Goal: Task Accomplishment & Management: Complete application form

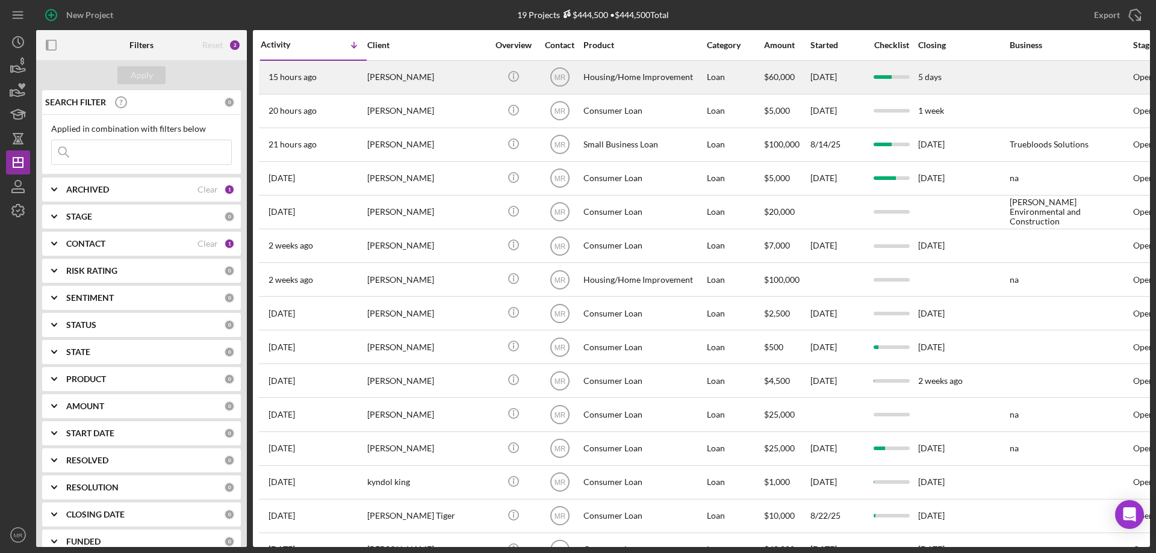
click at [657, 75] on div "Housing/Home Improvement" at bounding box center [643, 77] width 120 height 32
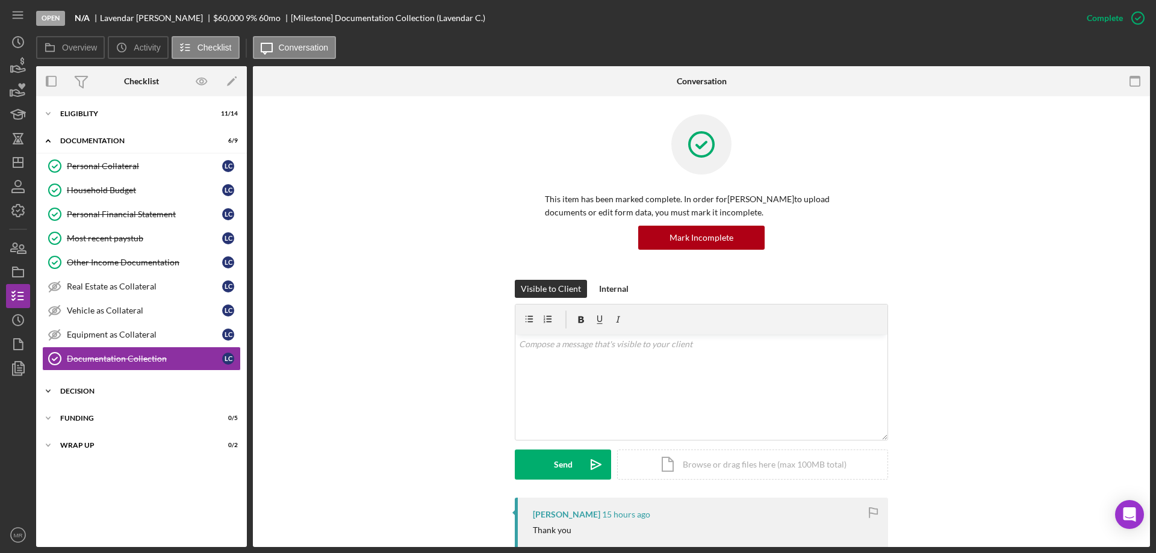
click at [76, 389] on div "Decision" at bounding box center [146, 391] width 172 height 7
click at [96, 412] on div "Credit Memo Prep" at bounding box center [153, 417] width 173 height 10
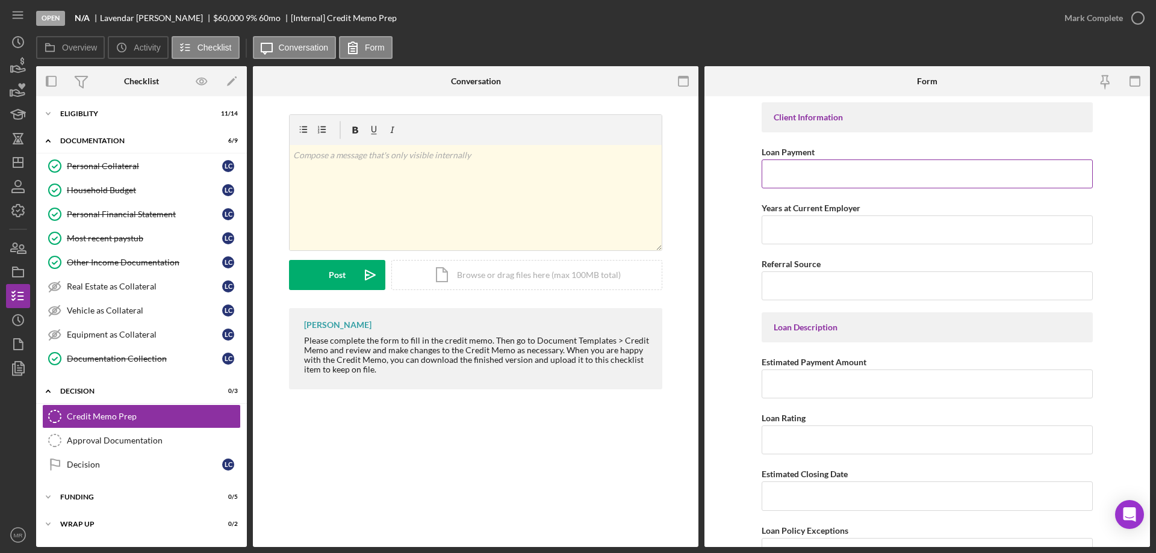
drag, startPoint x: 823, startPoint y: 172, endPoint x: 902, endPoint y: 163, distance: 80.0
click at [824, 168] on input "Loan Payment" at bounding box center [926, 173] width 331 height 29
click at [60, 40] on icon at bounding box center [50, 48] width 24 height 24
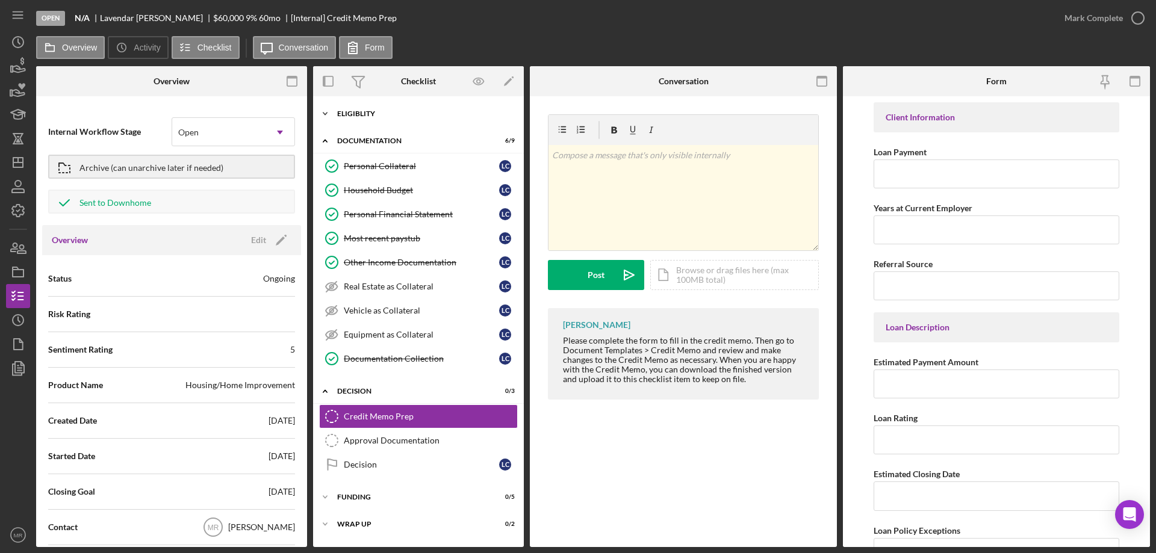
click at [394, 103] on div "Icon/Expander Eligiblity 11 / 14" at bounding box center [418, 114] width 211 height 24
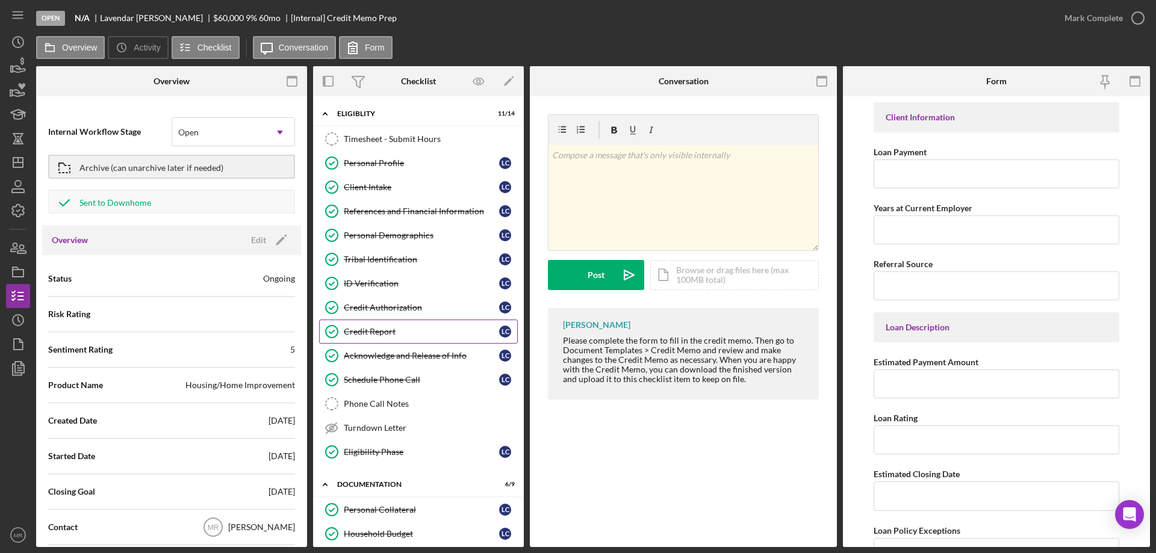
click at [379, 332] on div "Credit Report" at bounding box center [421, 332] width 155 height 10
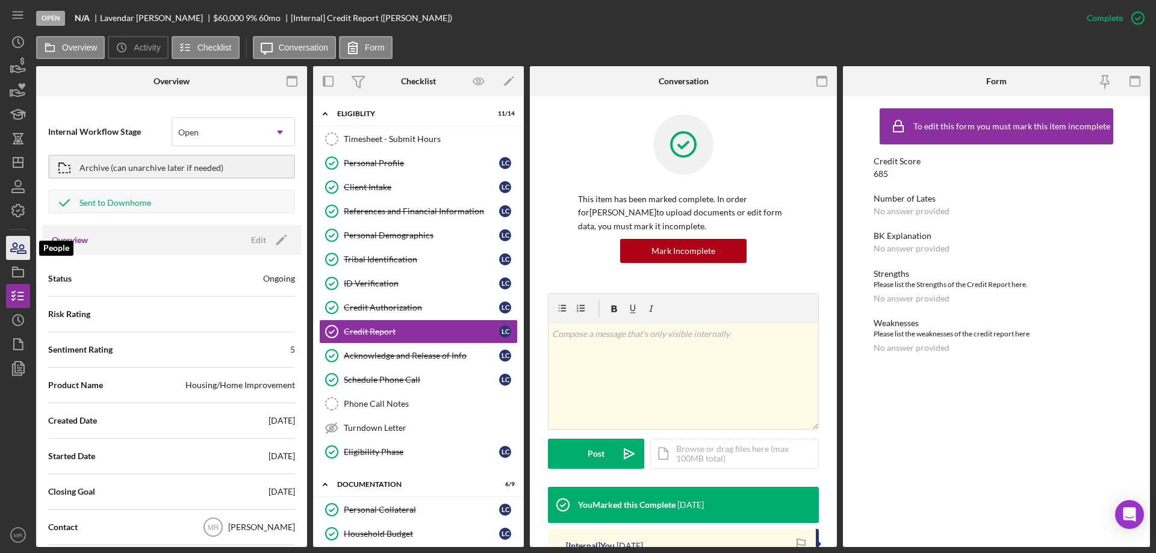
click at [23, 250] on icon "button" at bounding box center [18, 248] width 30 height 30
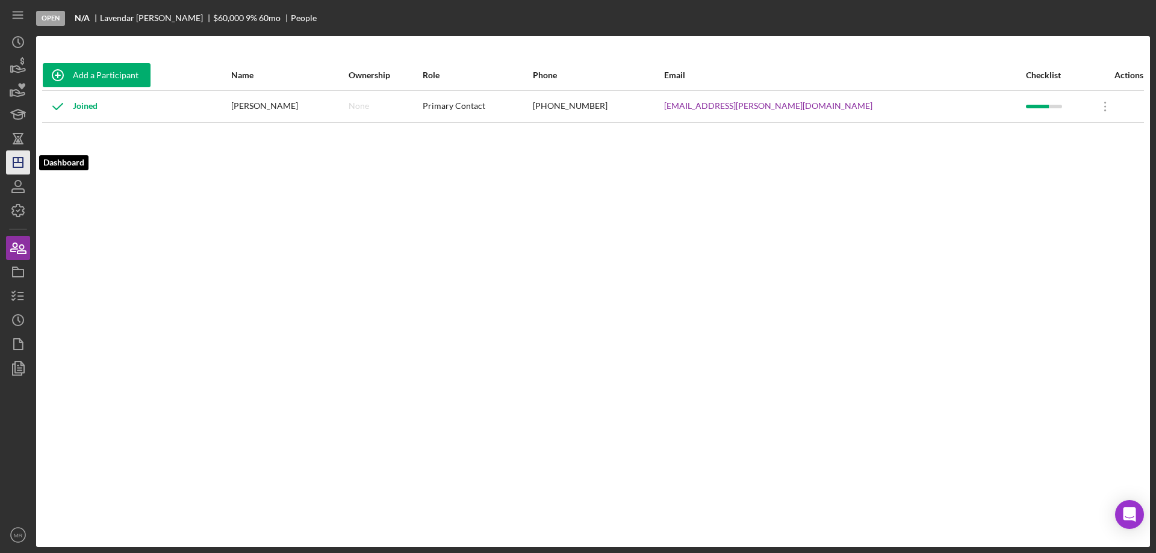
click at [19, 157] on icon "Icon/Dashboard" at bounding box center [18, 162] width 30 height 30
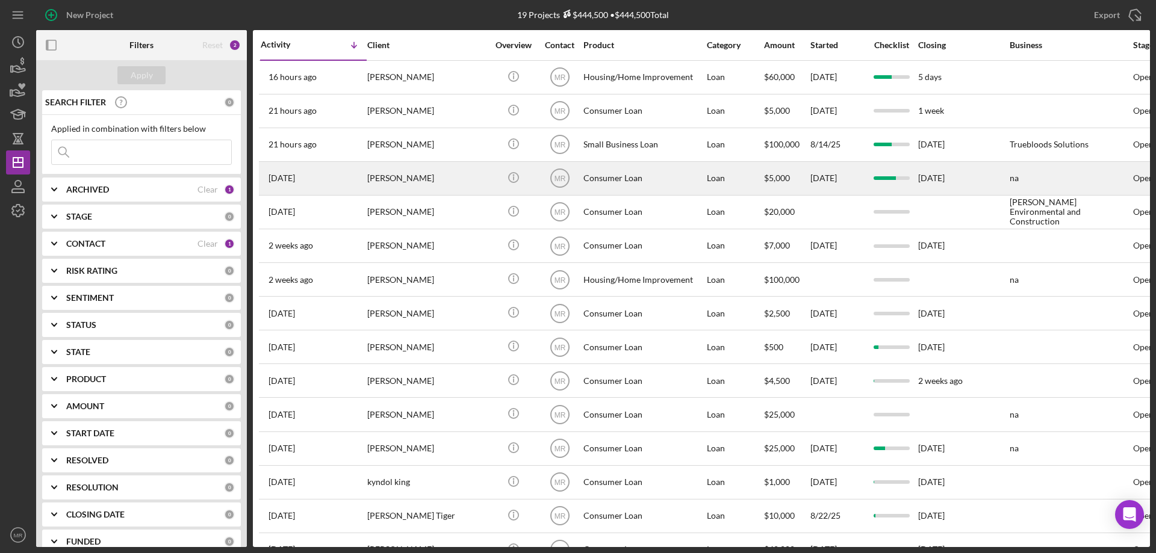
click at [439, 170] on div "Todd Stuart" at bounding box center [427, 178] width 120 height 32
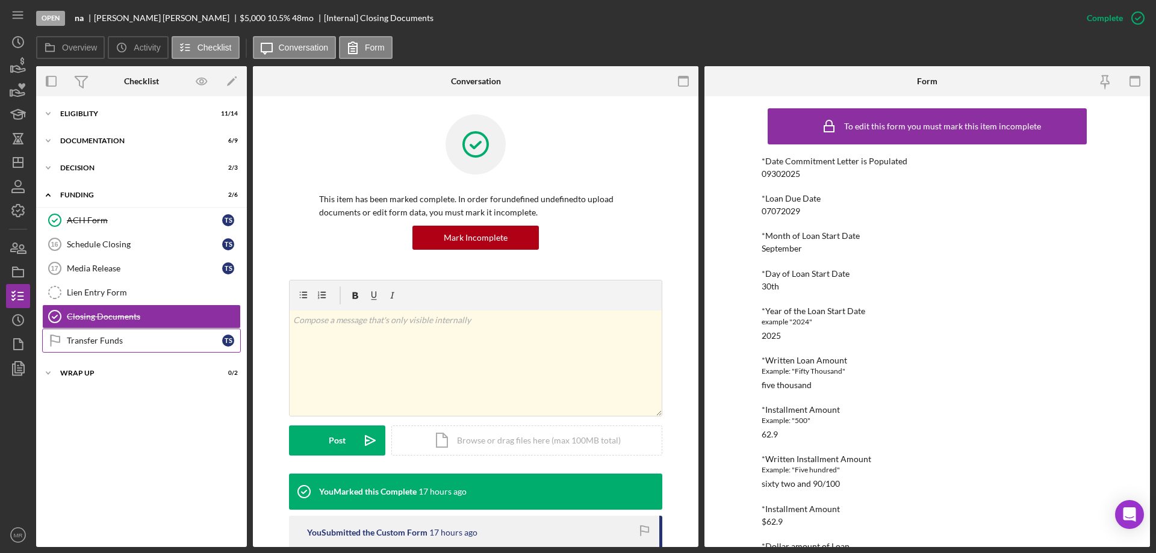
click at [101, 344] on div "Transfer Funds" at bounding box center [144, 341] width 155 height 10
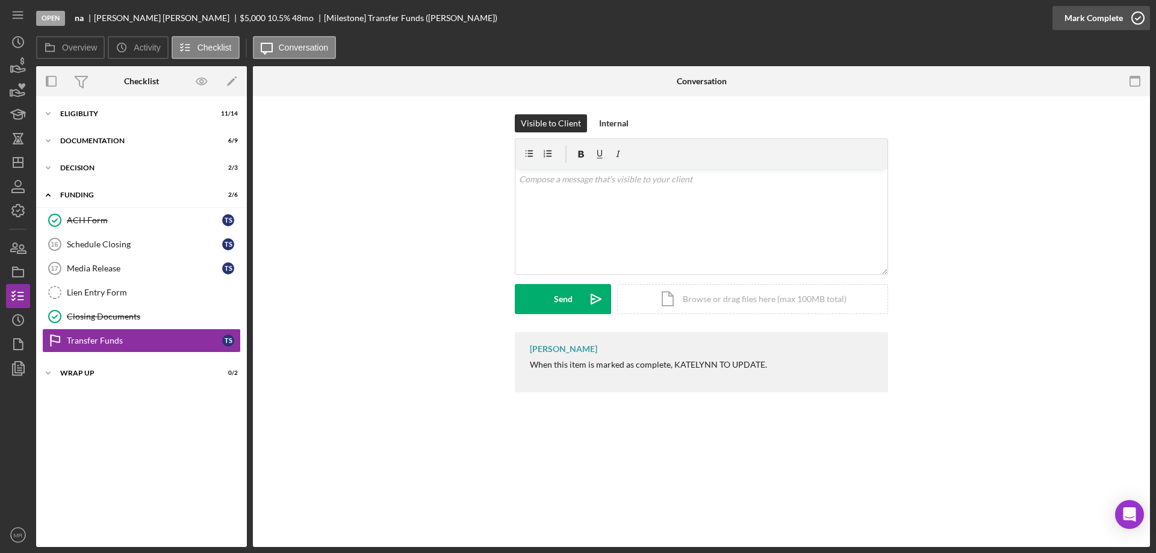
click at [1133, 19] on icon "button" at bounding box center [1137, 18] width 30 height 30
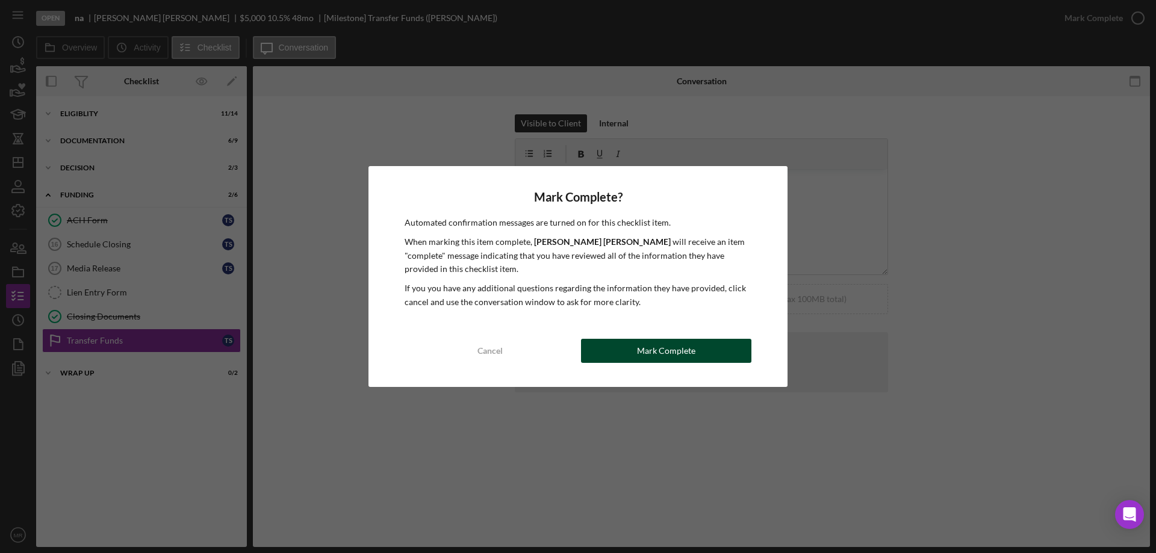
click at [699, 342] on button "Mark Complete" at bounding box center [666, 351] width 170 height 24
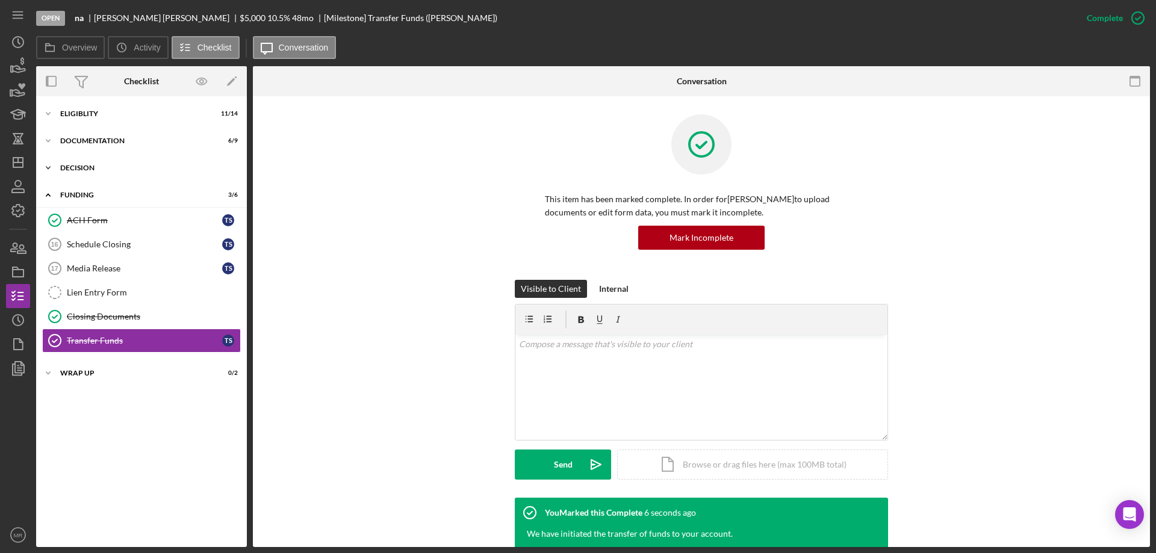
click at [76, 164] on div "Decision" at bounding box center [146, 167] width 172 height 7
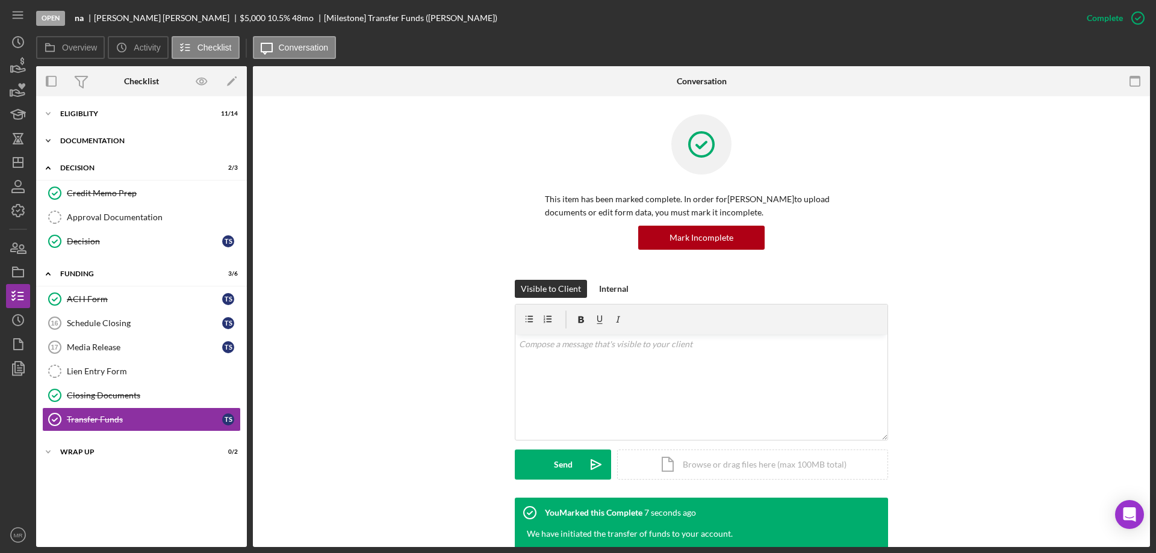
click at [94, 143] on div "Documentation" at bounding box center [146, 140] width 172 height 7
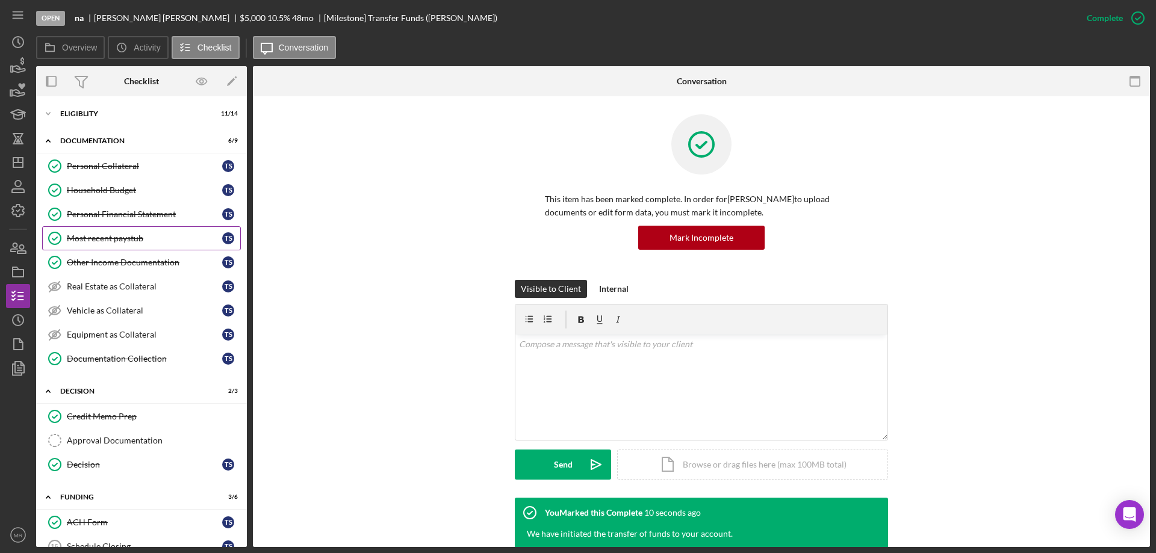
click at [105, 237] on div "Most recent paystub" at bounding box center [144, 239] width 155 height 10
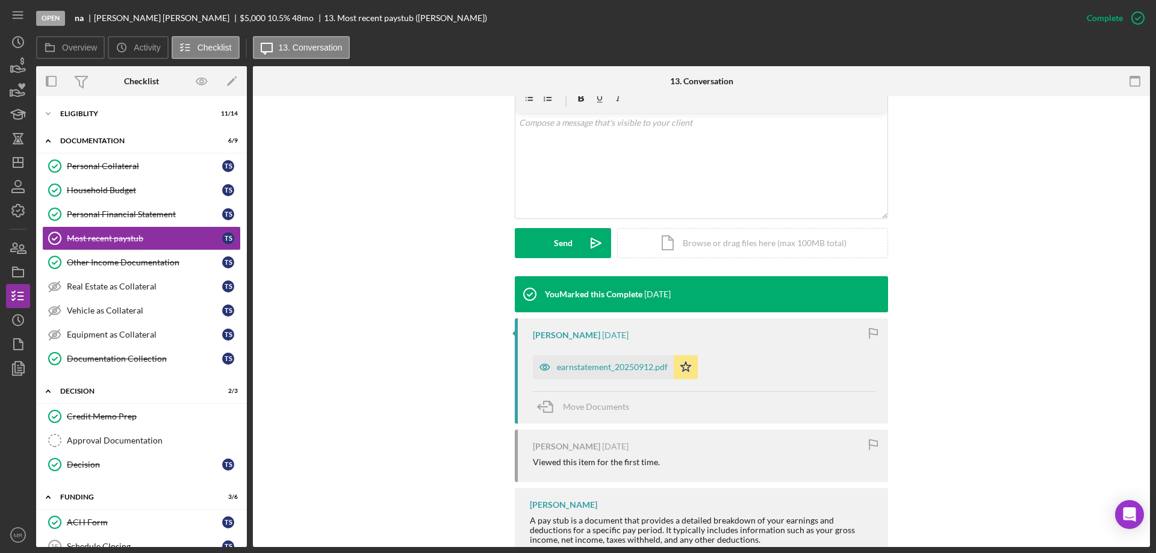
scroll to position [301, 0]
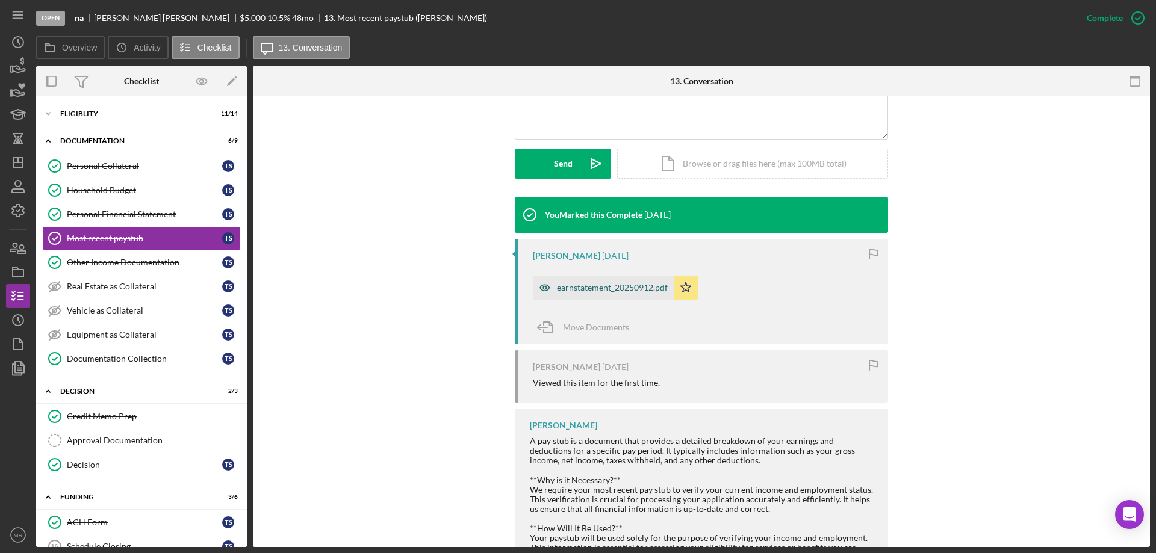
click at [608, 284] on div "earnstatement_20250912.pdf" at bounding box center [612, 288] width 111 height 10
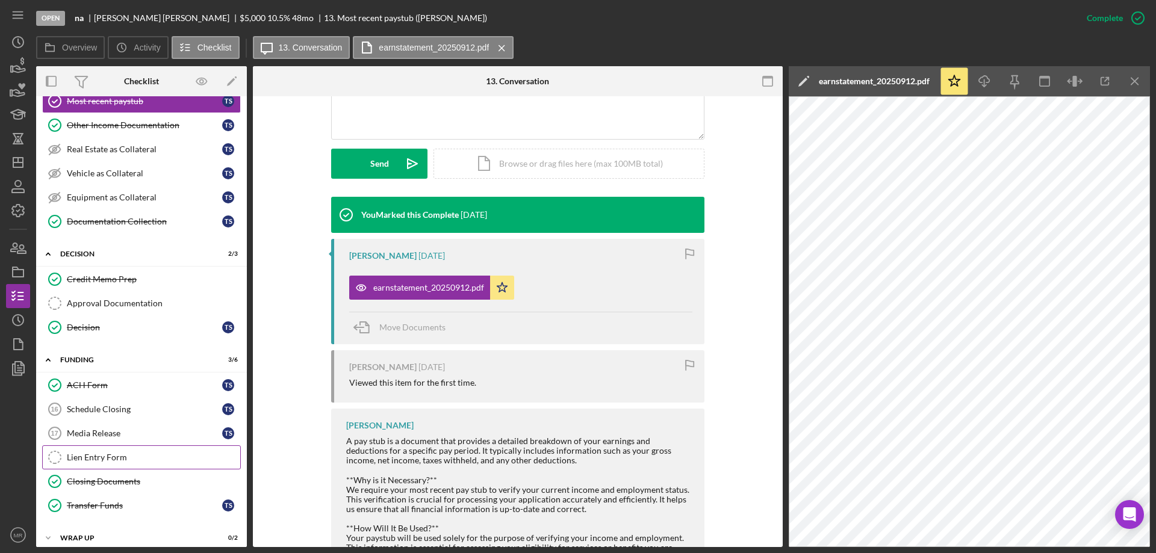
scroll to position [147, 0]
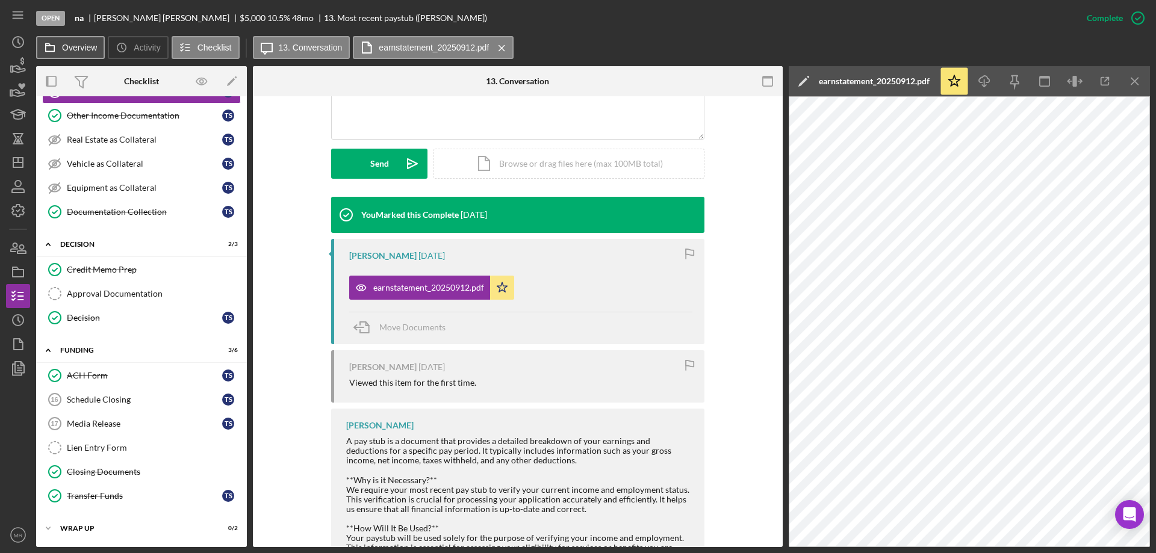
click at [80, 43] on label "Overview" at bounding box center [79, 48] width 35 height 10
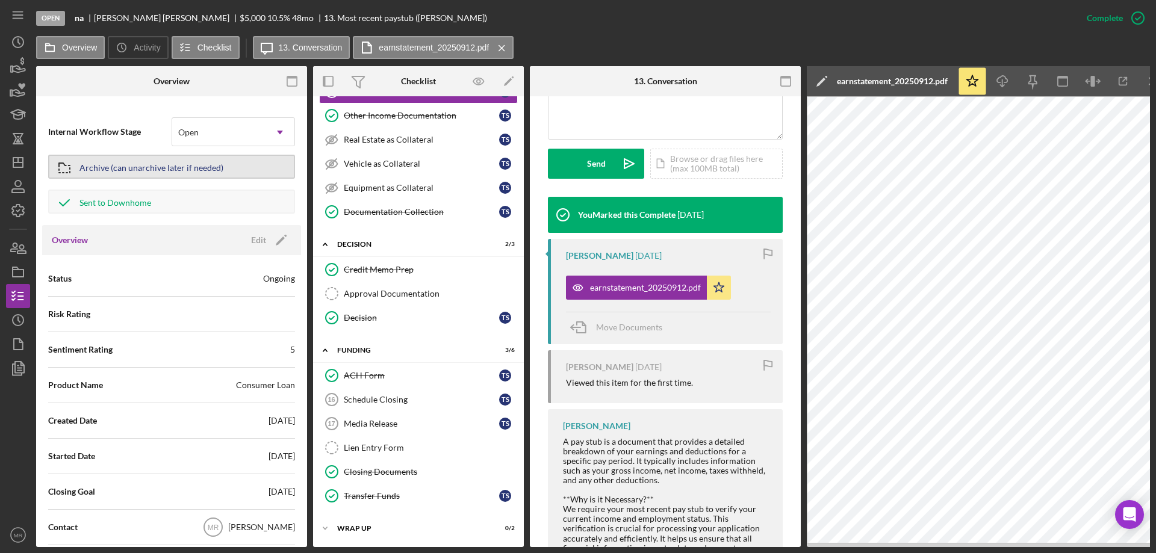
click at [148, 164] on div "Archive (can unarchive later if needed)" at bounding box center [151, 167] width 144 height 22
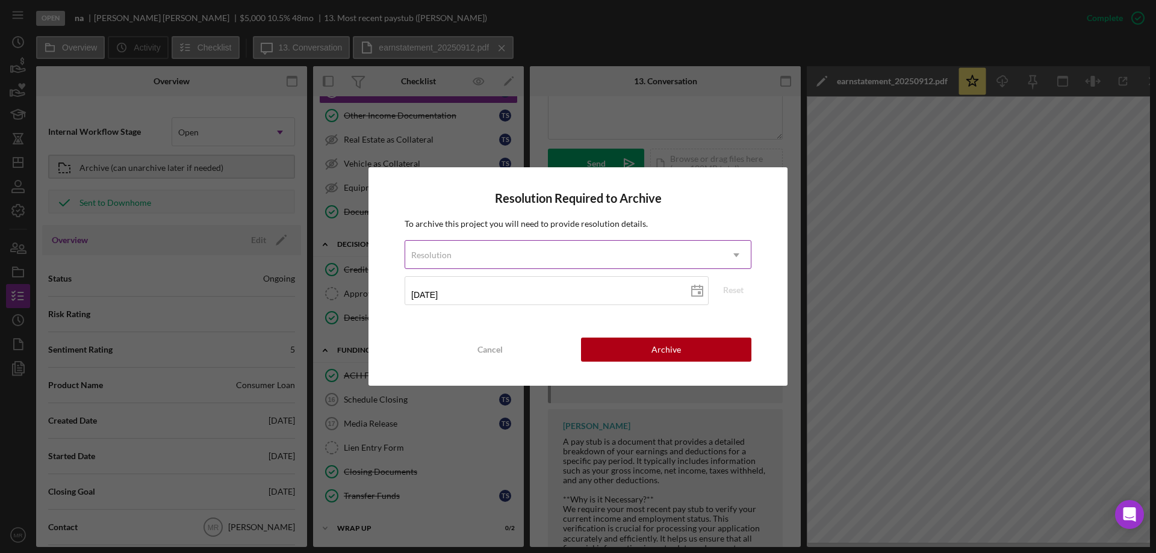
click at [530, 254] on div "Resolution" at bounding box center [563, 255] width 317 height 28
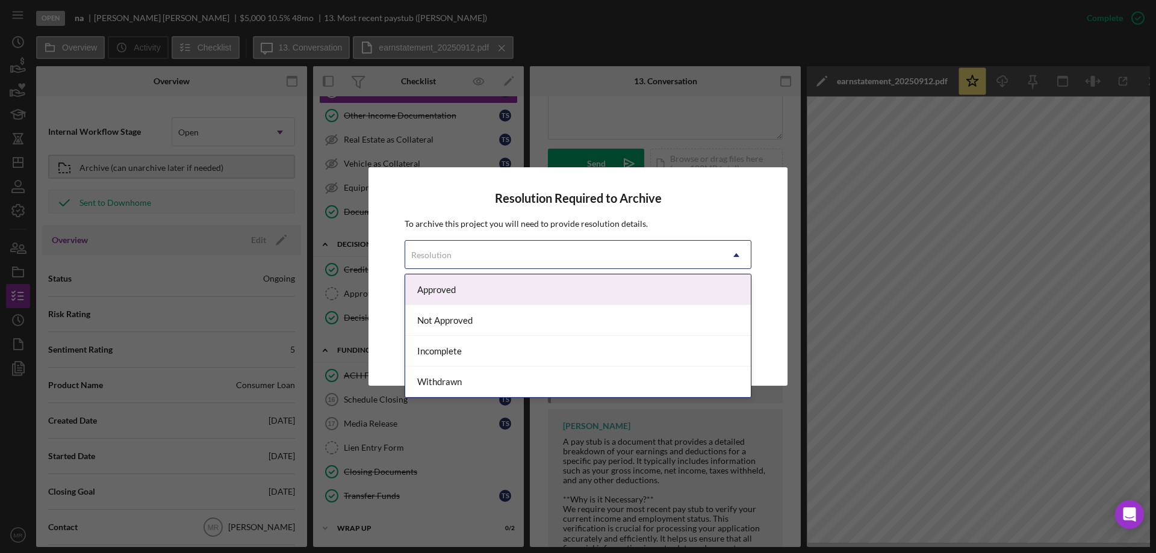
click at [499, 294] on div "Approved" at bounding box center [577, 289] width 345 height 31
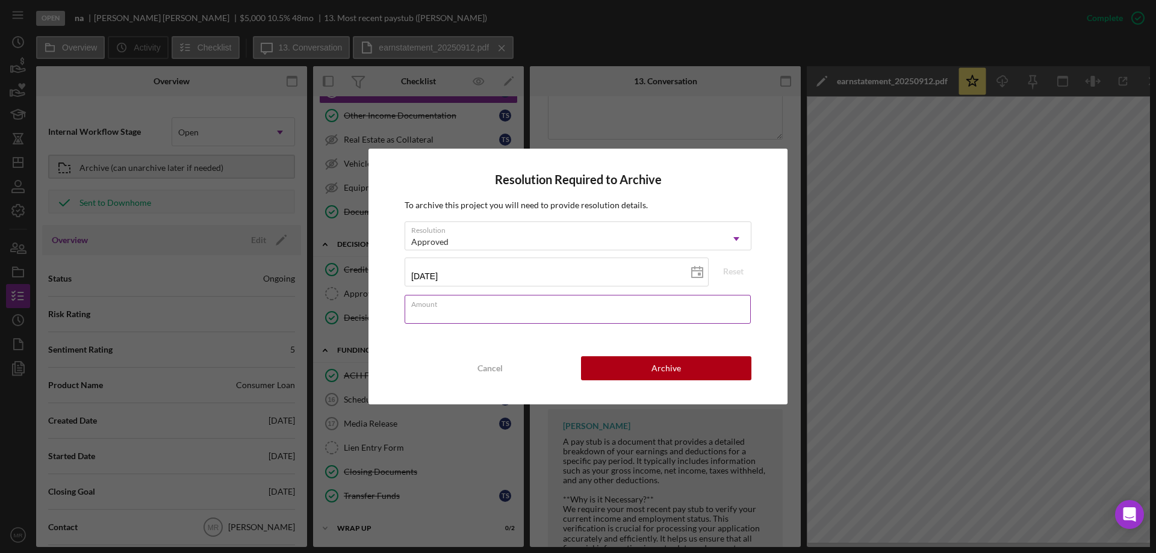
drag, startPoint x: 509, startPoint y: 301, endPoint x: 577, endPoint y: 297, distance: 67.5
click at [509, 301] on div "Amount" at bounding box center [577, 310] width 347 height 30
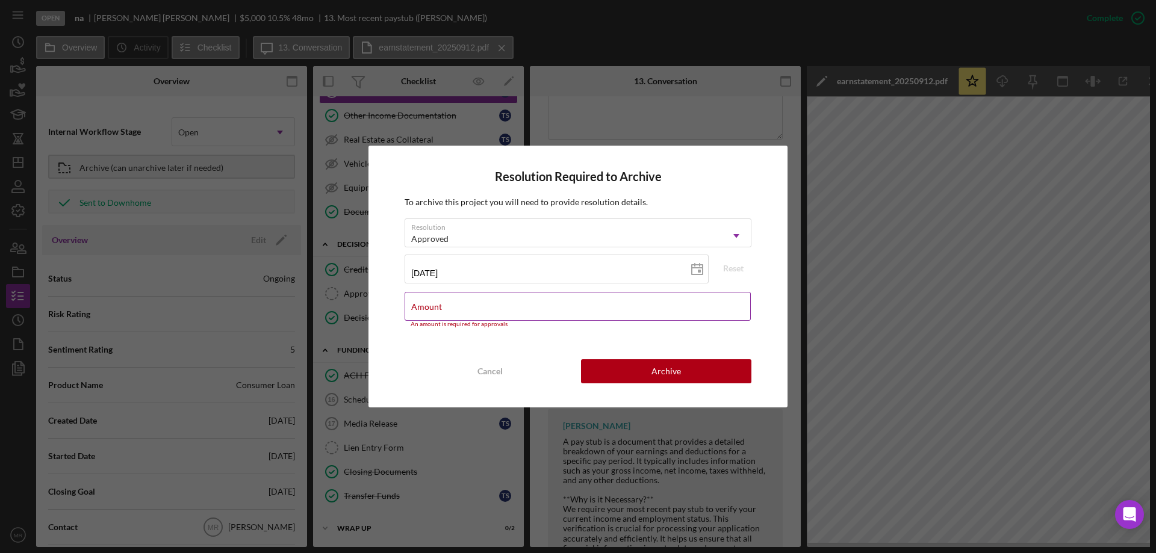
click at [442, 303] on label "Amount" at bounding box center [426, 307] width 31 height 10
click at [548, 303] on input "Amount" at bounding box center [577, 306] width 346 height 29
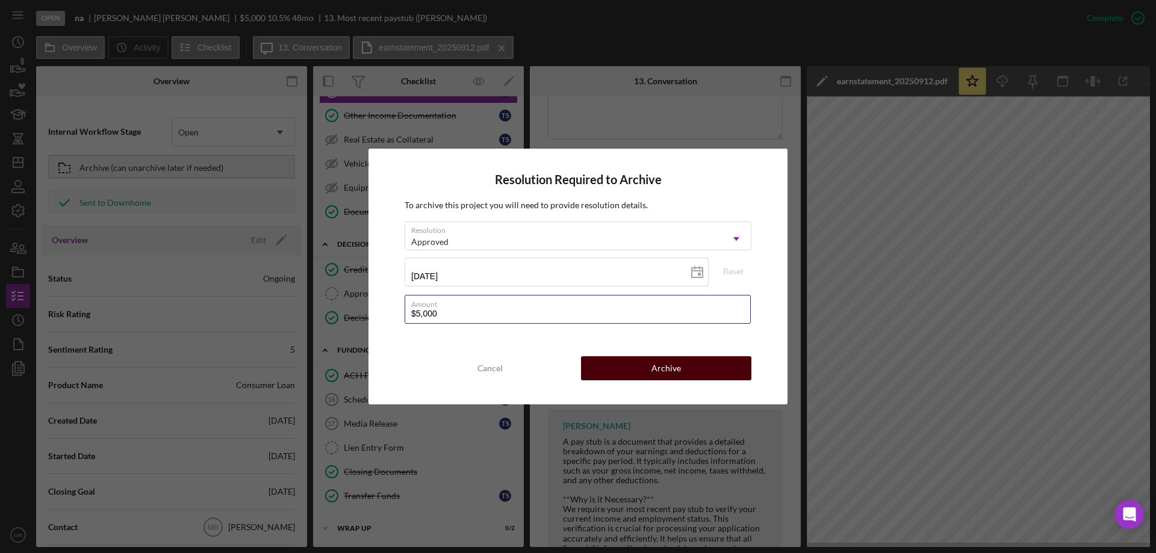
type input "$5,000"
click at [689, 367] on button "Archive" at bounding box center [666, 368] width 170 height 24
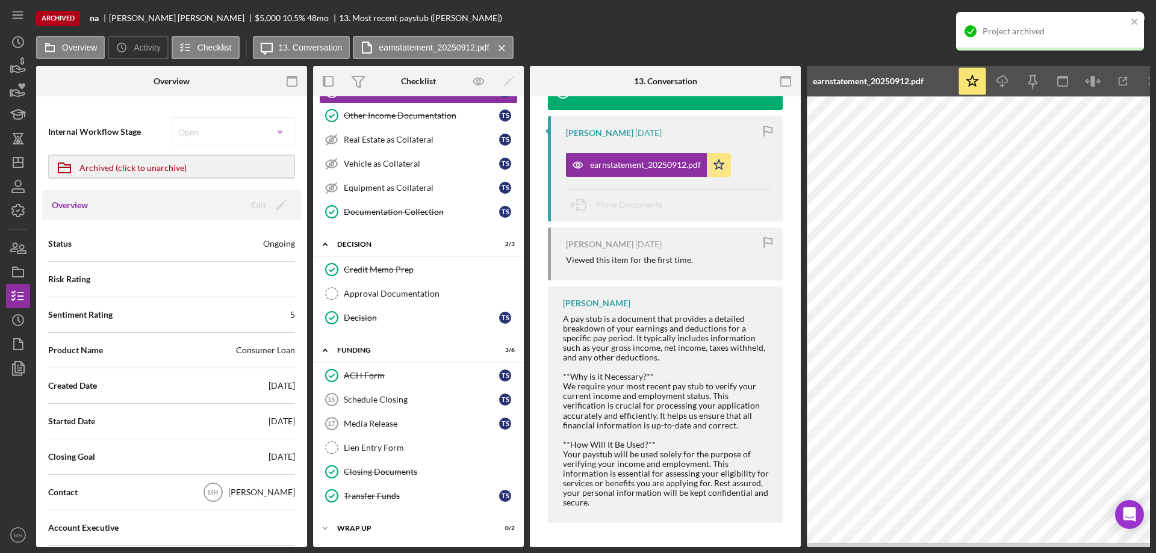
scroll to position [72, 0]
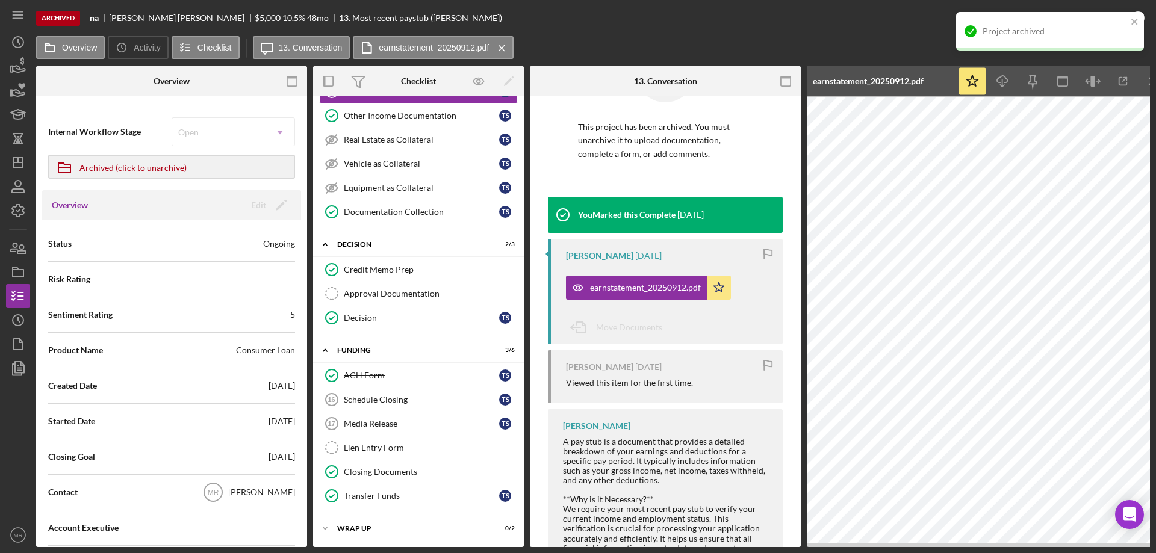
drag, startPoint x: 608, startPoint y: 37, endPoint x: 633, endPoint y: 39, distance: 24.7
click at [610, 37] on div "Overview Icon/History Activity Checklist Icon/Message 13. Conversation earnstat…" at bounding box center [592, 48] width 1113 height 24
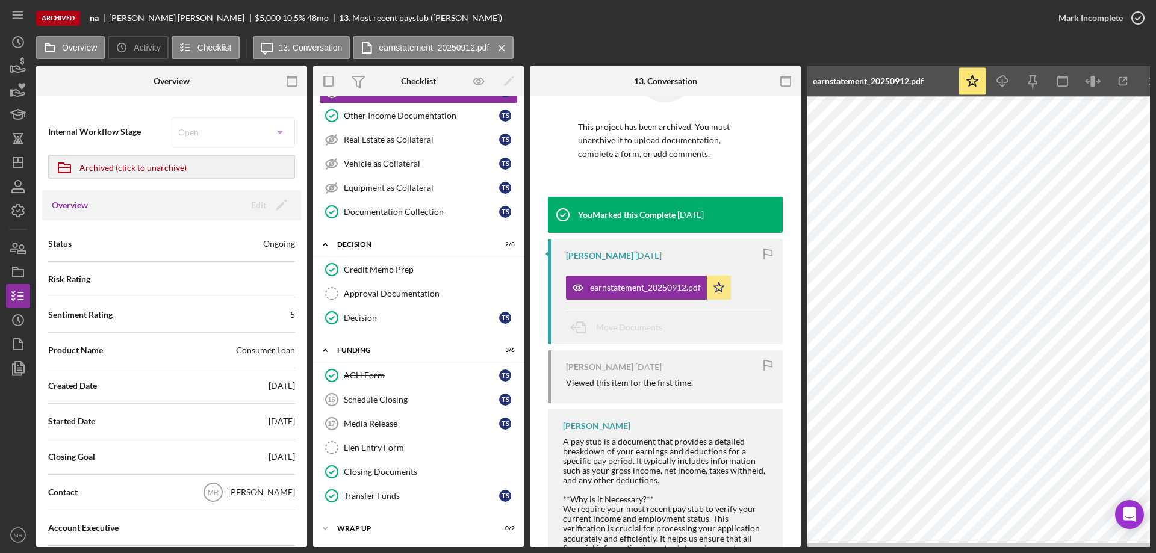
click at [664, 52] on div "Overview Icon/History Activity Checklist Icon/Message 13. Conversation earnstat…" at bounding box center [592, 48] width 1113 height 24
click at [11, 166] on icon "Icon/Dashboard" at bounding box center [18, 162] width 30 height 30
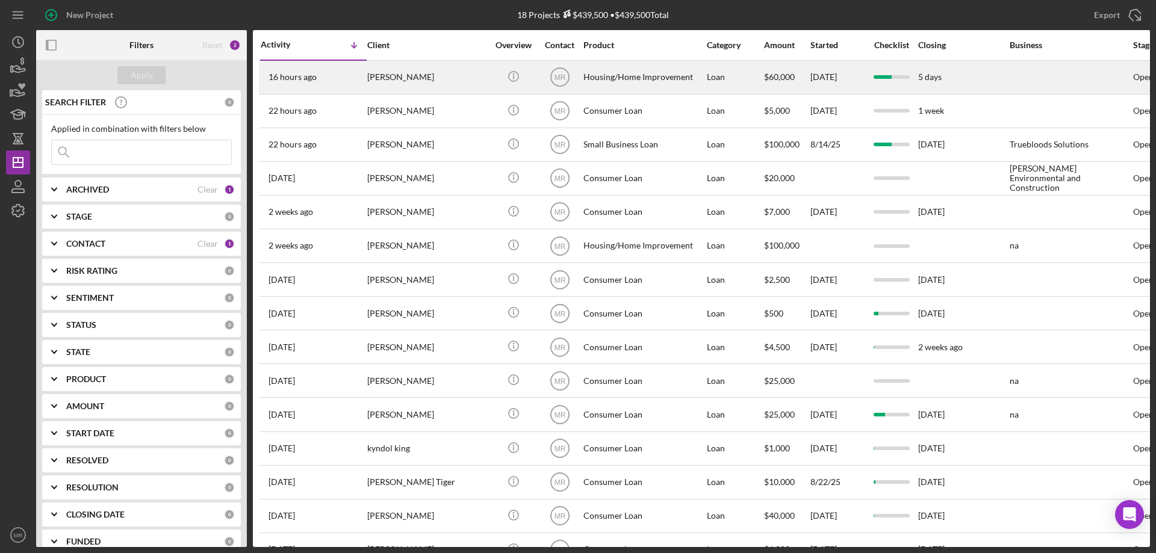
click at [457, 73] on div "[PERSON_NAME]" at bounding box center [427, 77] width 120 height 32
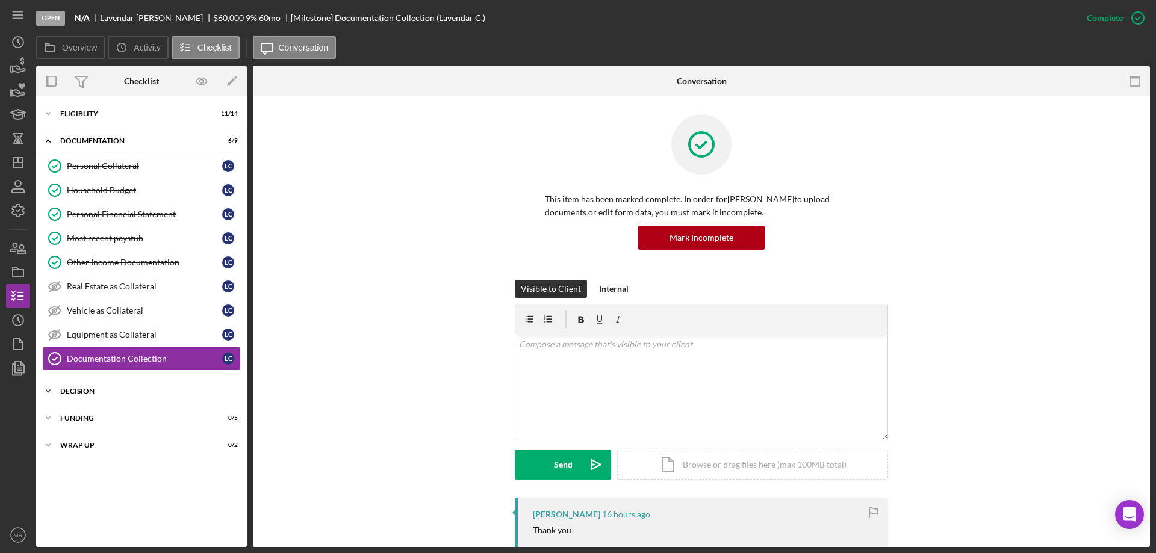
click at [85, 386] on div "Icon/Expander Decision 0 / 3" at bounding box center [141, 391] width 211 height 24
click at [102, 416] on div "Credit Memo Prep" at bounding box center [153, 417] width 173 height 10
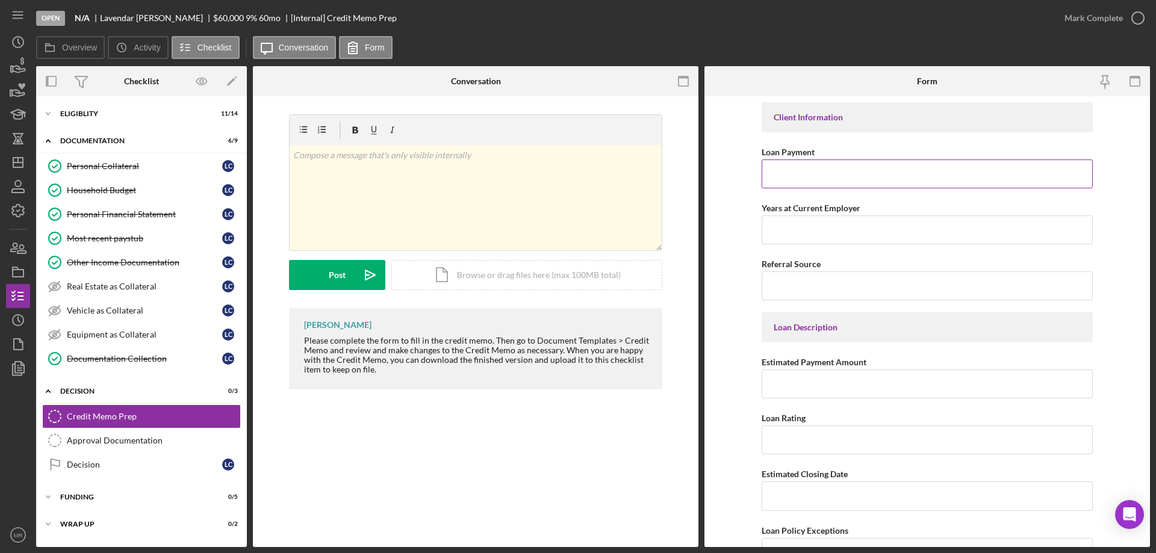
click at [793, 167] on input "Loan Payment" at bounding box center [926, 173] width 331 height 29
type input "$758.00"
type input "7"
type input "$758.00"
type input "3"
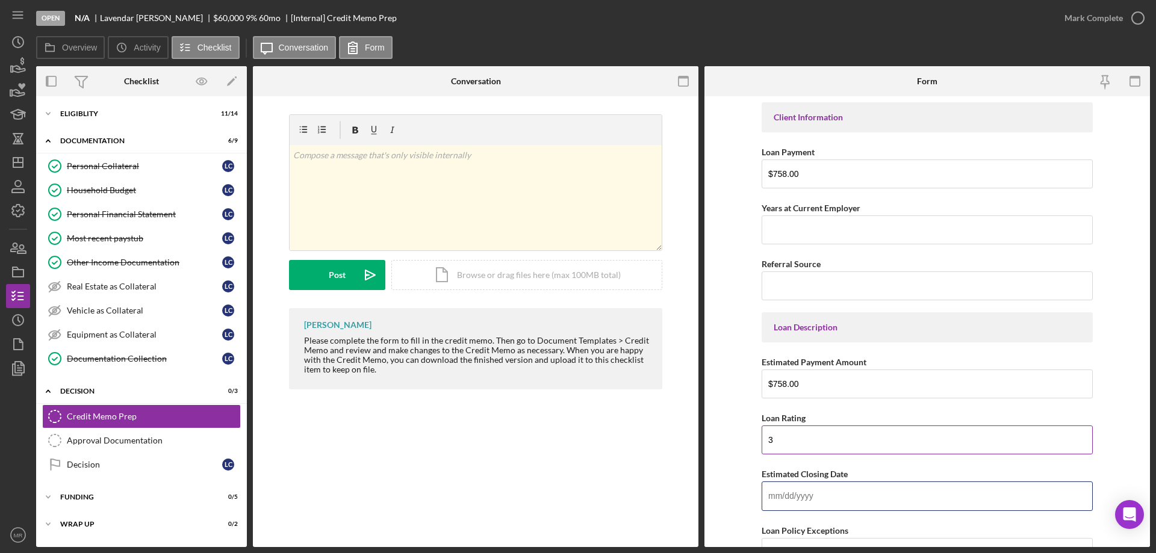
scroll to position [181, 0]
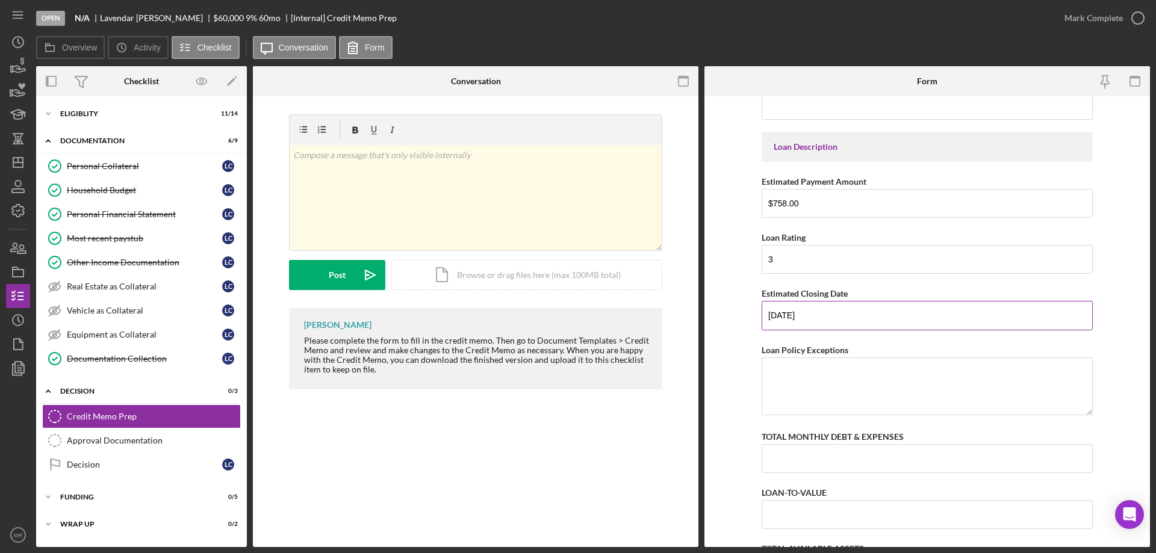
type input "[DATE]"
click at [1101, 77] on icon "button" at bounding box center [1104, 81] width 27 height 27
click at [99, 190] on div "Household Budget" at bounding box center [144, 190] width 155 height 10
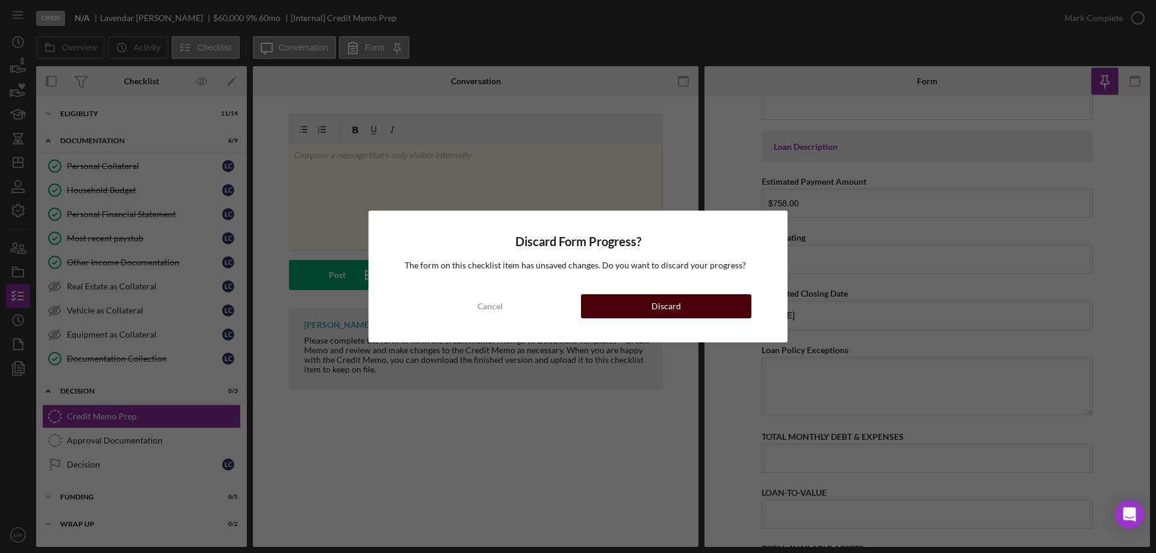
click at [654, 310] on div "Discard" at bounding box center [665, 306] width 29 height 24
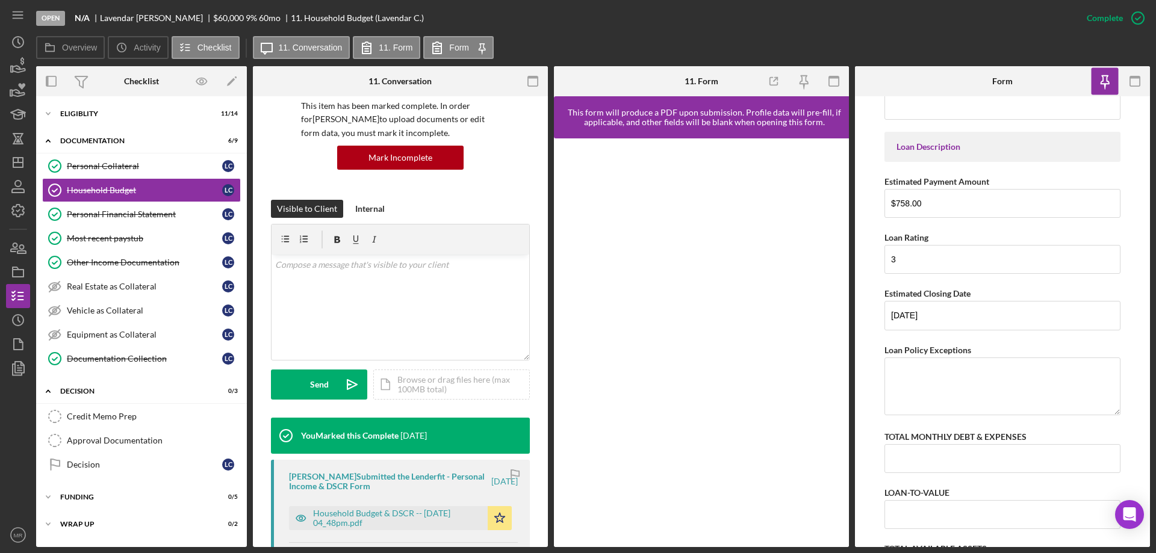
scroll to position [241, 0]
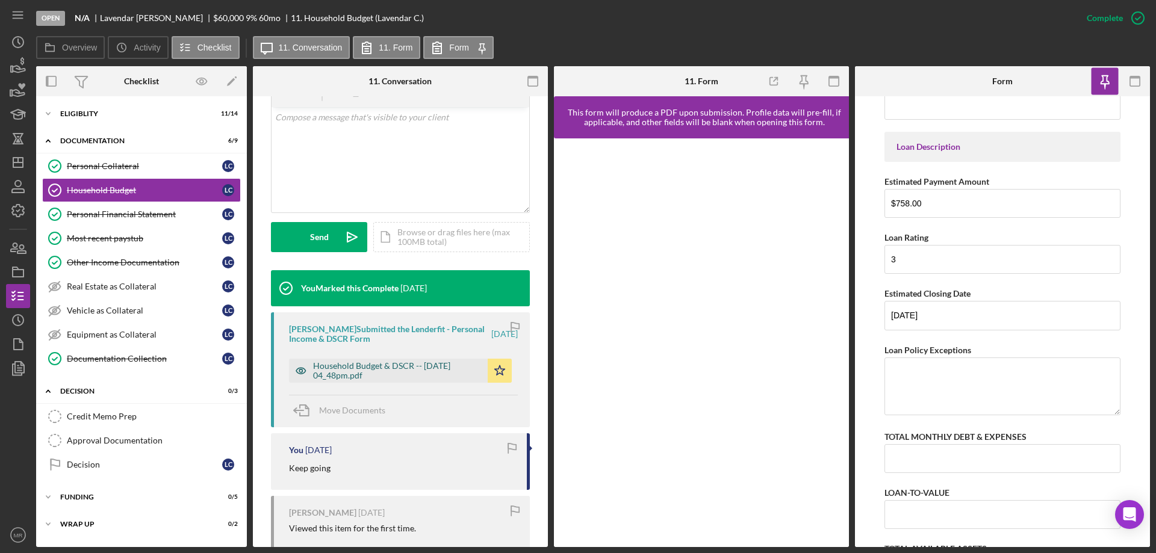
click at [365, 367] on div "Household Budget & DSCR -- [DATE] 04_48pm.pdf" at bounding box center [397, 370] width 169 height 19
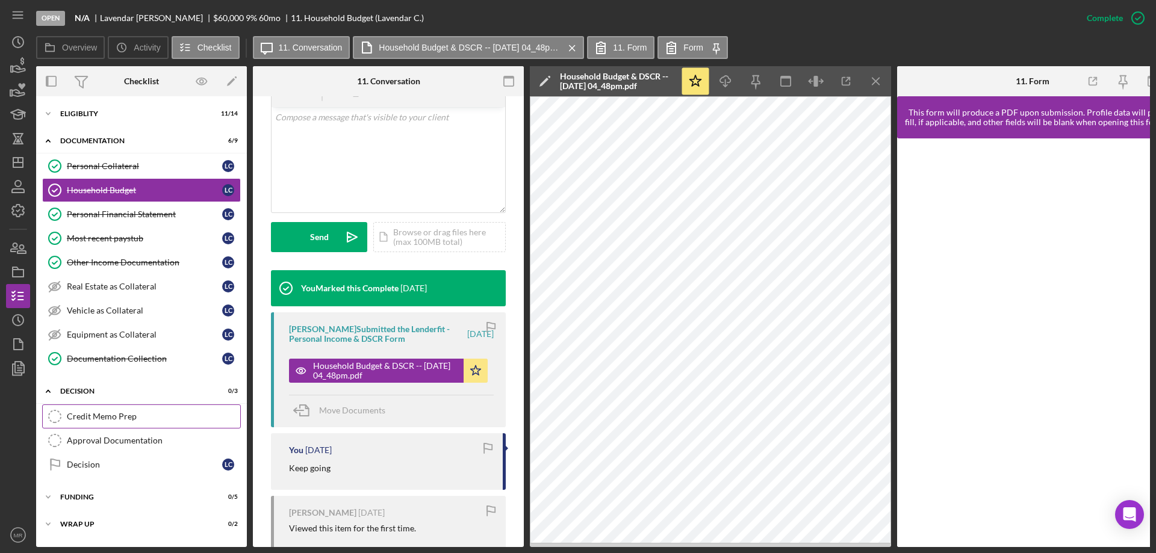
click at [88, 417] on div "Credit Memo Prep" at bounding box center [153, 417] width 173 height 10
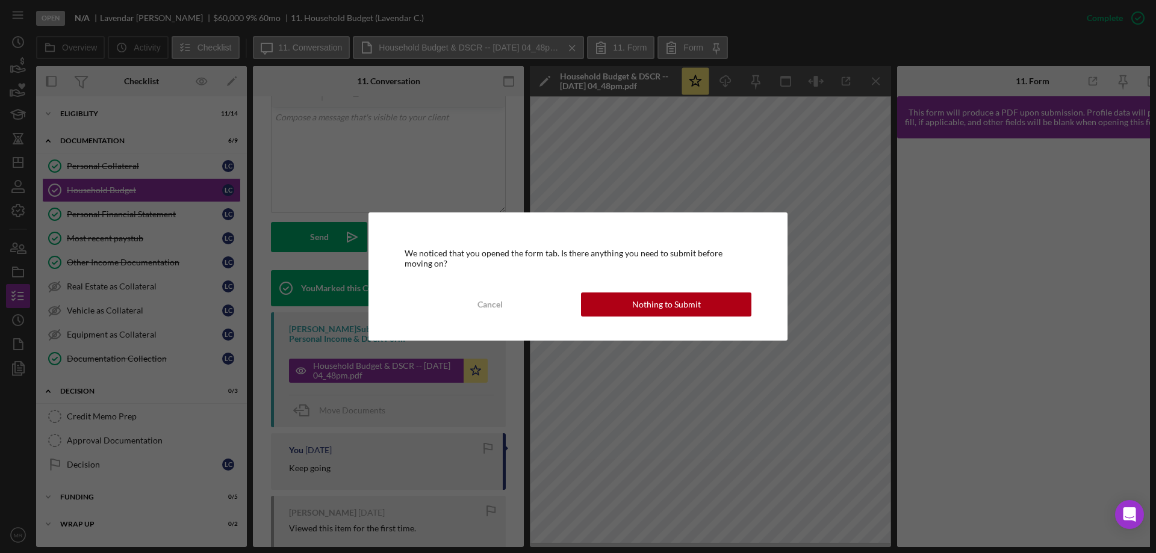
click at [628, 314] on button "Nothing to Submit" at bounding box center [666, 304] width 170 height 24
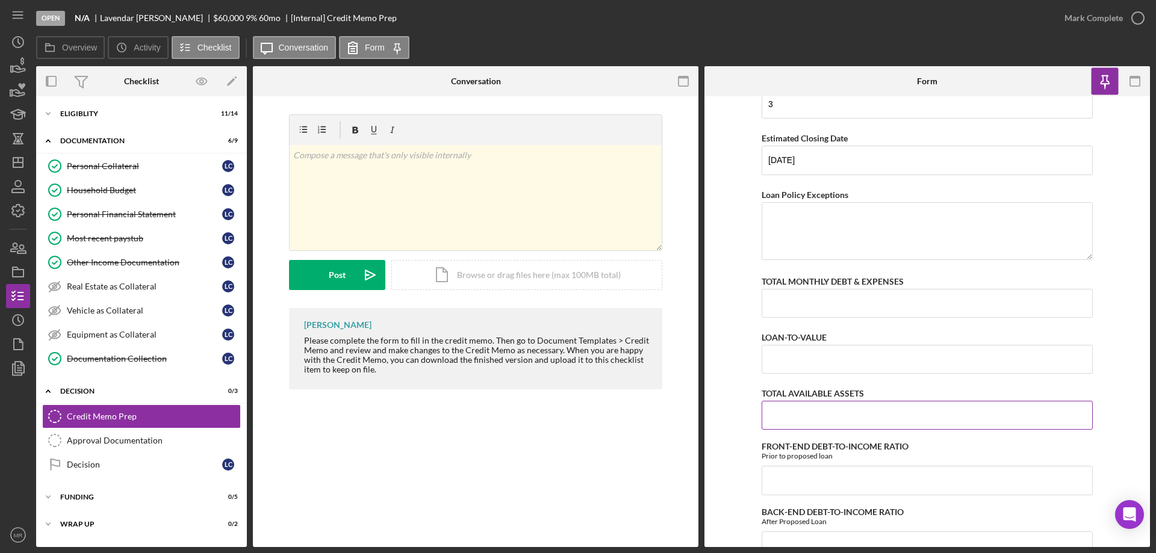
scroll to position [361, 0]
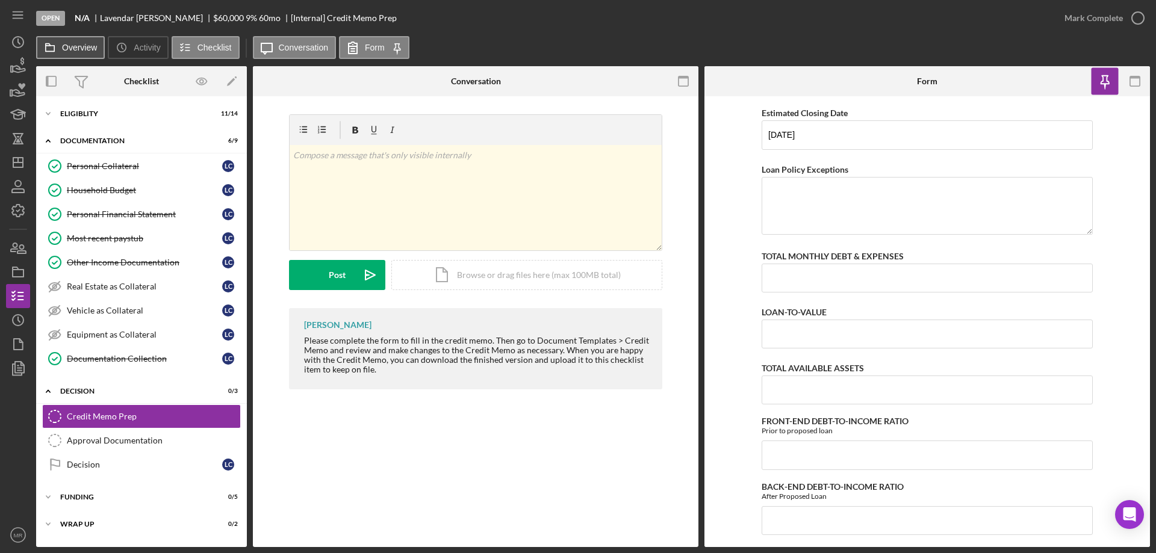
click at [82, 46] on label "Overview" at bounding box center [79, 48] width 35 height 10
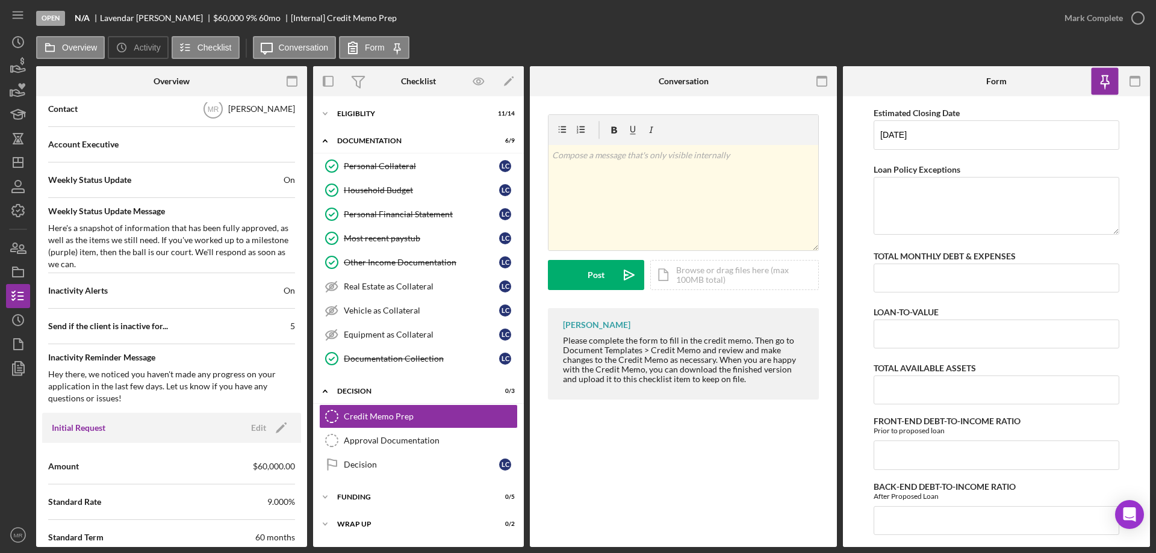
scroll to position [662, 0]
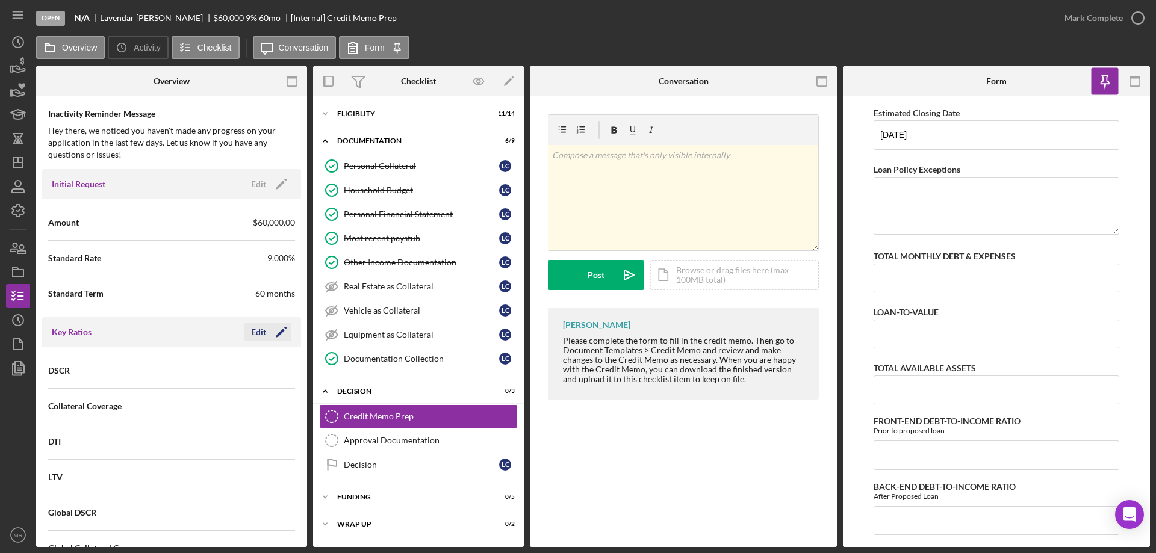
click at [258, 330] on div "Edit" at bounding box center [258, 332] width 15 height 18
click at [164, 294] on div "Standard Term 60 months" at bounding box center [171, 294] width 247 height 30
click at [194, 328] on div "Cancel" at bounding box center [199, 332] width 25 height 18
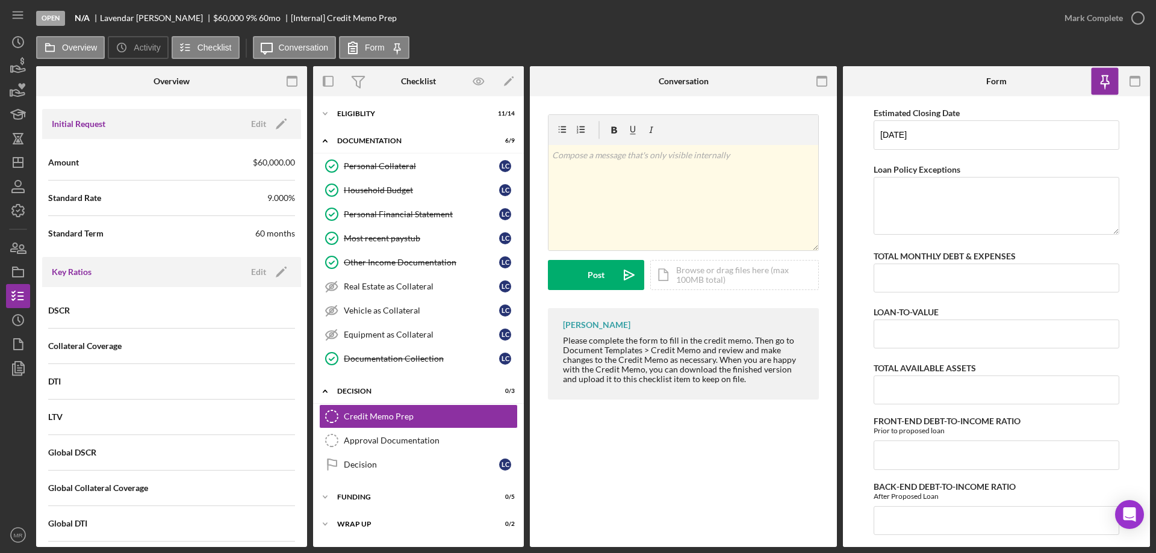
scroll to position [1023, 0]
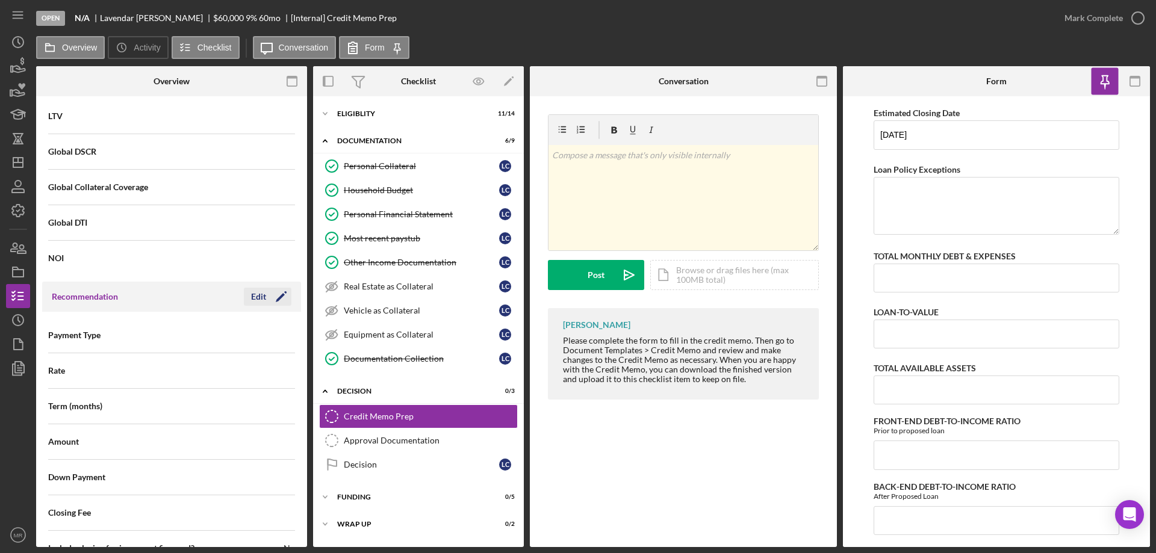
click at [260, 298] on div "Edit" at bounding box center [258, 297] width 15 height 18
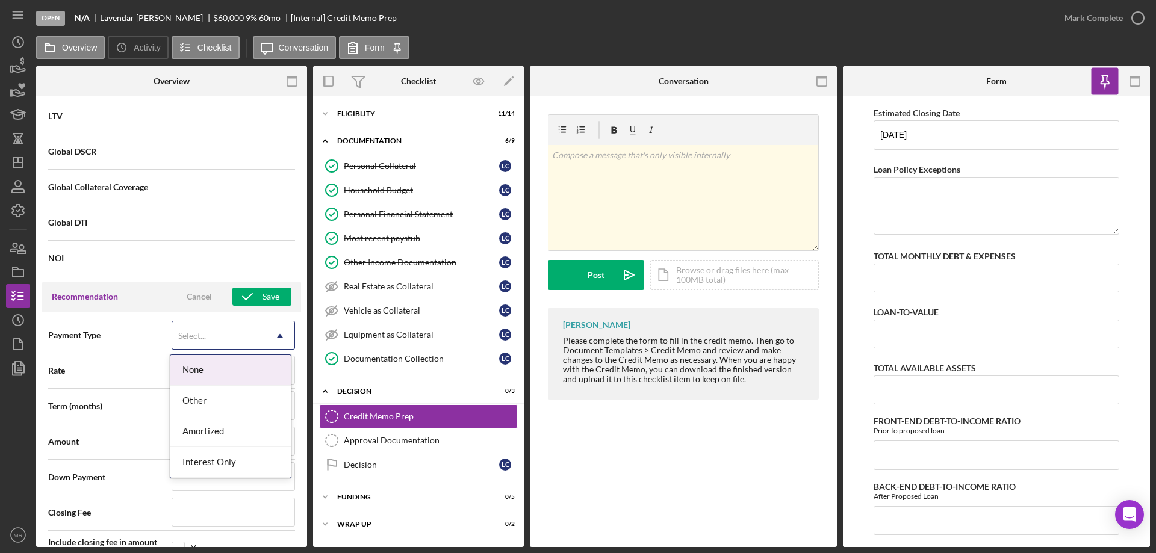
click at [225, 339] on div "Select..." at bounding box center [218, 336] width 93 height 28
click at [238, 424] on div "Amortized" at bounding box center [230, 431] width 120 height 31
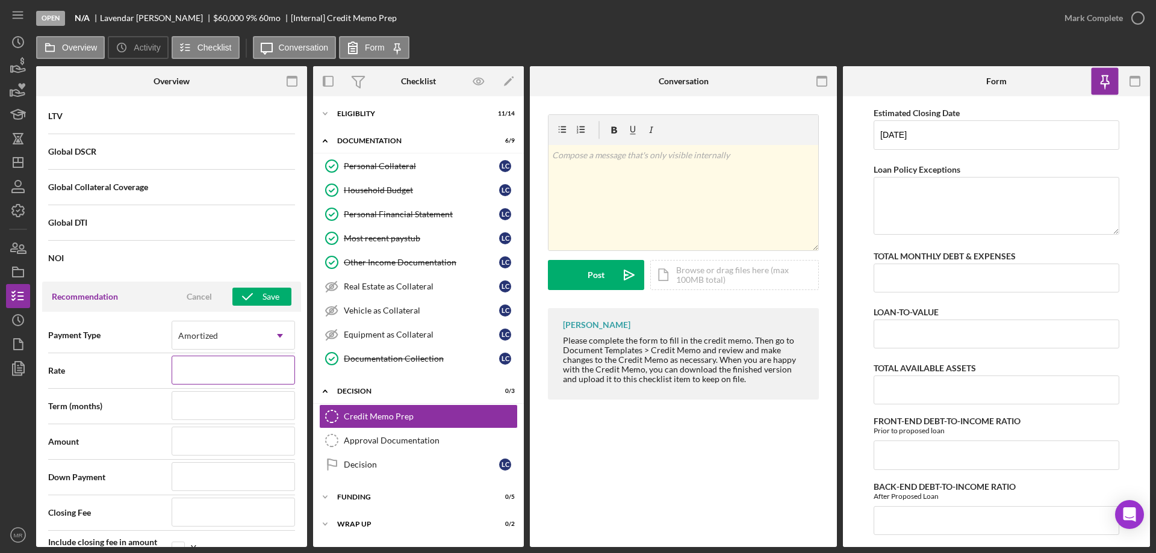
click at [224, 368] on input at bounding box center [233, 370] width 123 height 29
type input "7%"
type input "7.%"
type input "7.2%"
type input "7.25%"
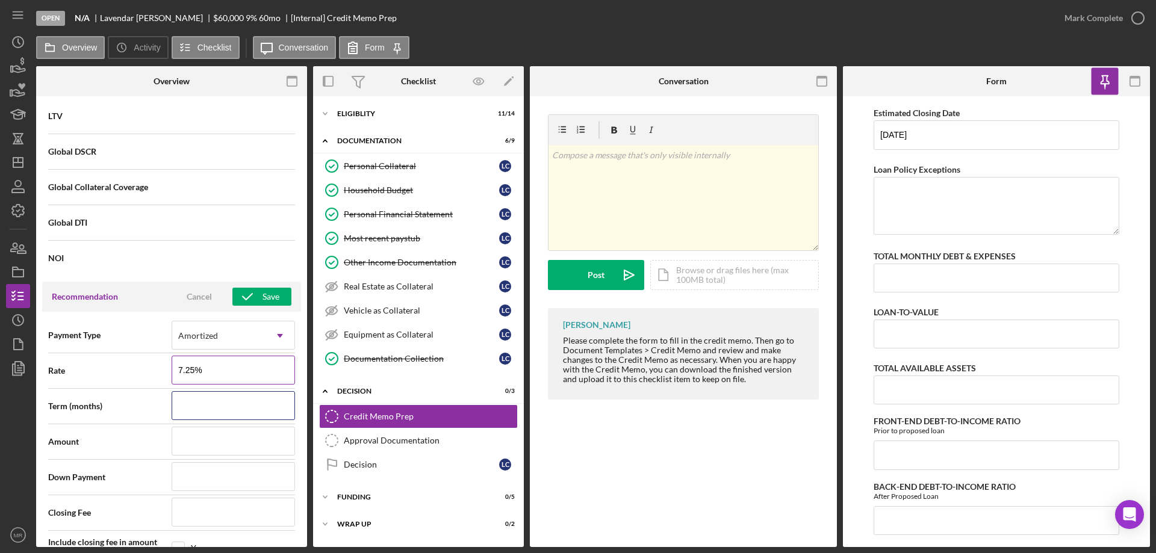
type input "7.250%"
type input "1"
type input "10"
type input "108"
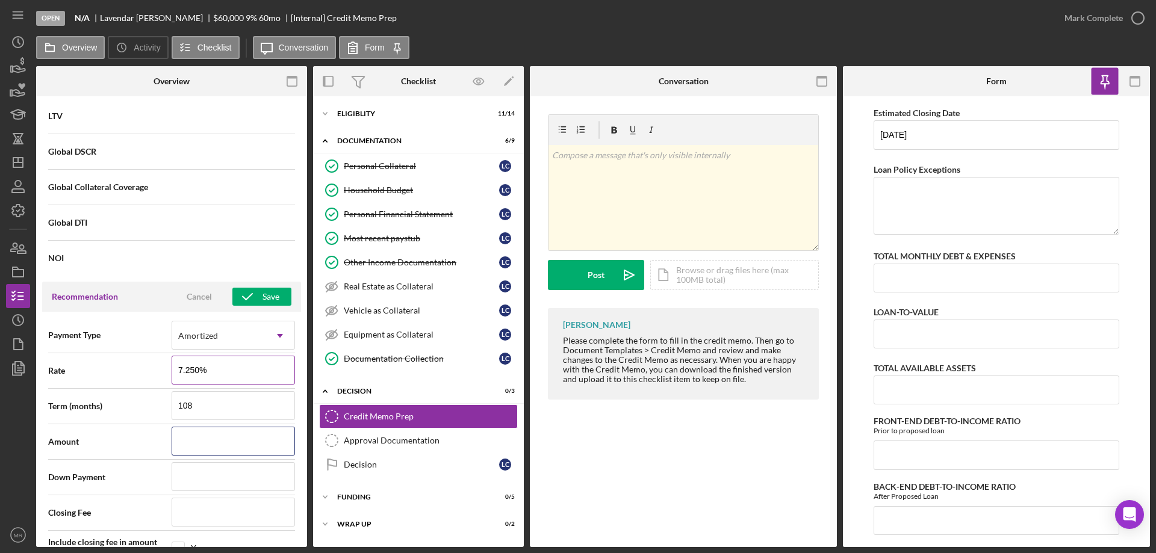
type input "$2"
type input "$25"
type input "$250"
type input "$2,500"
type input "$25,000"
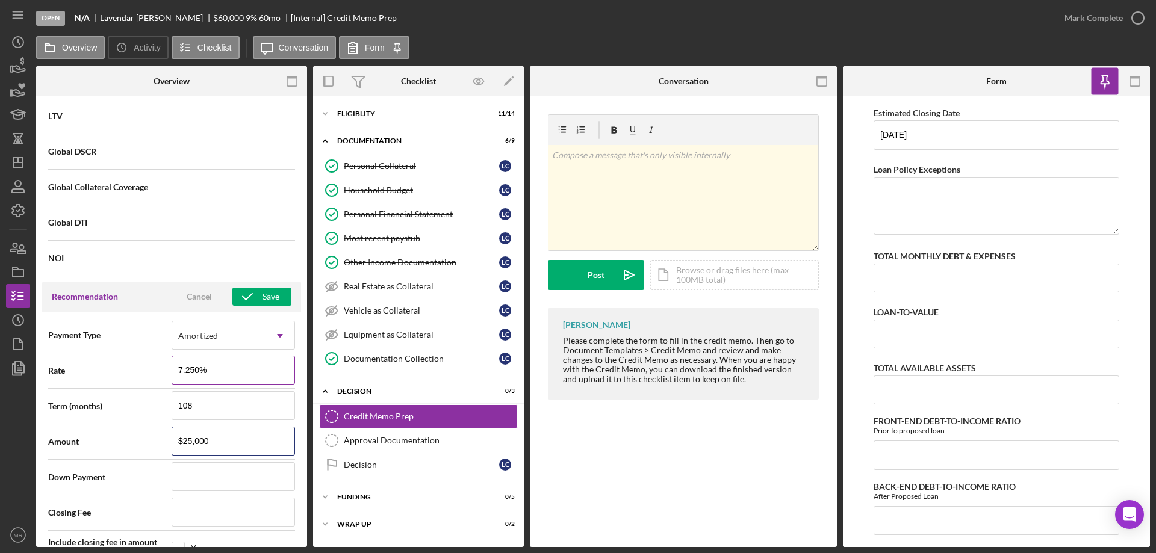
type input "$25,000"
type input "$0"
type input "$2"
type input "$25"
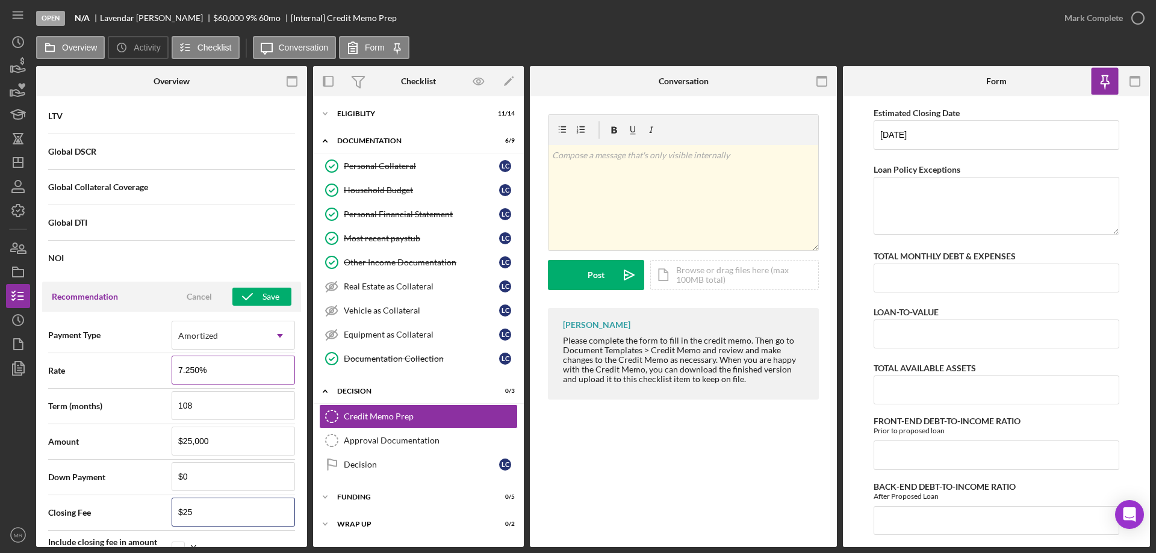
type input "$250"
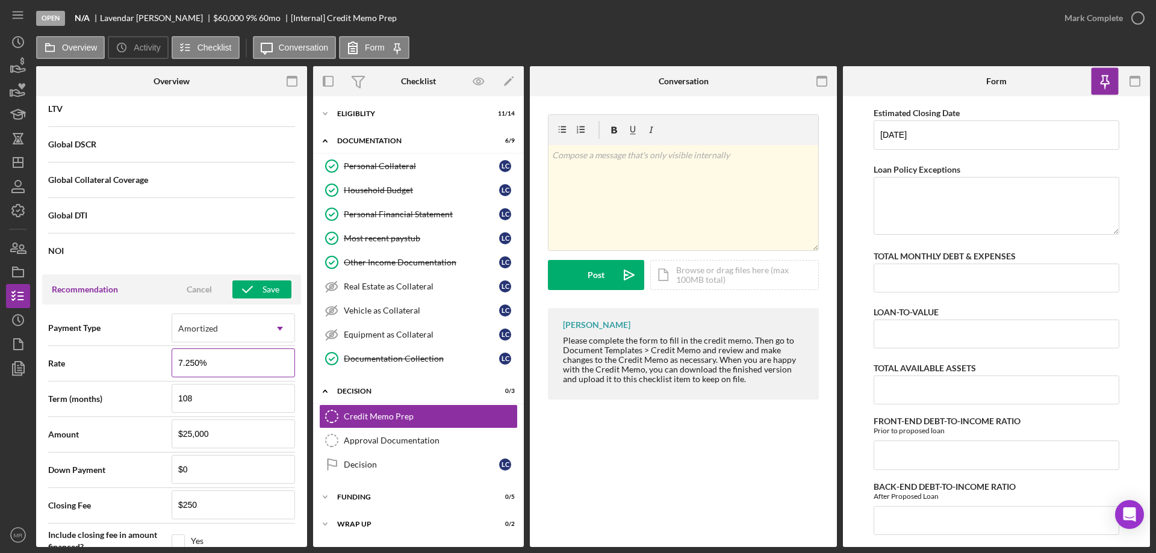
scroll to position [1282, 0]
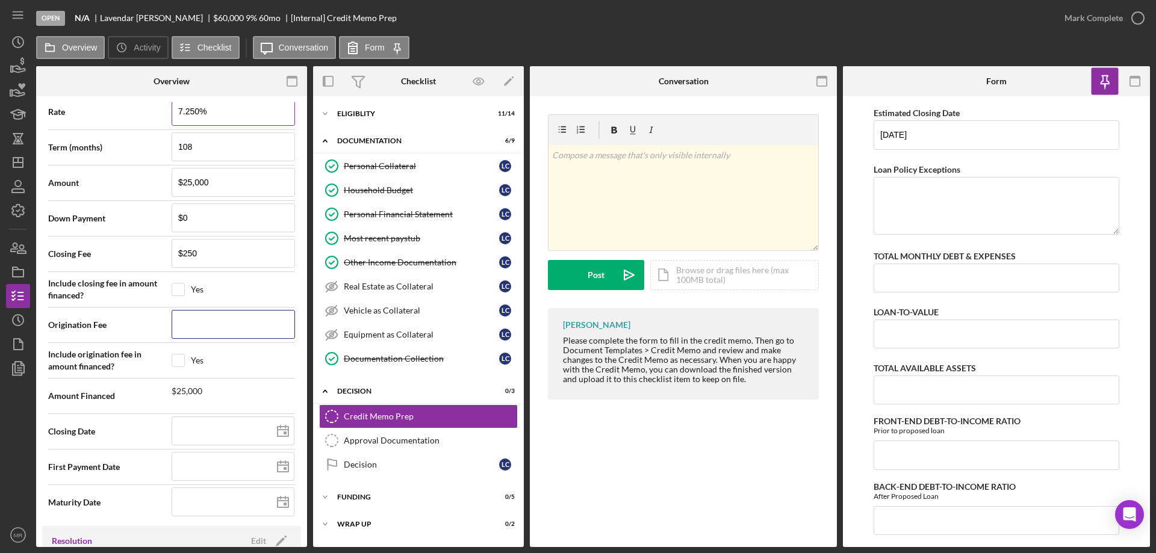
type input "$6"
type input "$60"
type input "$600"
type input "$60"
type input "$6"
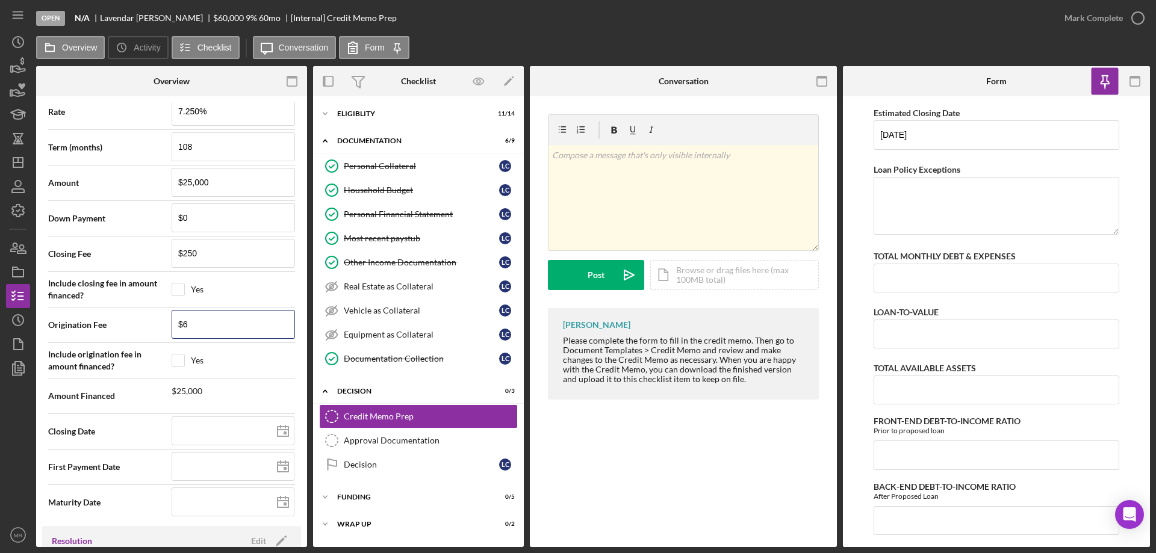
type input "$65"
type input "$650"
click at [277, 432] on icon at bounding box center [283, 431] width 30 height 30
type input "[DATE]"
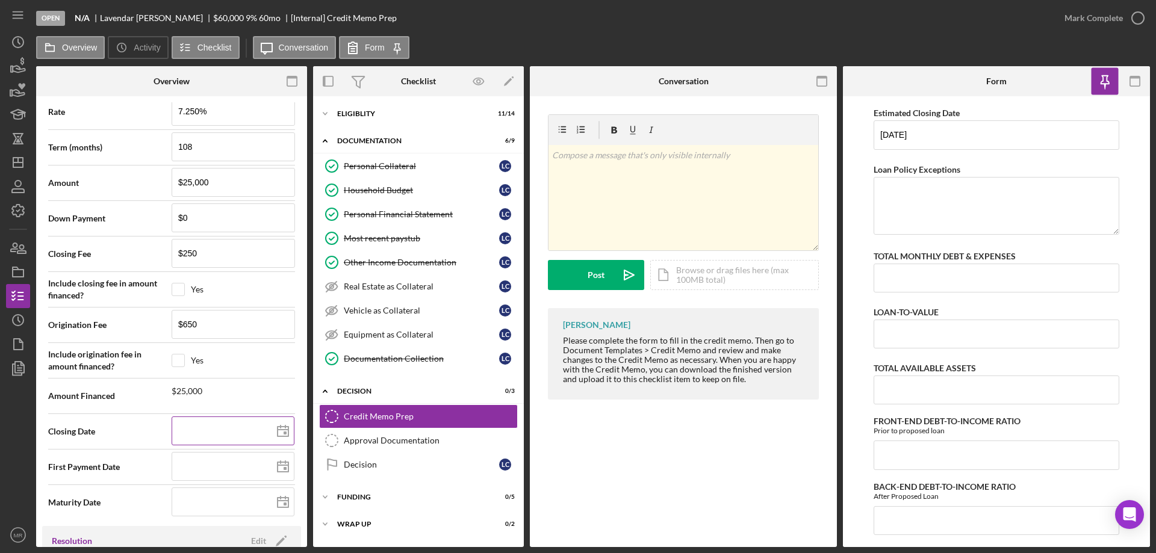
type input "[DATE]"
click at [277, 465] on line at bounding box center [282, 465] width 11 height 0
type input "10/30/2025"
type input "2025-10-30"
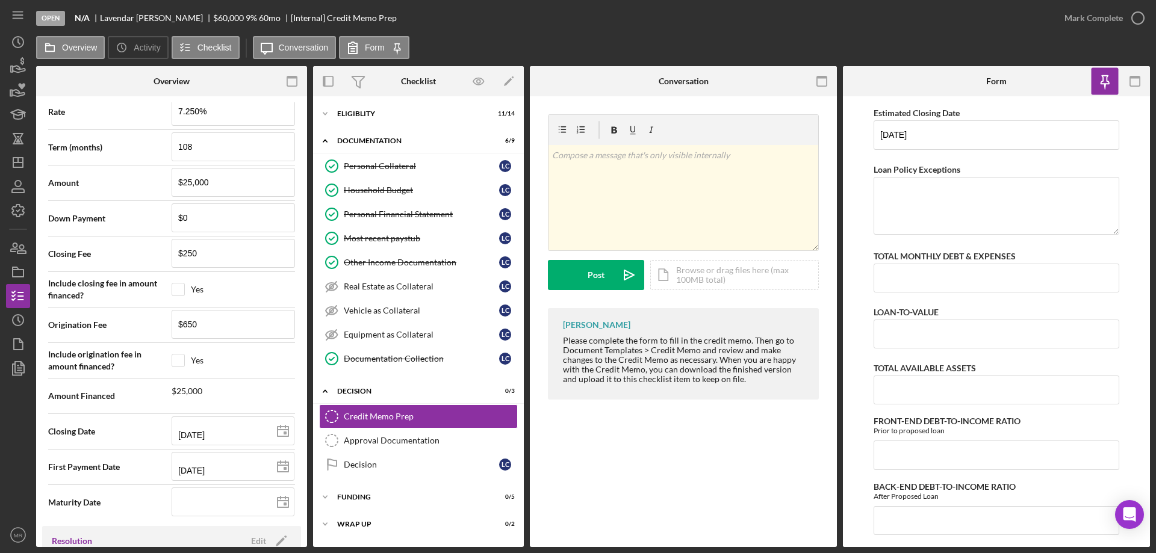
type input "11/30/2025"
type input "2025-11-30"
type input "[DATE]"
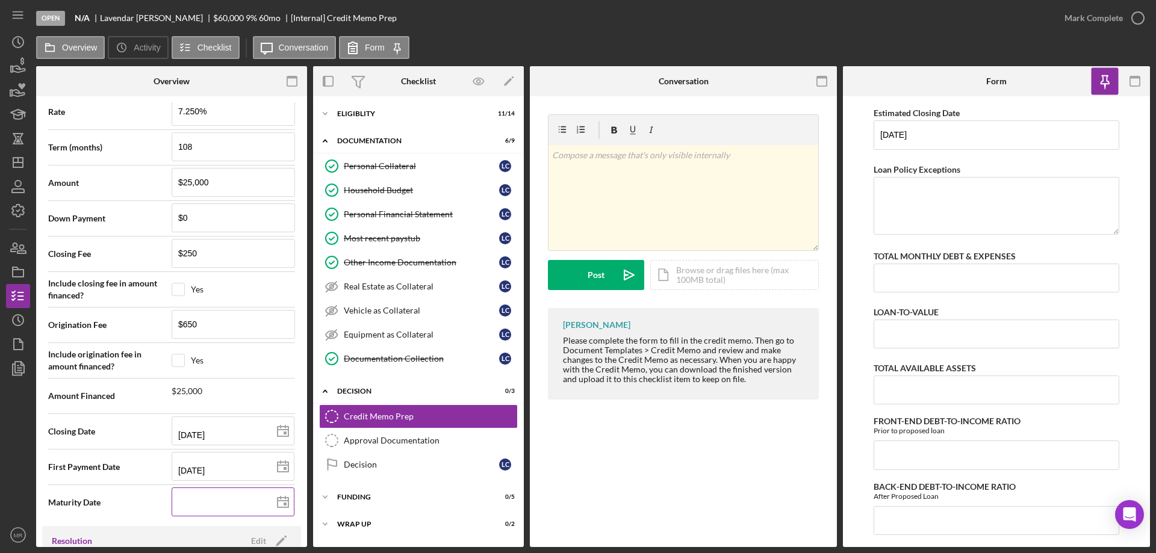
click at [280, 498] on polygon at bounding box center [282, 503] width 11 height 10
type input "10/30/2025"
type input "2025-10-30"
type input "11/01/2025"
type input "2025-11-01"
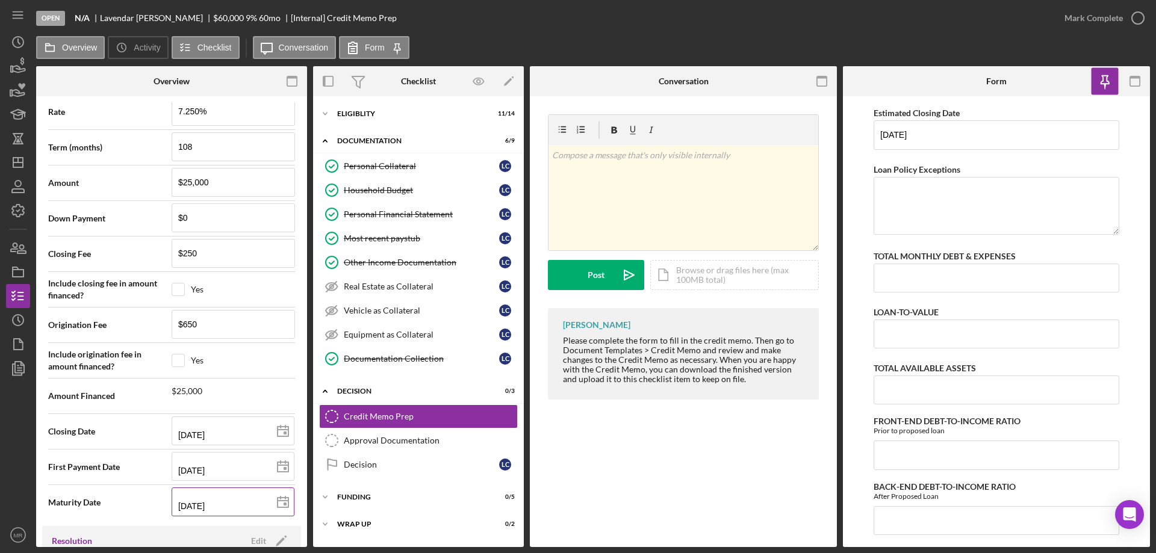
click at [222, 503] on input "11/01/2025" at bounding box center [233, 501] width 123 height 29
type input "11/01/202y"
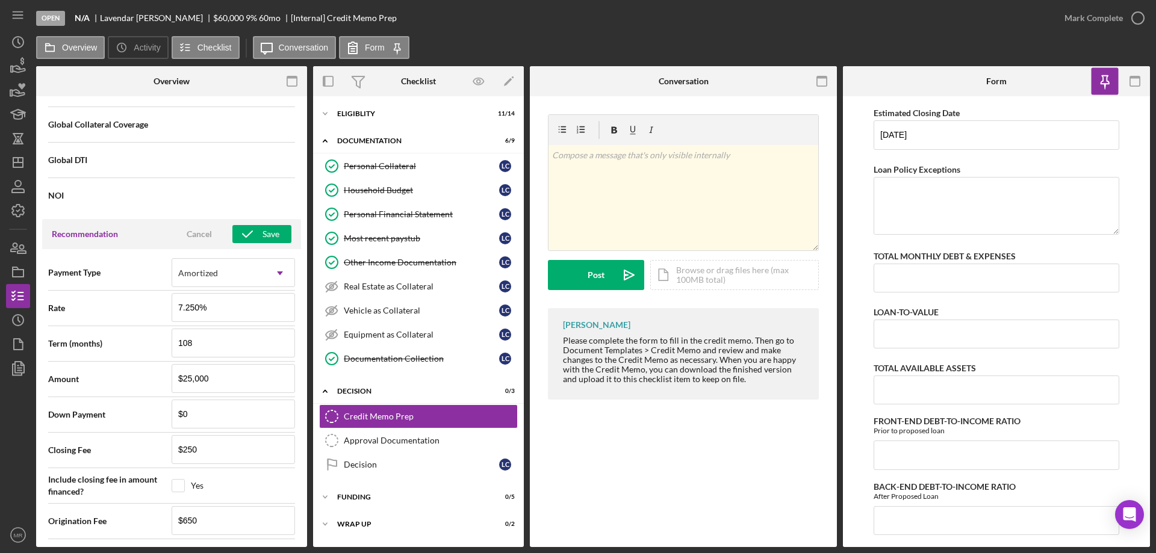
scroll to position [1079, 0]
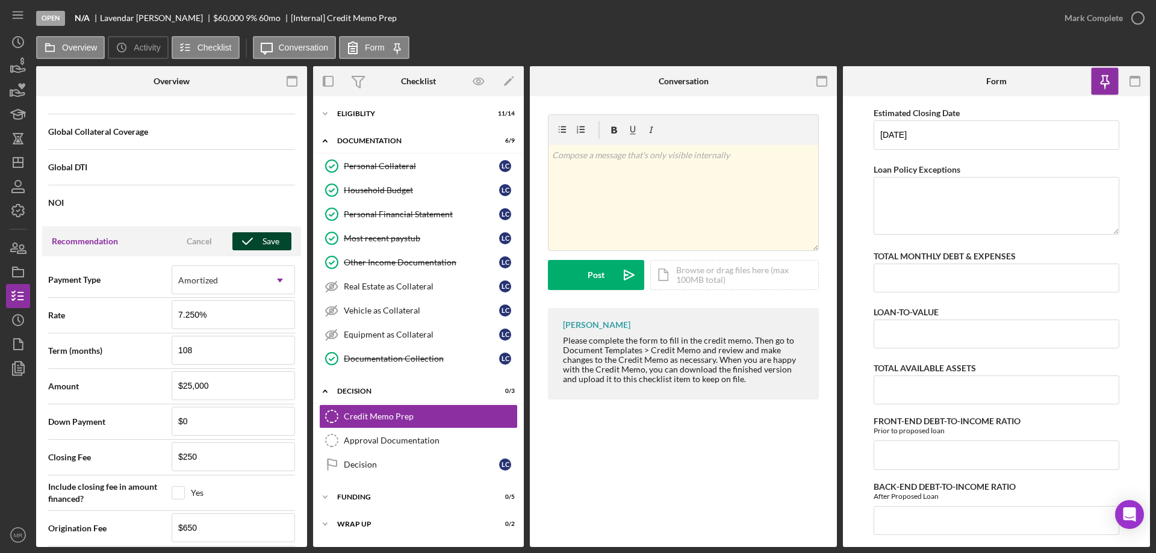
click at [262, 238] on div "Save" at bounding box center [270, 241] width 17 height 18
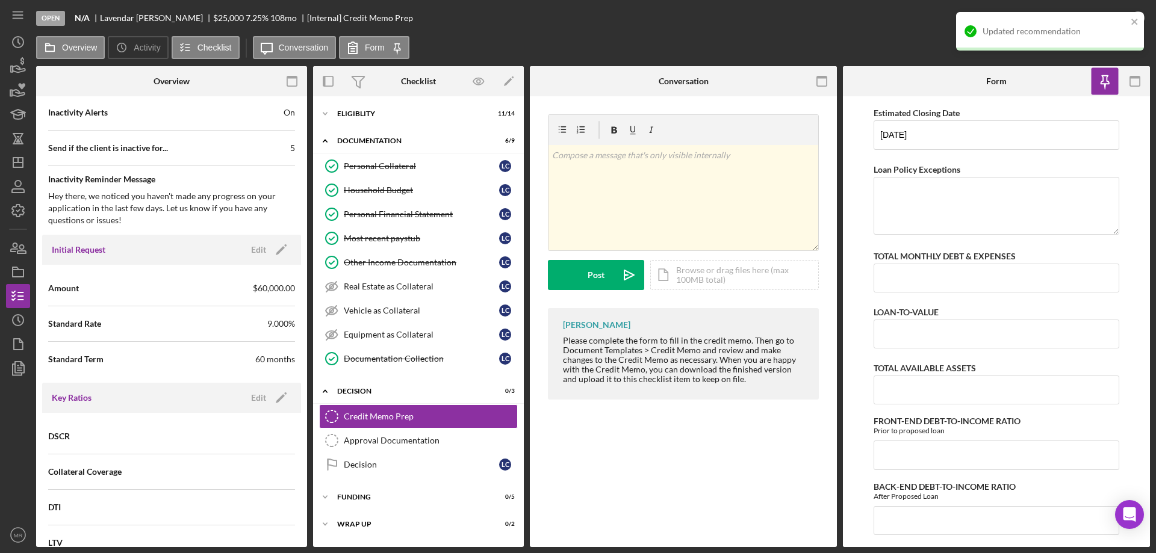
scroll to position [477, 0]
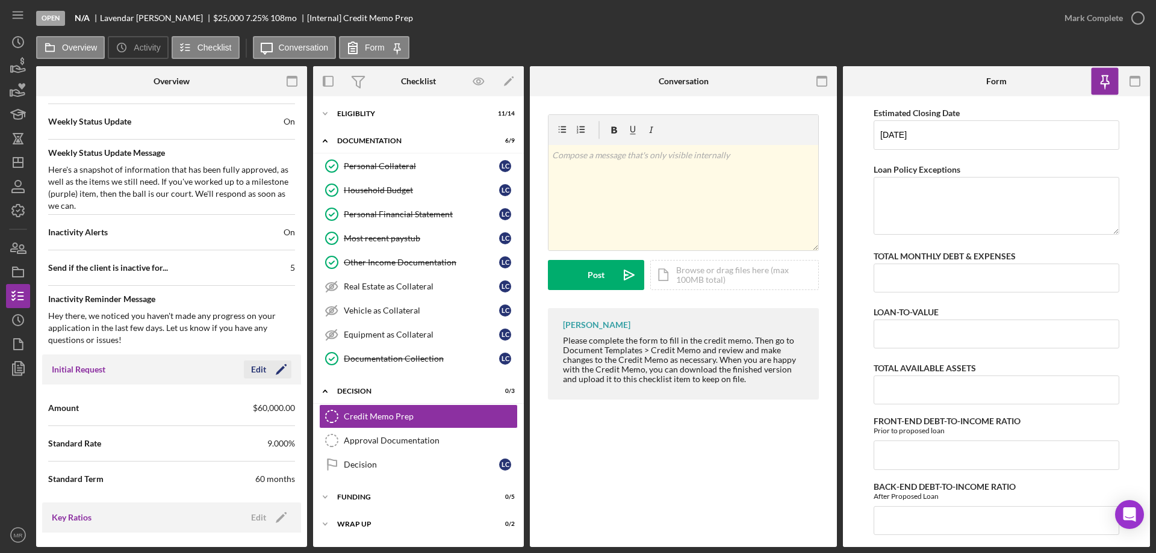
click at [258, 366] on div "Edit" at bounding box center [258, 370] width 15 height 18
drag, startPoint x: 206, startPoint y: 413, endPoint x: 154, endPoint y: 415, distance: 51.8
click at [155, 415] on div "Amount $60,000" at bounding box center [171, 408] width 247 height 30
click at [161, 365] on div "Initial Request Cancel Save" at bounding box center [171, 369] width 259 height 30
click at [273, 370] on div "Save" at bounding box center [270, 370] width 17 height 18
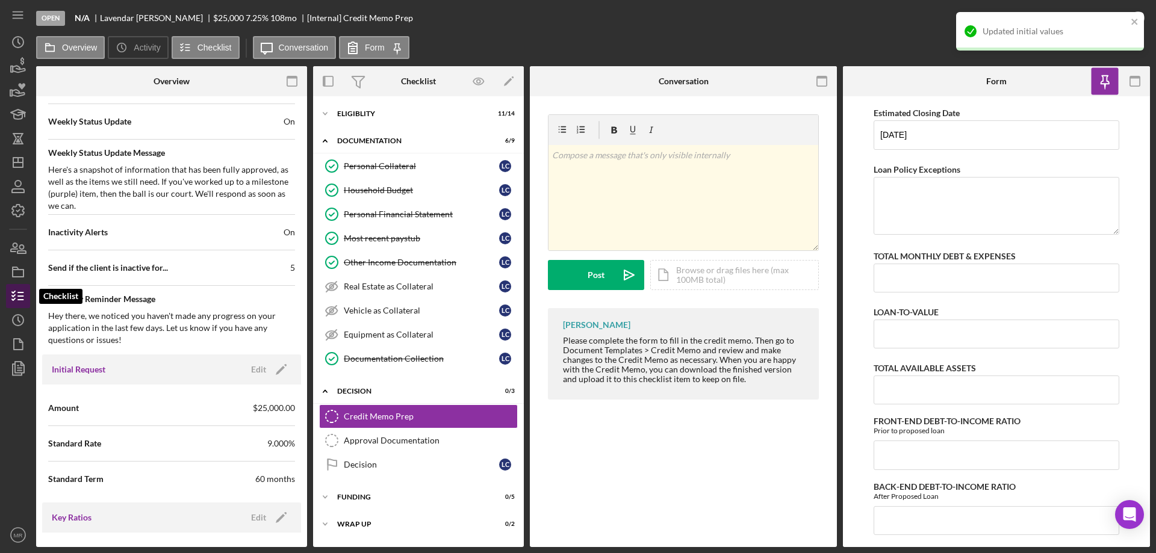
click at [13, 292] on polyline "button" at bounding box center [13, 292] width 3 height 2
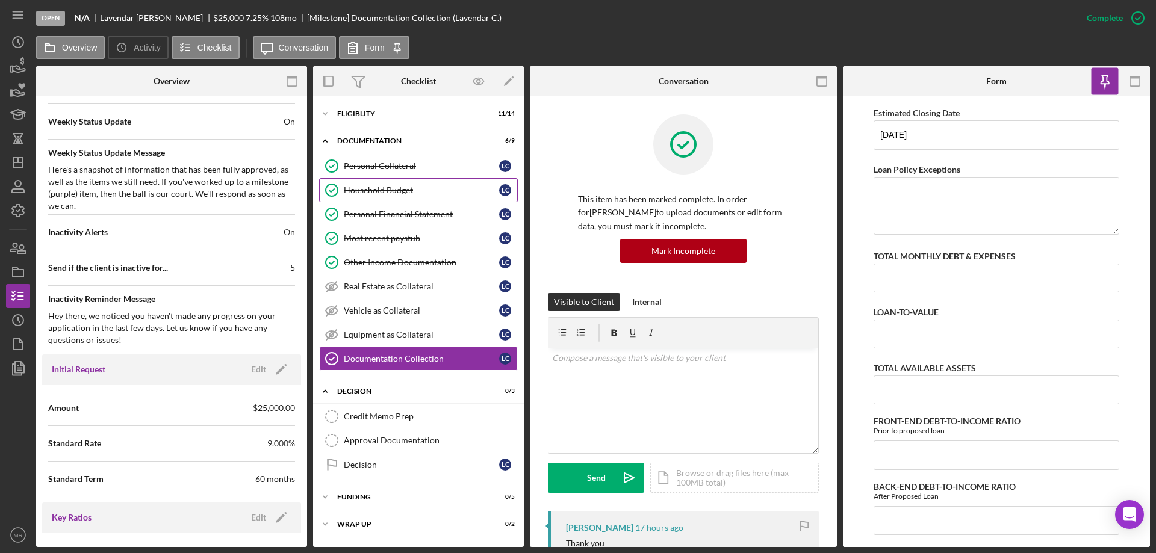
drag, startPoint x: 377, startPoint y: 189, endPoint x: 379, endPoint y: 181, distance: 8.6
click at [377, 189] on div "Household Budget" at bounding box center [421, 190] width 155 height 10
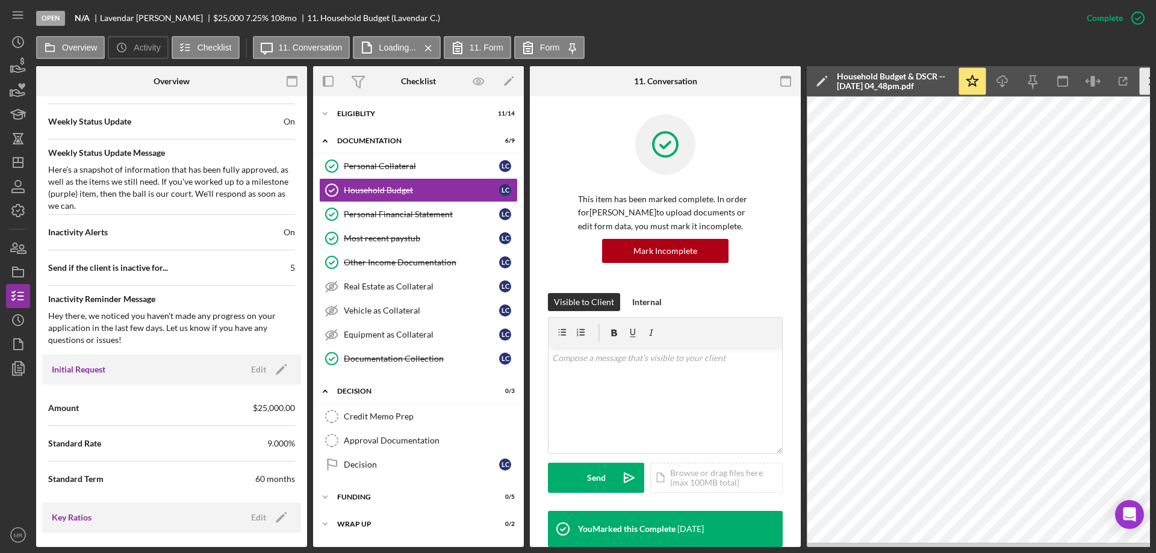
click at [1141, 79] on icon "Icon/Menu Close" at bounding box center [1152, 81] width 27 height 27
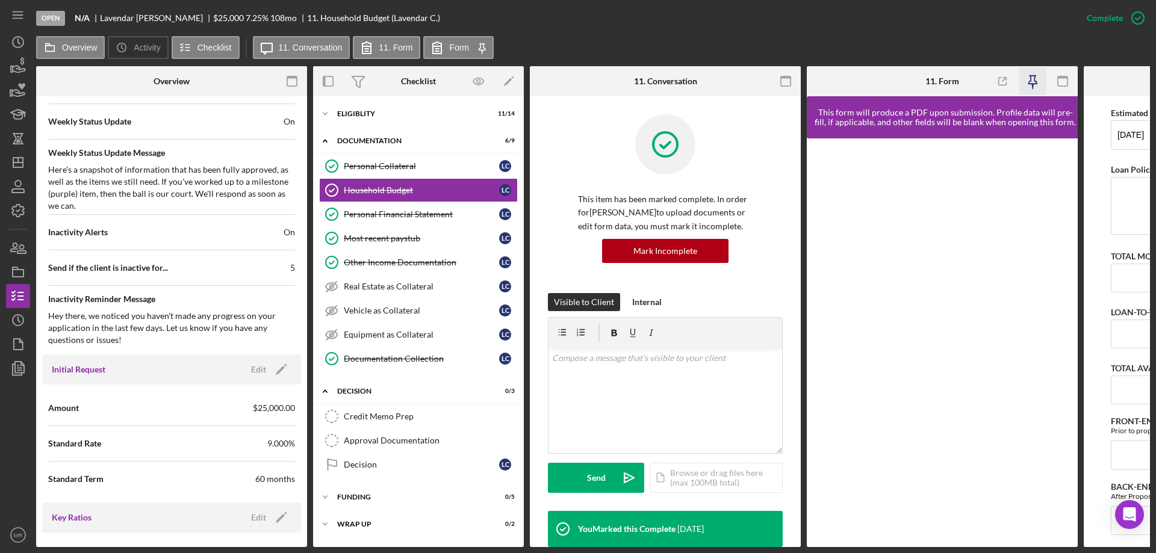
click at [1033, 76] on icon "button" at bounding box center [1032, 81] width 27 height 27
click at [501, 51] on icon "Icon/Menu Close" at bounding box center [504, 43] width 15 height 15
click at [472, 45] on label "Form" at bounding box center [476, 48] width 20 height 10
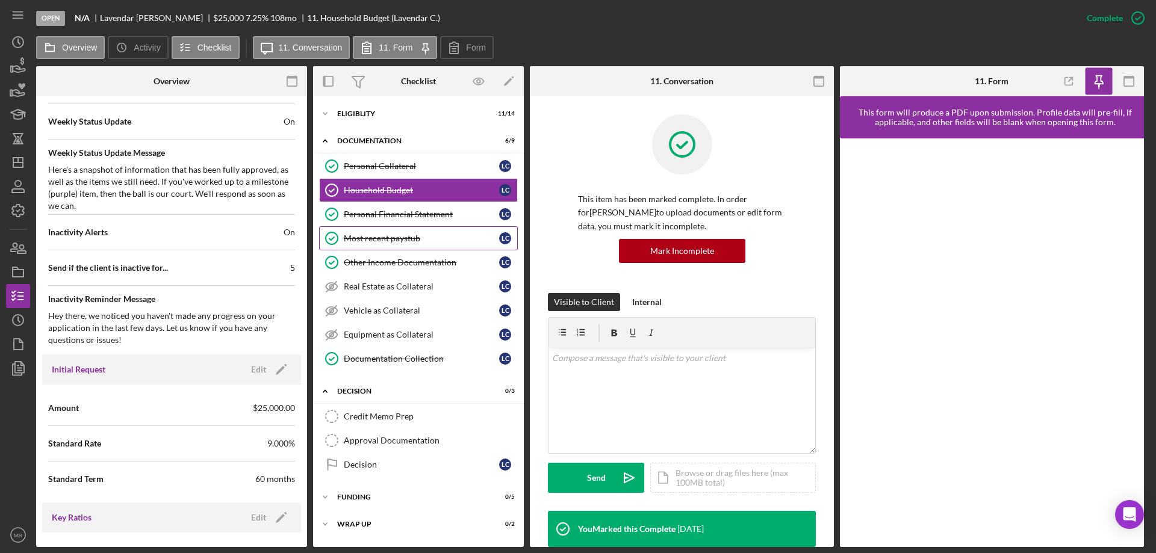
click at [378, 240] on div "Most recent paystub" at bounding box center [421, 239] width 155 height 10
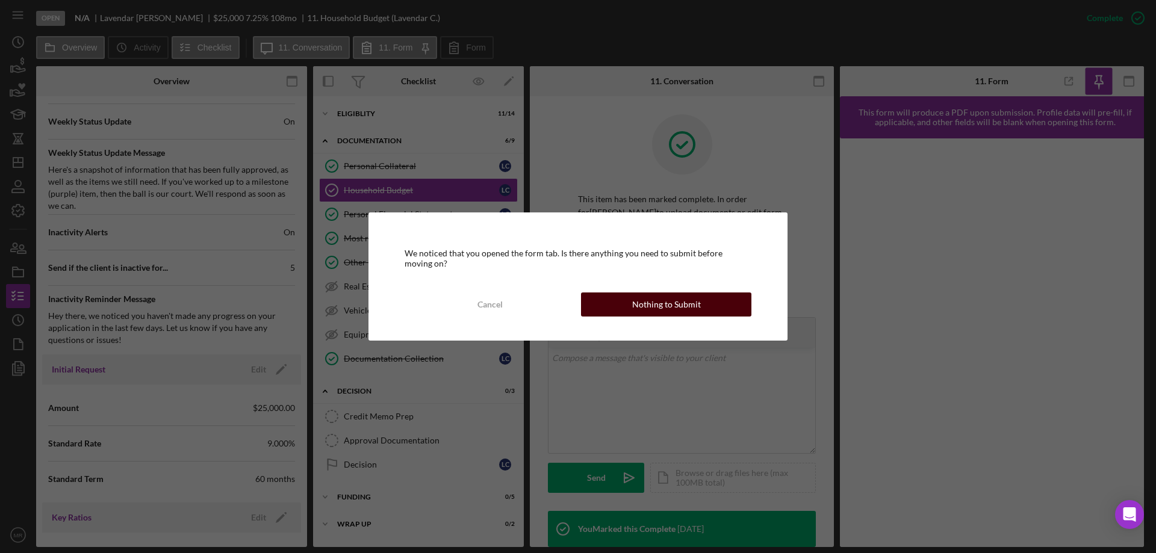
click at [698, 300] on div "Nothing to Submit" at bounding box center [666, 304] width 69 height 24
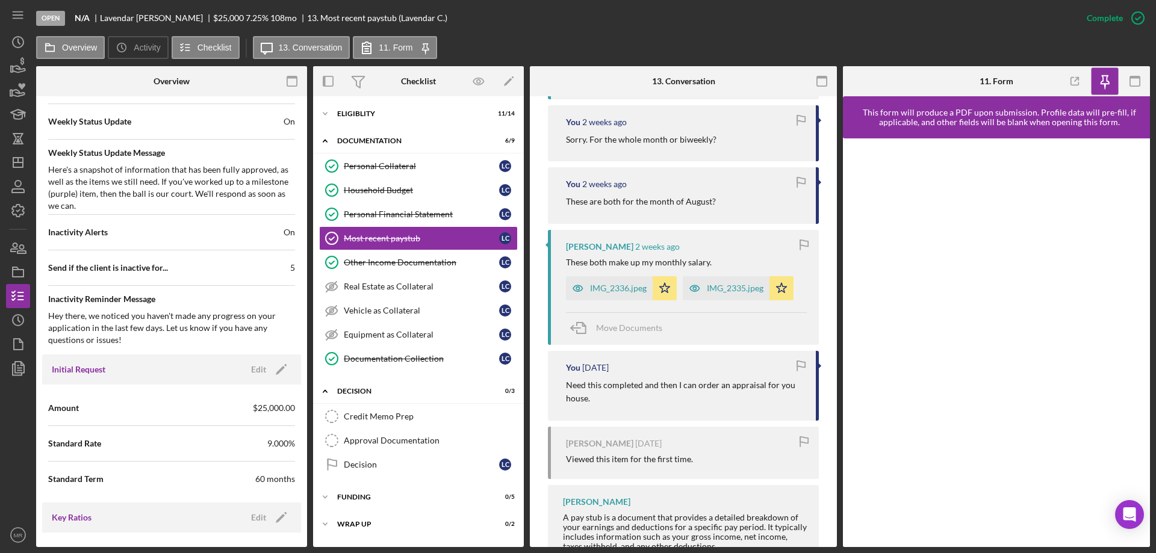
scroll to position [602, 0]
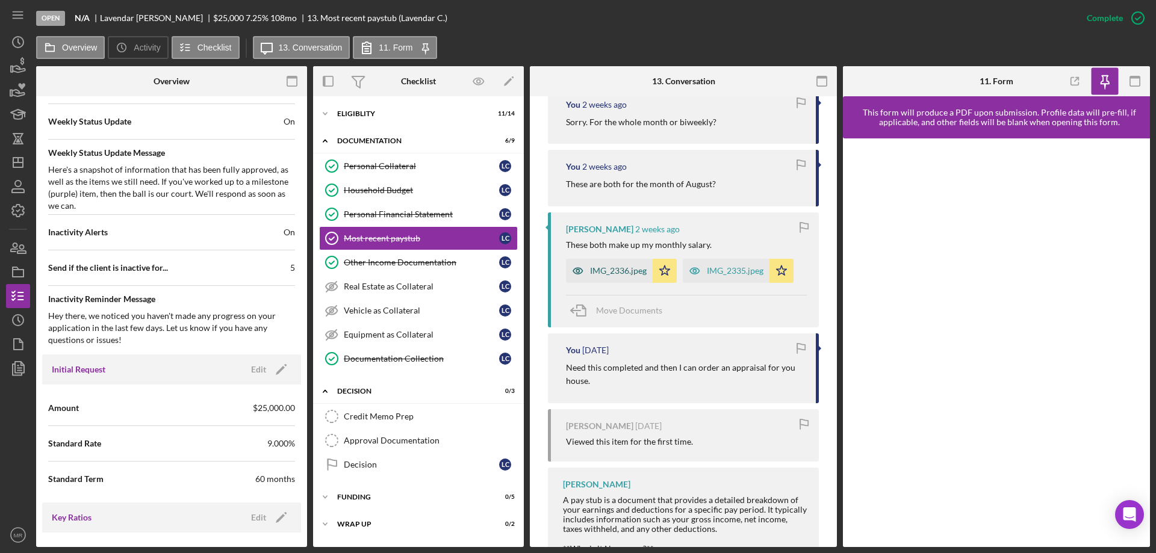
click at [613, 264] on div "IMG_2336.jpeg" at bounding box center [609, 271] width 87 height 24
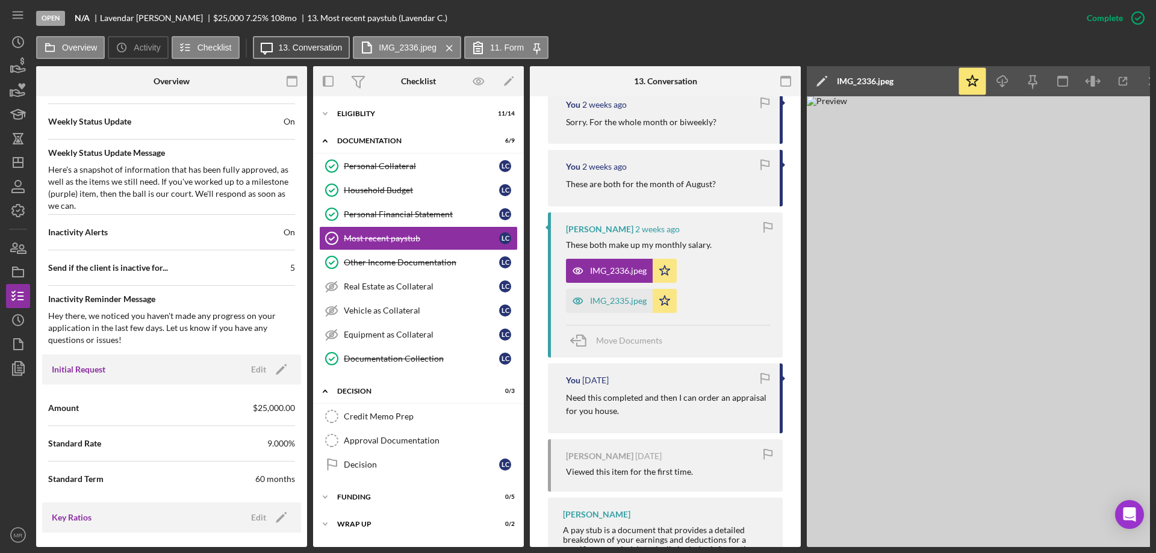
click at [303, 49] on label "13. Conversation" at bounding box center [311, 48] width 64 height 10
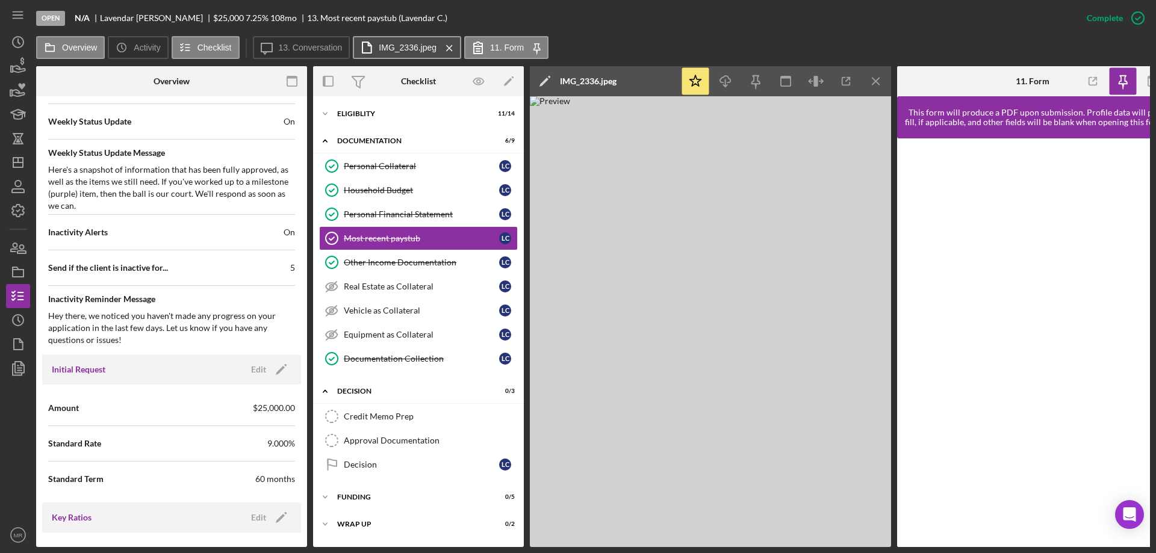
click at [404, 44] on label "IMG_2336.jpeg" at bounding box center [408, 48] width 58 height 10
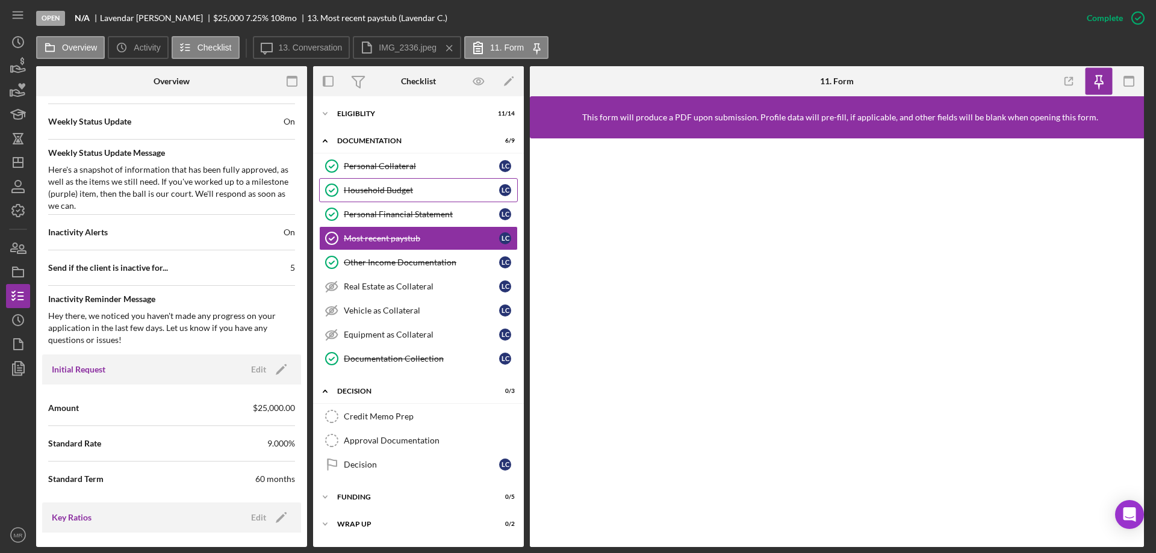
click at [375, 190] on div "Household Budget" at bounding box center [421, 190] width 155 height 10
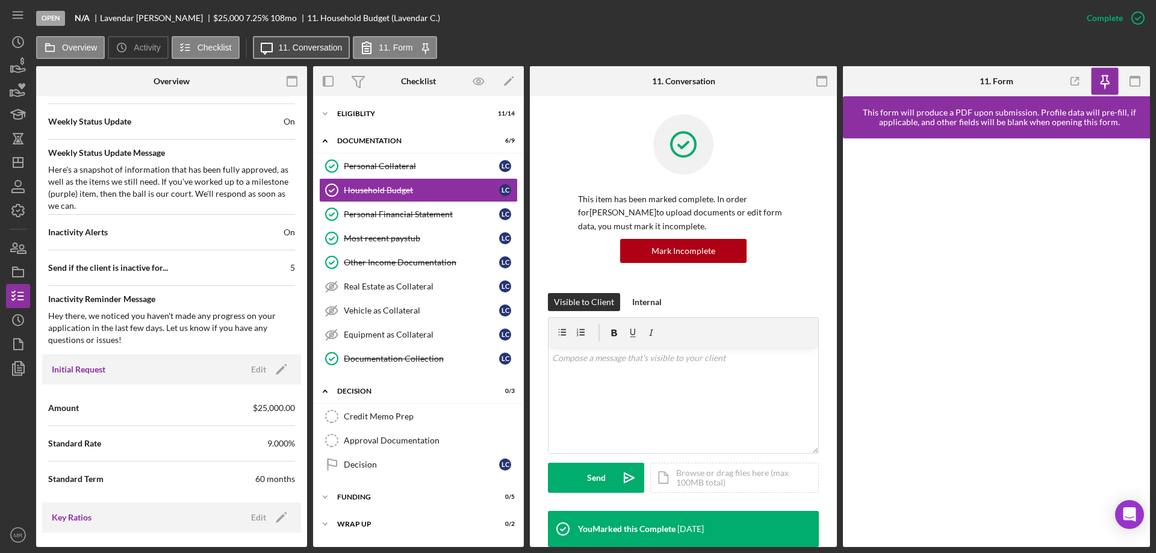
click at [297, 49] on label "11. Conversation" at bounding box center [311, 48] width 64 height 10
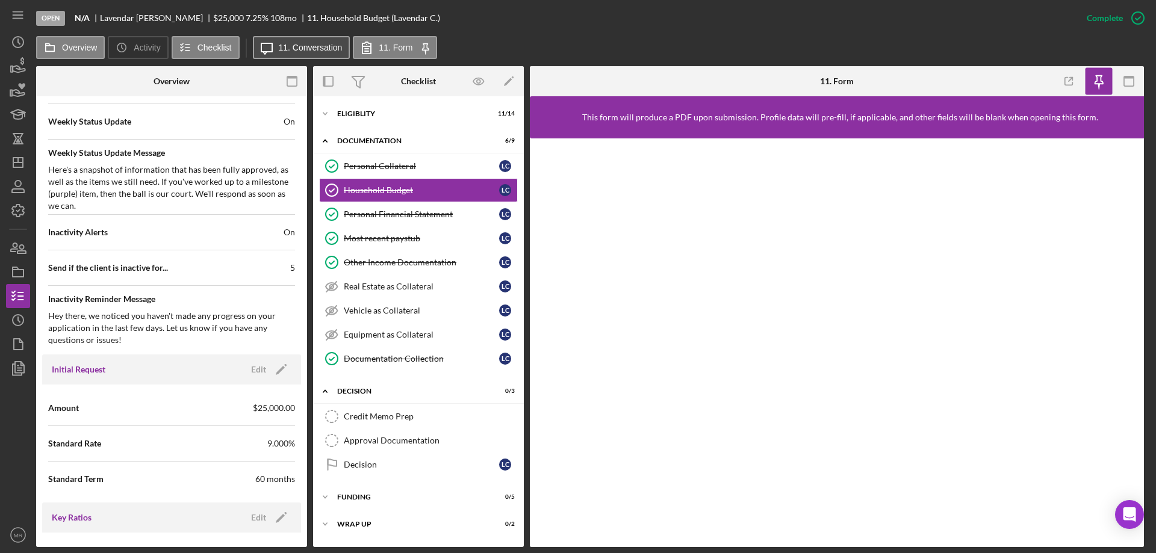
click at [308, 54] on button "Icon/Message 11. Conversation" at bounding box center [301, 47] width 97 height 23
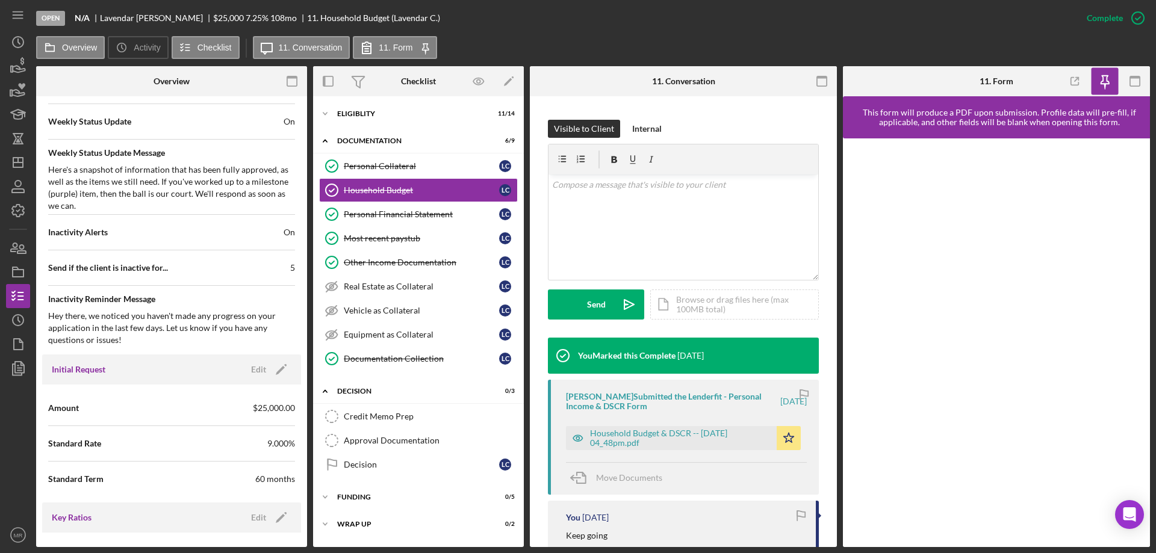
scroll to position [181, 0]
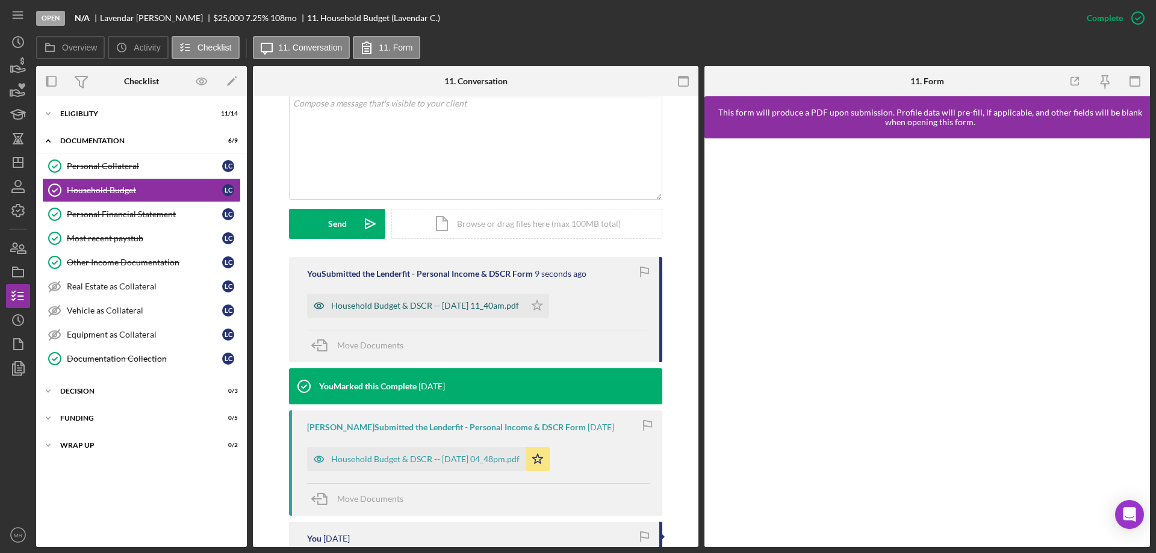
click at [429, 301] on div "Household Budget & DSCR -- [DATE] 11_40am.pdf" at bounding box center [425, 306] width 188 height 10
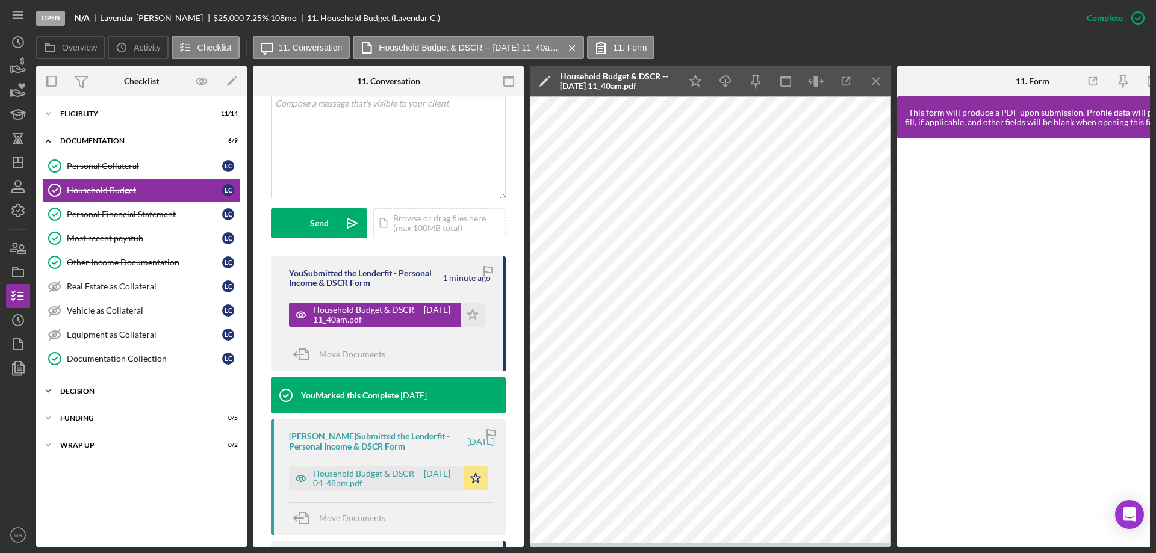
drag, startPoint x: 85, startPoint y: 386, endPoint x: 102, endPoint y: 393, distance: 18.9
click at [84, 385] on div "Icon/Expander Decision 0 / 3" at bounding box center [141, 391] width 211 height 24
click at [115, 418] on div "Credit Memo Prep" at bounding box center [153, 417] width 173 height 10
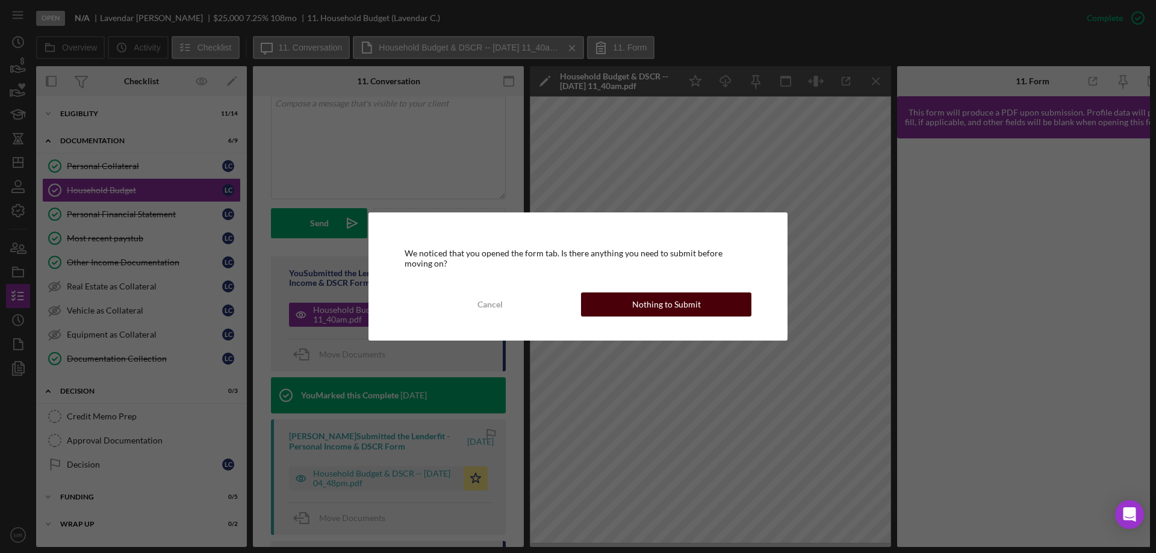
click at [670, 294] on div "Nothing to Submit" at bounding box center [666, 304] width 69 height 24
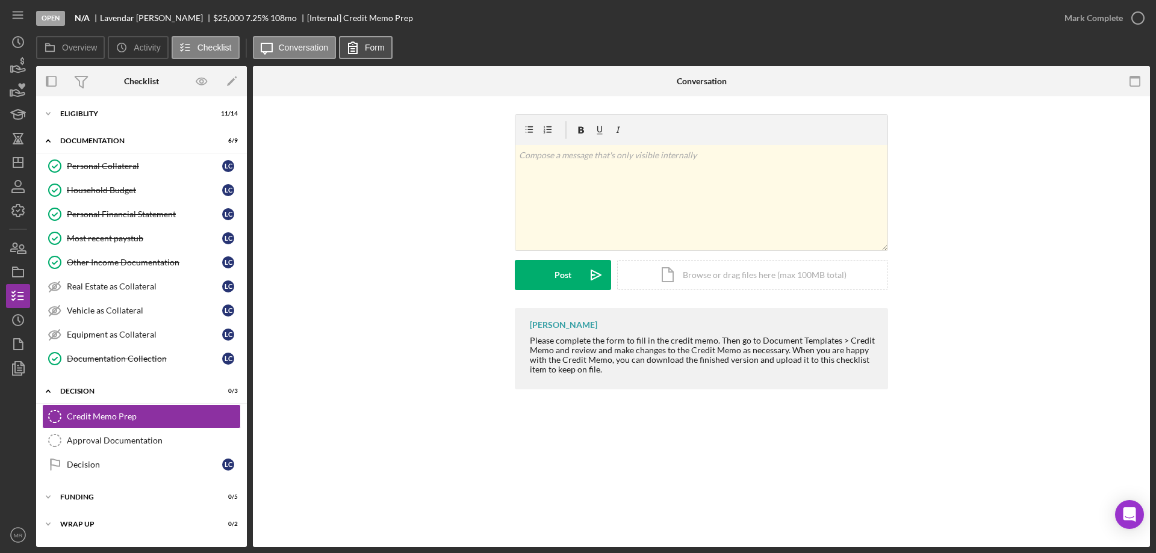
click at [373, 48] on label "Form" at bounding box center [375, 48] width 20 height 10
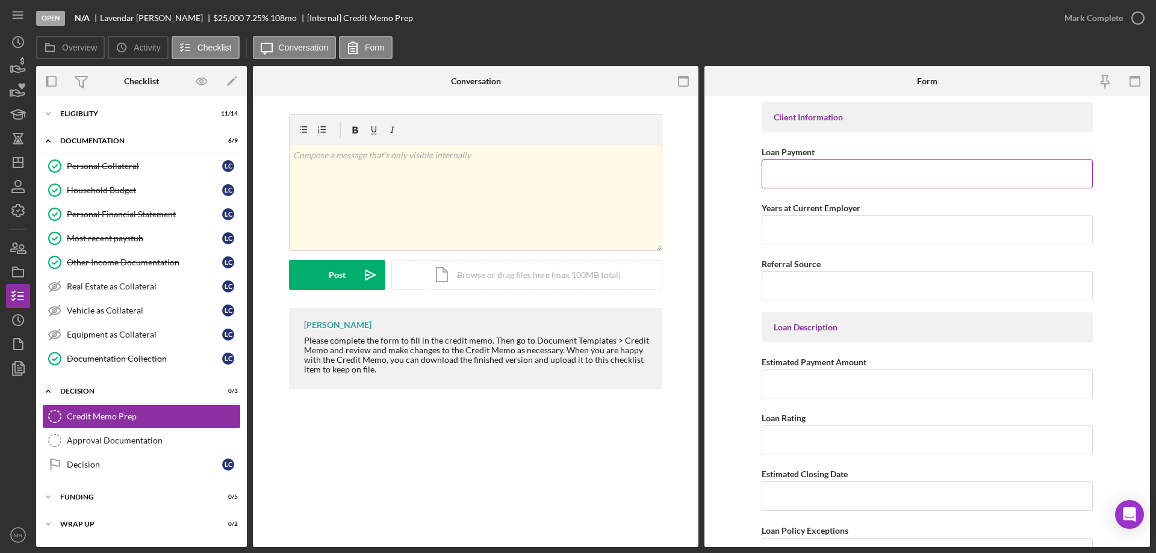
click at [794, 175] on input "Loan Payment" at bounding box center [926, 173] width 331 height 29
type input "$758"
type input "3"
type input "[DATE]"
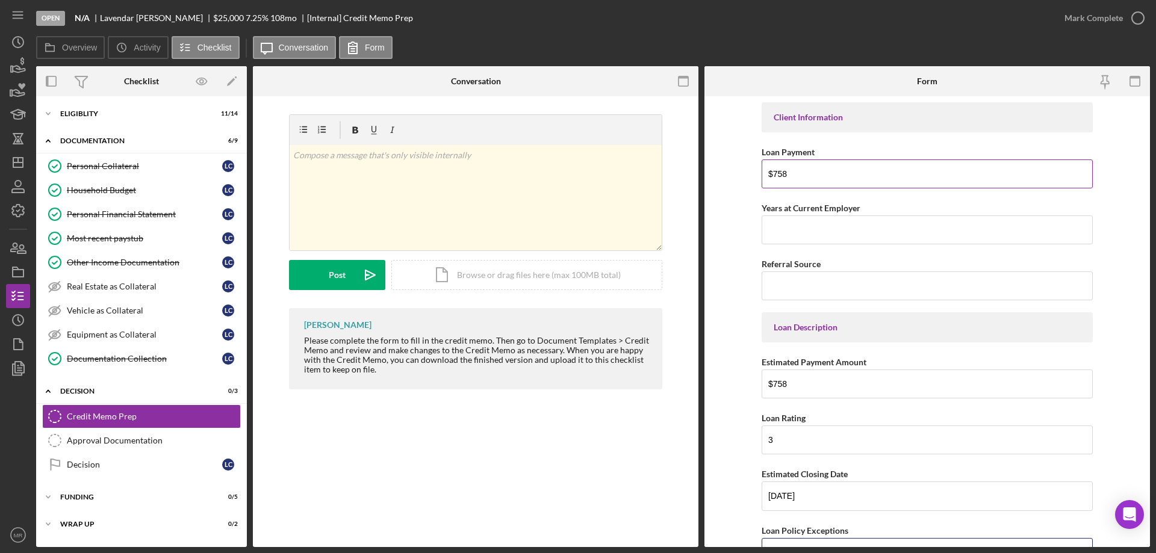
scroll to position [231, 0]
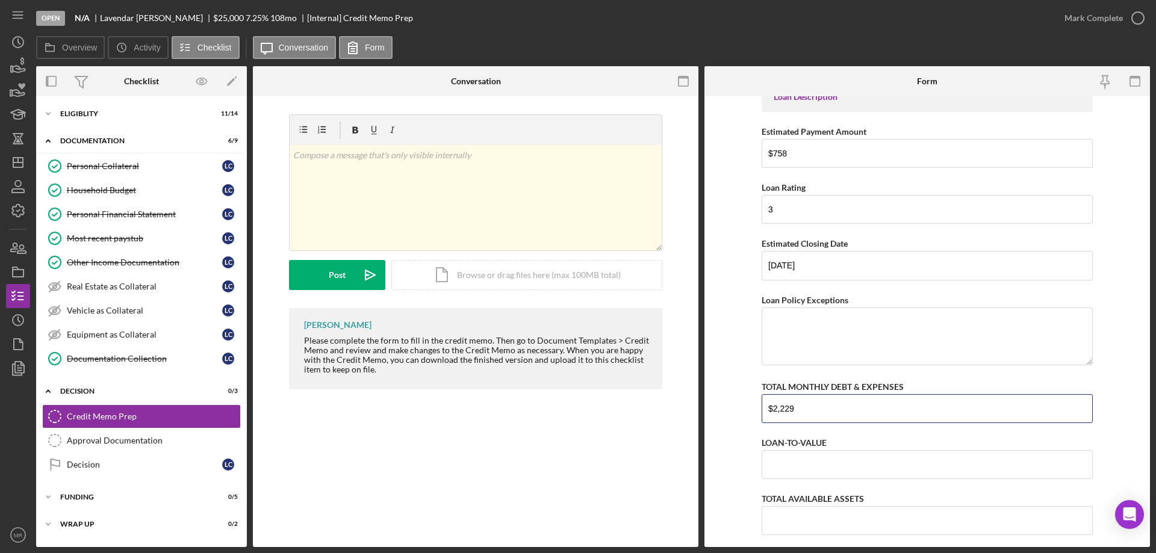
type input "$2,229"
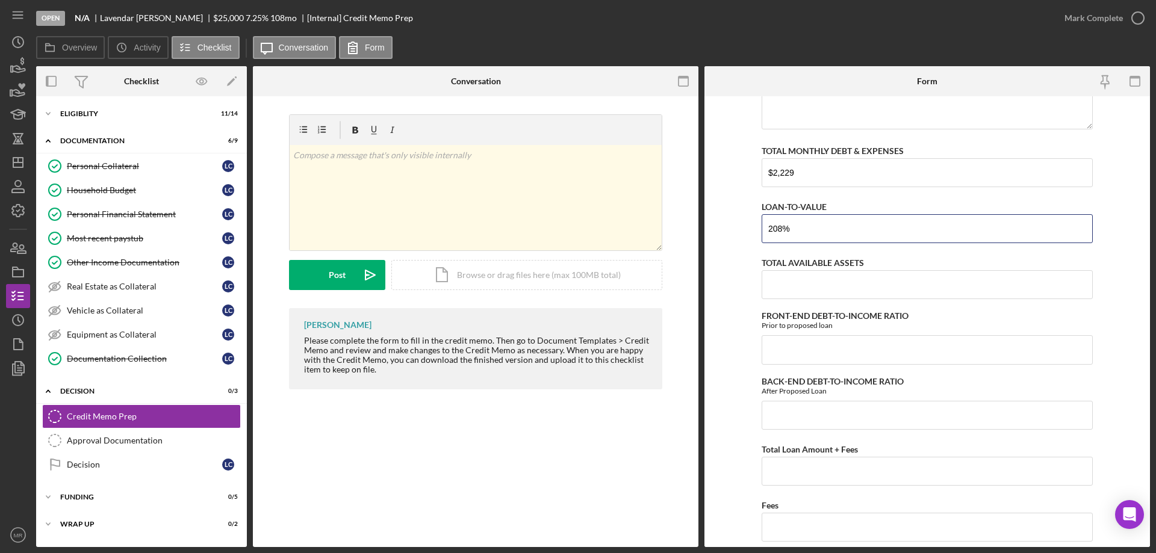
scroll to position [471, 0]
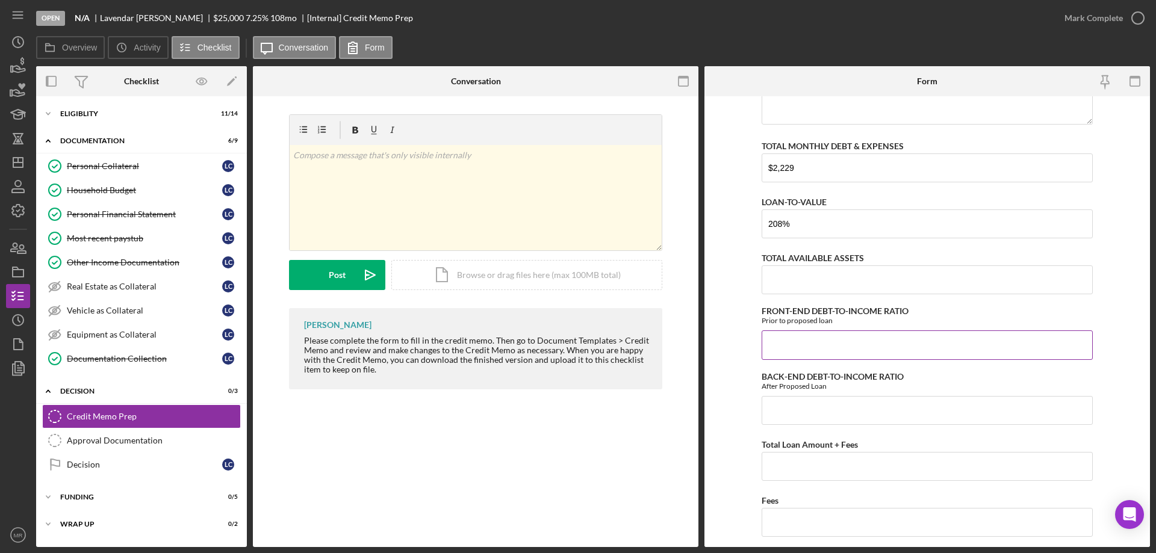
type input "208.00000%"
click at [804, 339] on input "FRONT-END DEBT-TO-INCOME RATIO" at bounding box center [926, 344] width 331 height 29
type input "44.00000%"
type input "59.00000%"
type input "$60,900"
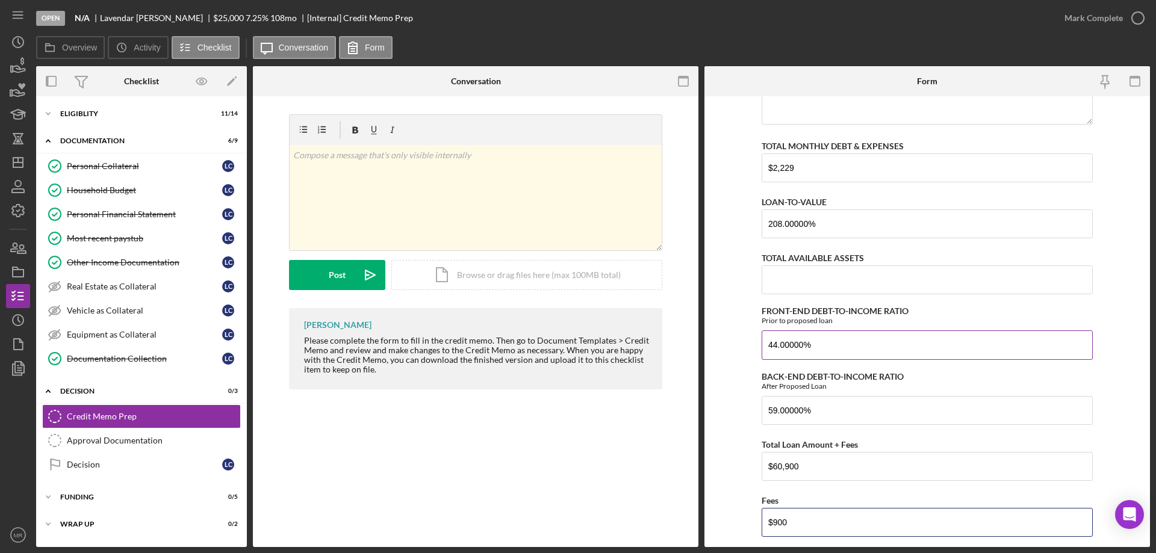
type input "$900"
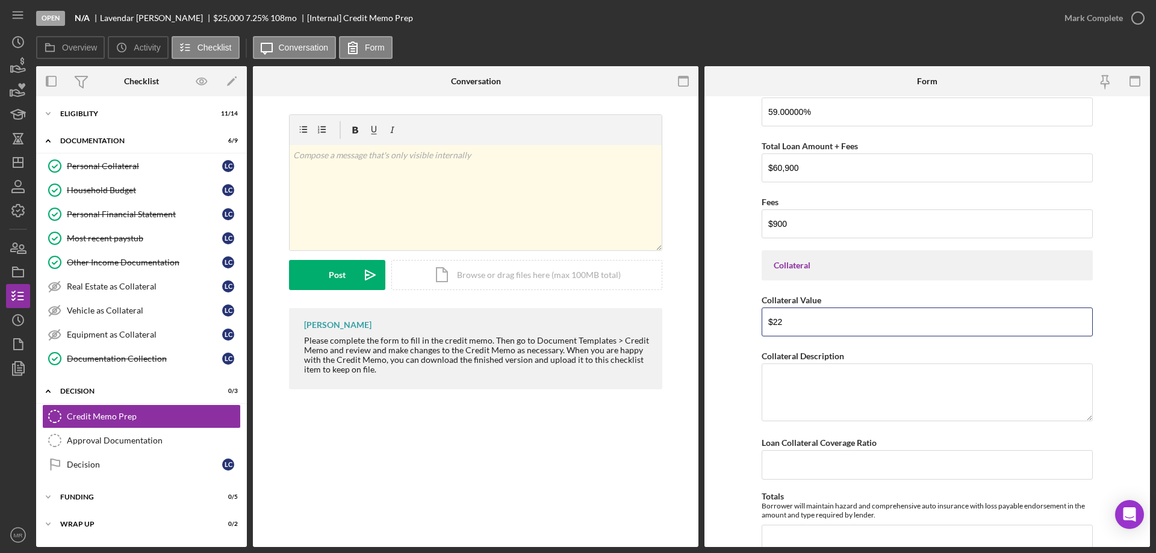
type input "$2"
type input "$125,000"
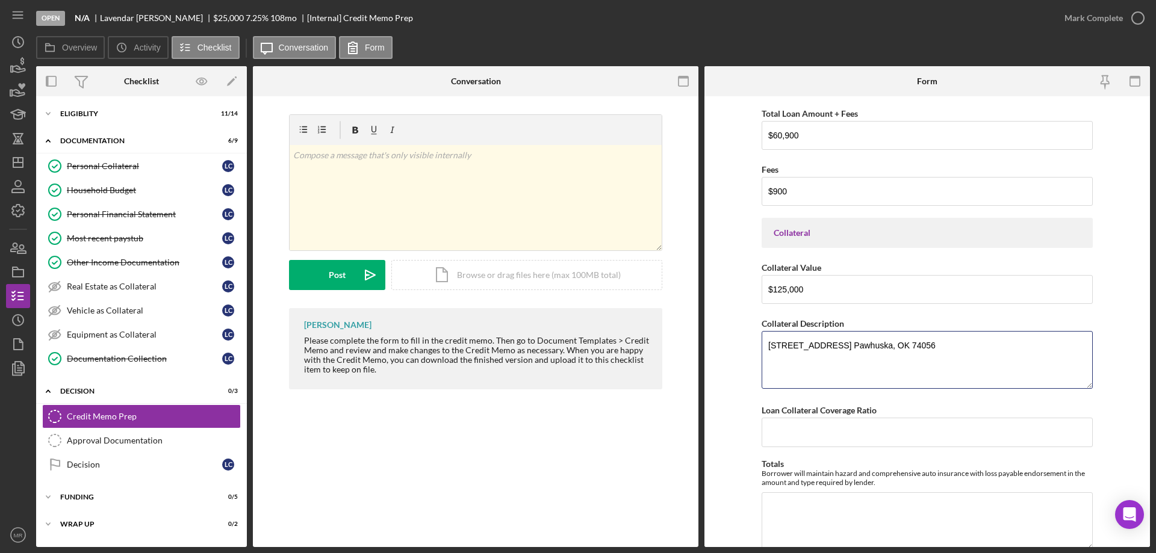
scroll to position [830, 0]
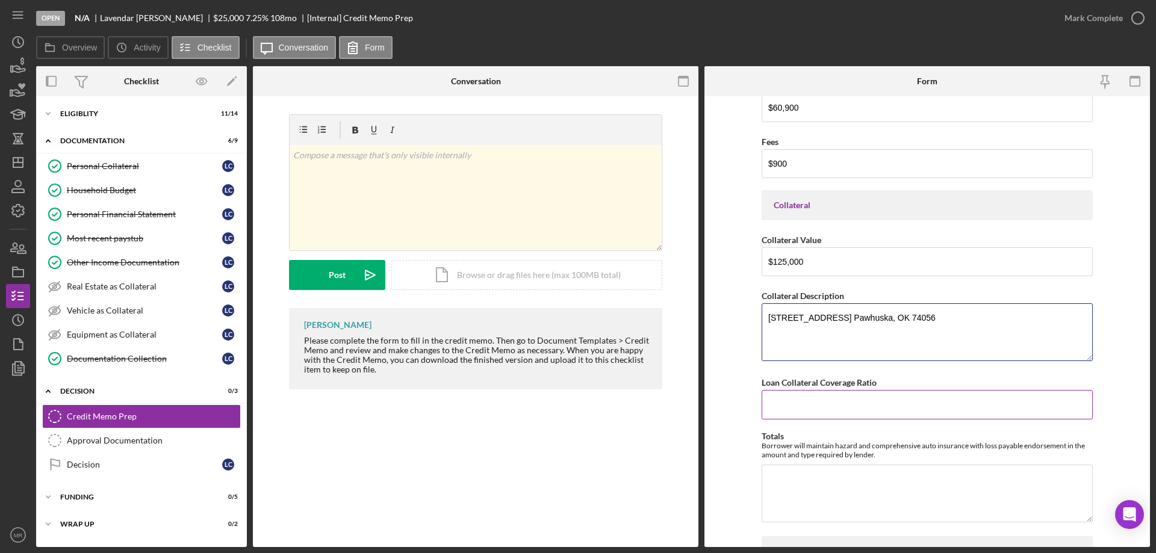
type textarea "[STREET_ADDRESS] Pawhuska, OK 74056"
click at [793, 403] on input "Loan Collateral Coverage Ratio" at bounding box center [926, 404] width 331 height 29
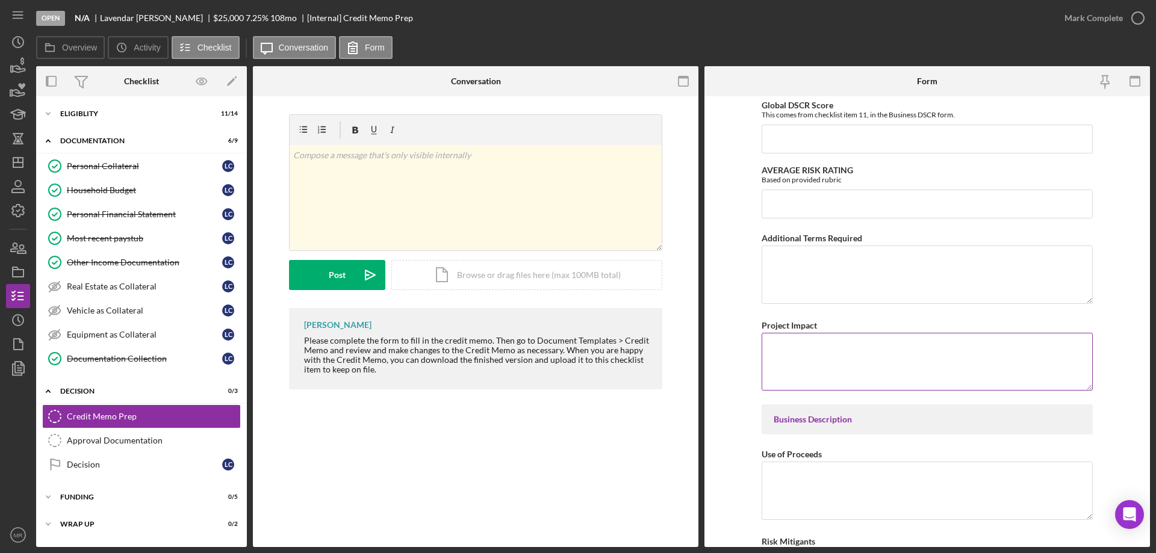
scroll to position [1311, 0]
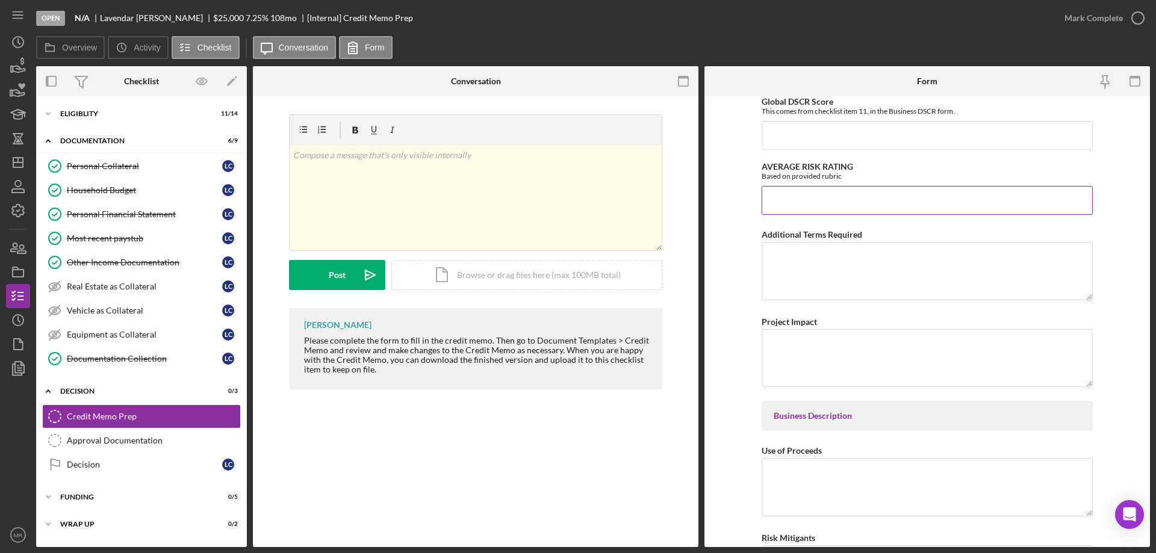
type input "2.08000%"
click at [791, 197] on input "AVERAGE RISK RATING" at bounding box center [926, 200] width 331 height 29
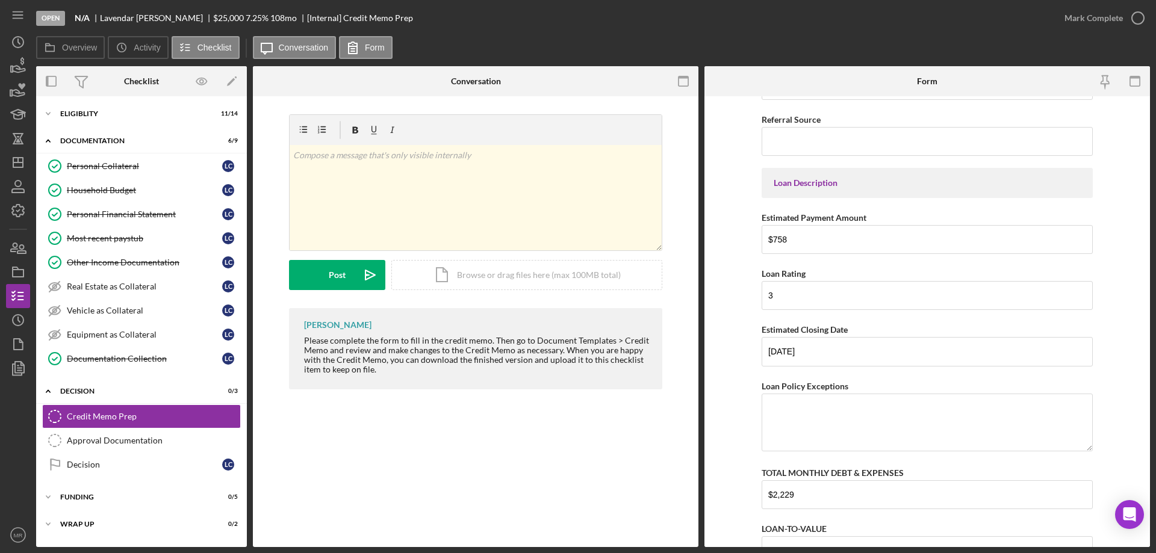
scroll to position [108, 0]
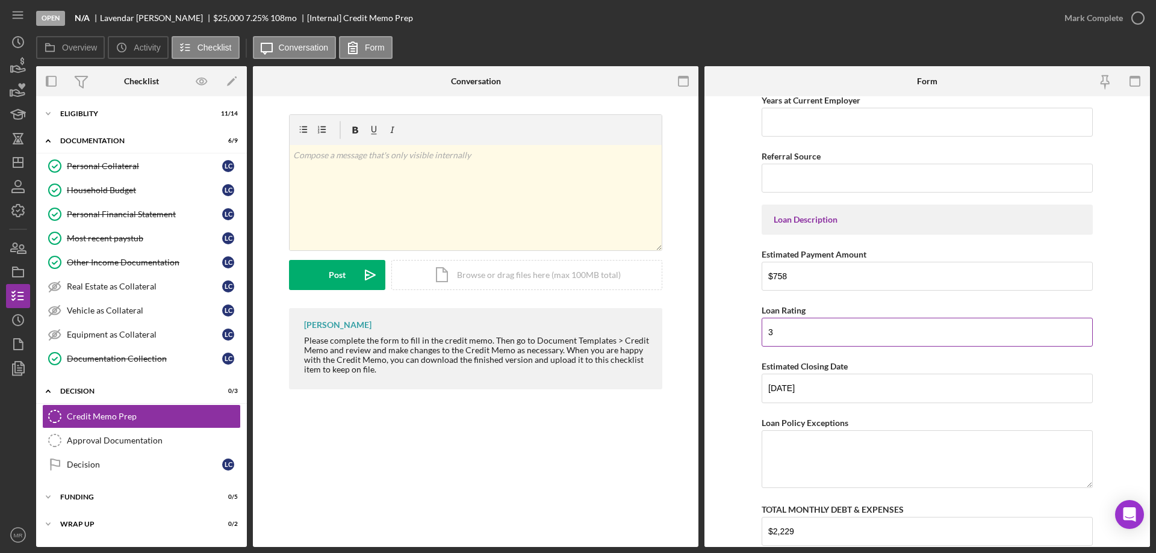
type input "3.00000%"
drag, startPoint x: 785, startPoint y: 327, endPoint x: 765, endPoint y: 336, distance: 22.1
click at [765, 336] on input "3" at bounding box center [926, 332] width 331 height 29
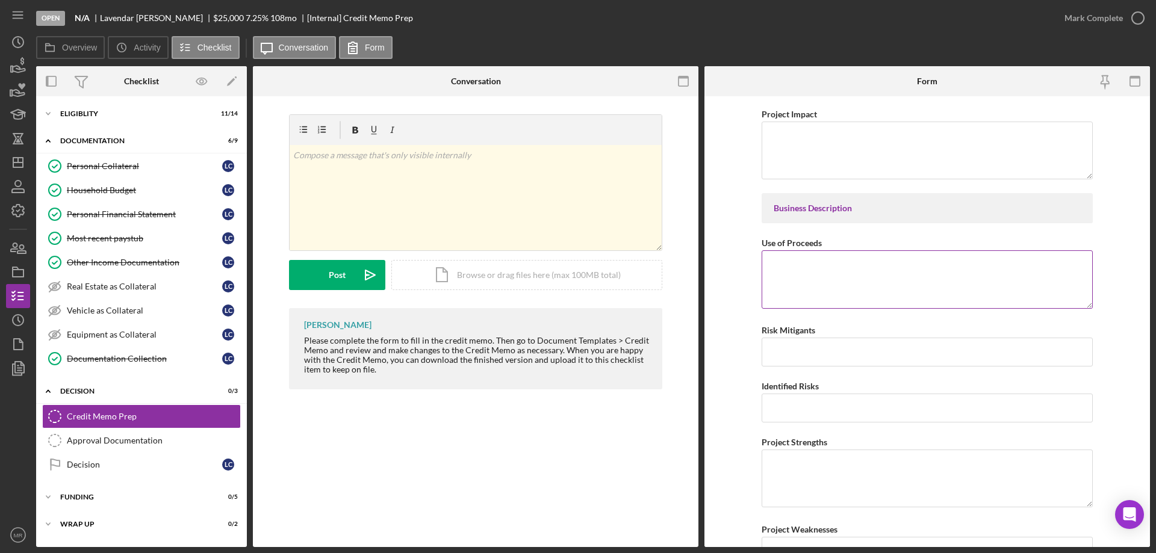
scroll to position [1552, 0]
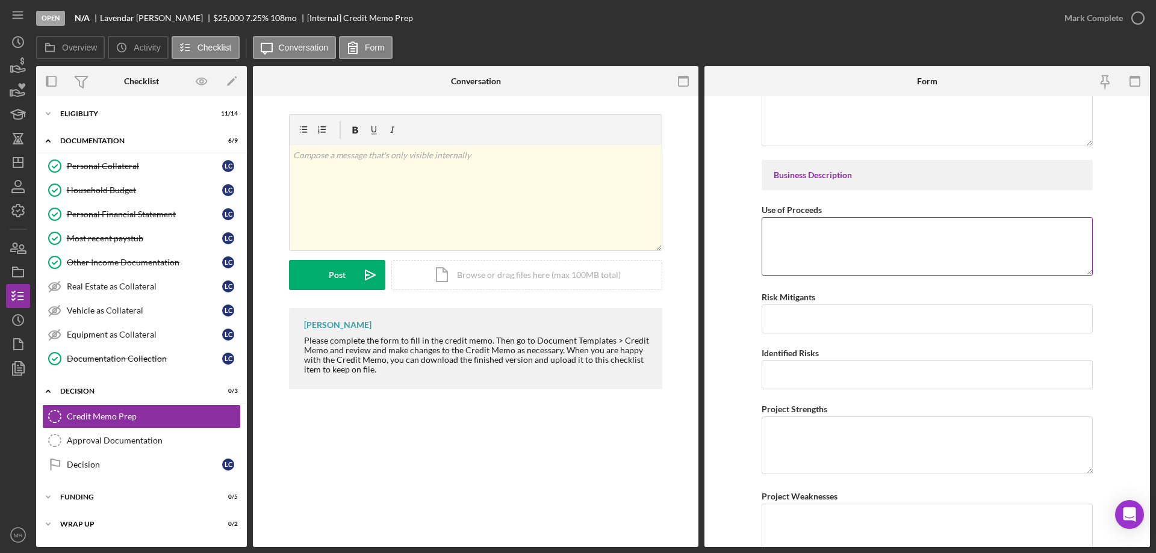
type input "B"
click at [785, 239] on textarea "Use of Proceeds" at bounding box center [926, 246] width 331 height 58
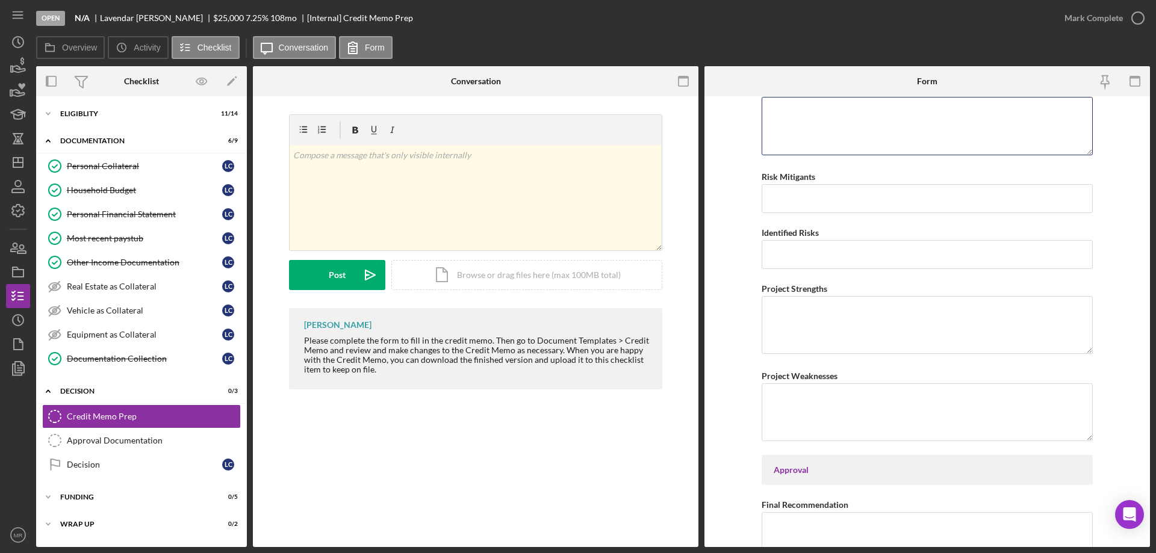
scroll to position [1853, 0]
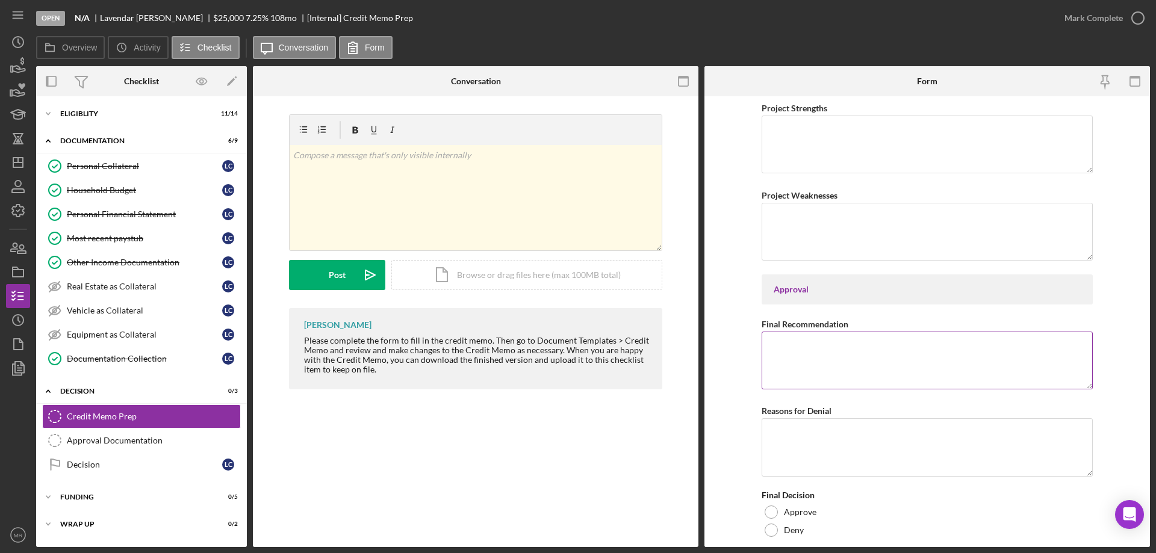
click at [782, 342] on textarea "Final Recommendation" at bounding box center [926, 361] width 331 height 58
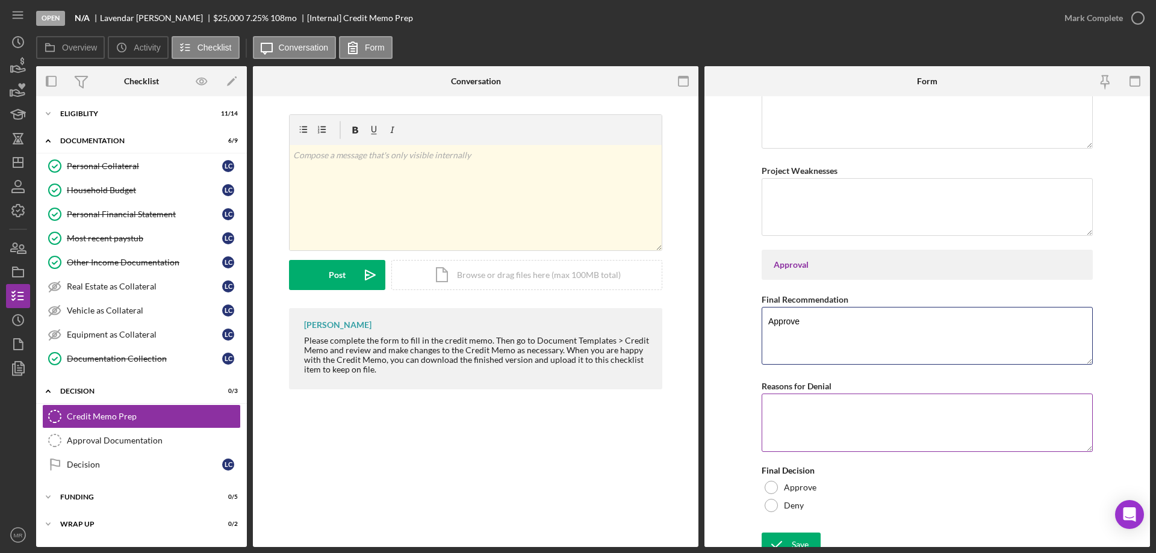
scroll to position [1889, 0]
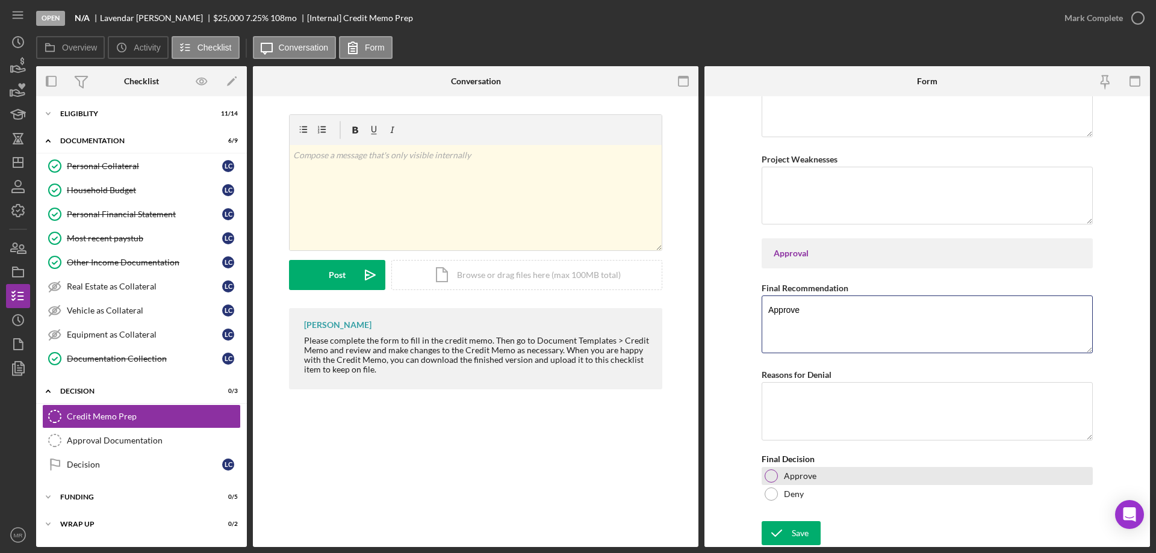
type textarea "Approve"
click at [770, 472] on div at bounding box center [770, 475] width 13 height 13
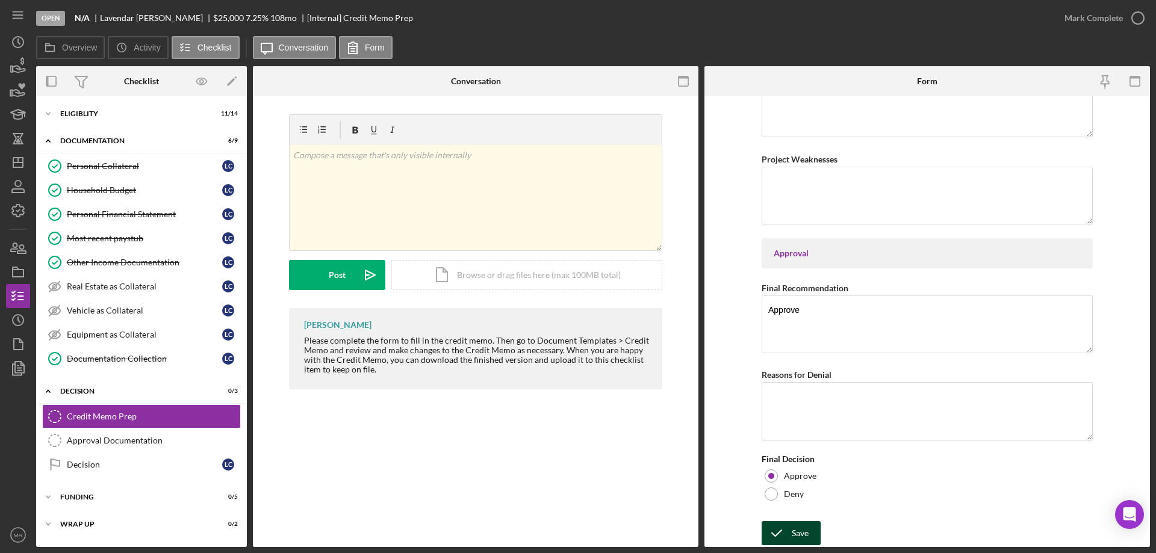
click at [789, 532] on button "Save" at bounding box center [790, 533] width 59 height 24
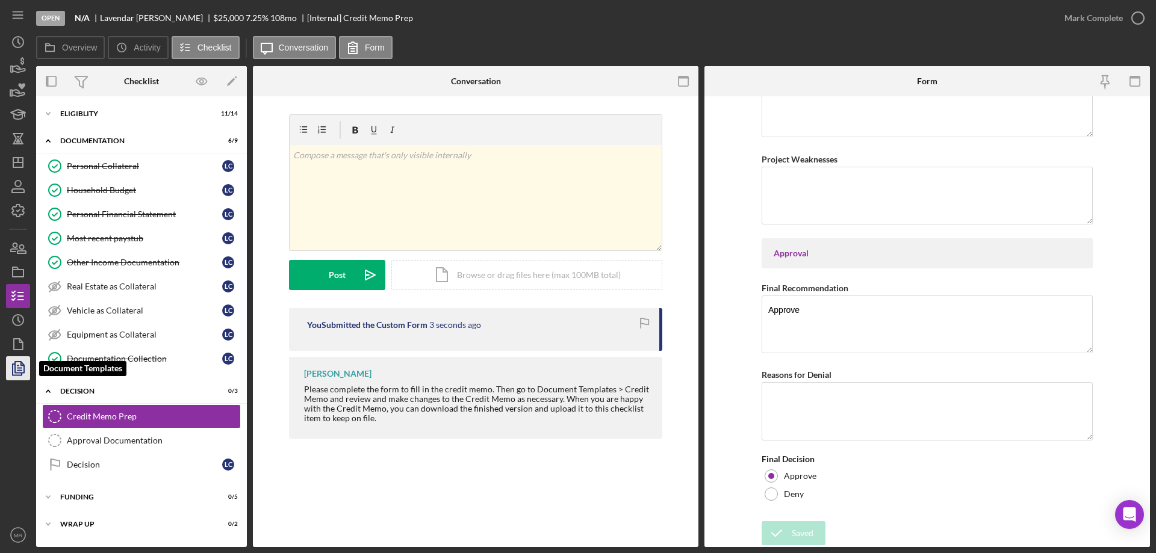
click at [13, 366] on polyline "button" at bounding box center [17, 369] width 9 height 11
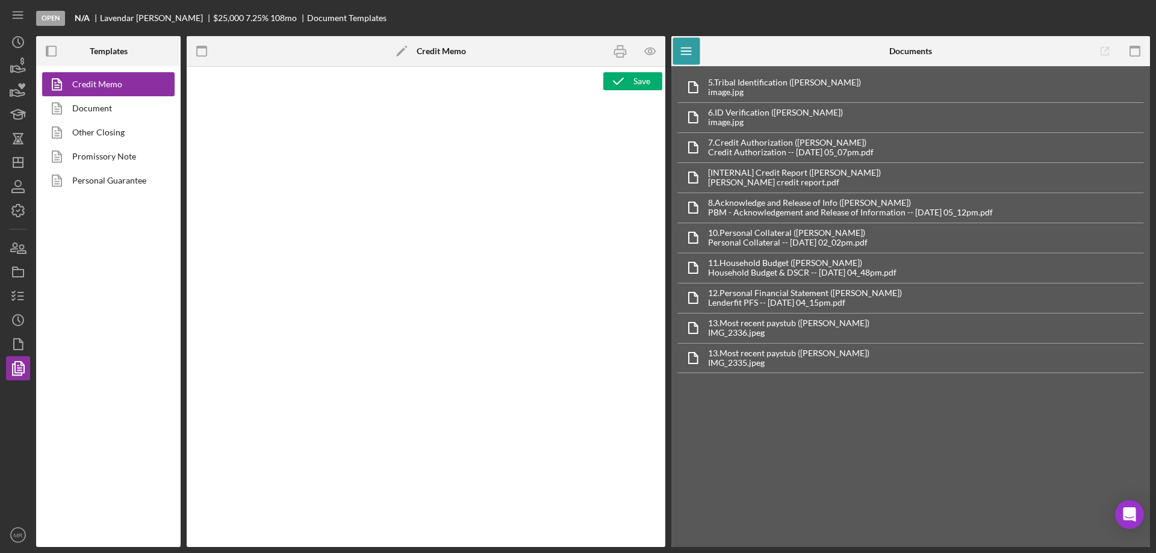
type textarea "<p style="margin: 0 0 10pt; line-height: 115%; font-size: 11pt; font-family: Ca…"
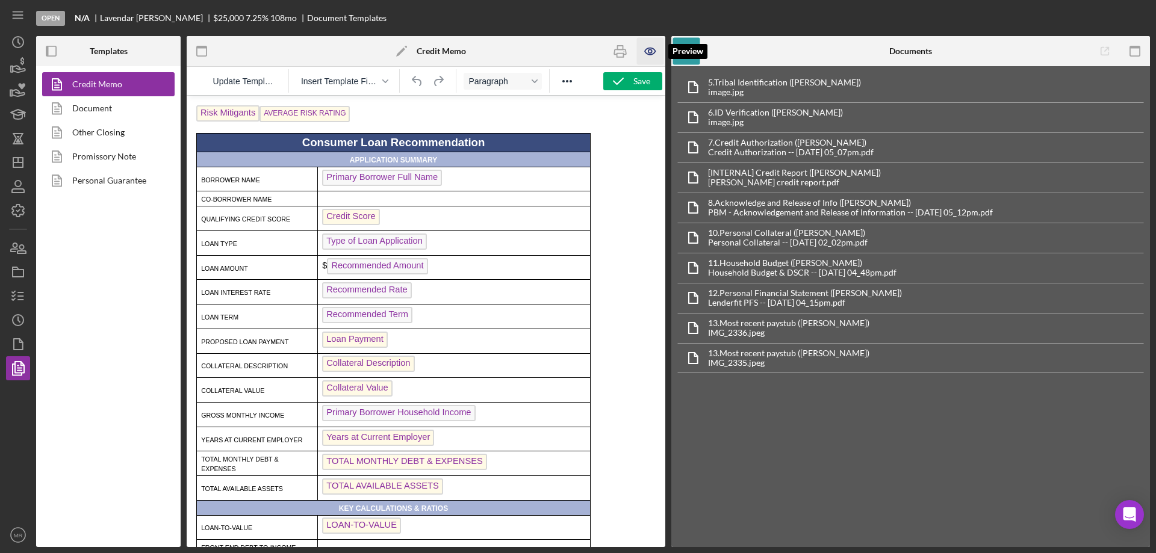
click at [645, 50] on icon "button" at bounding box center [650, 51] width 27 height 27
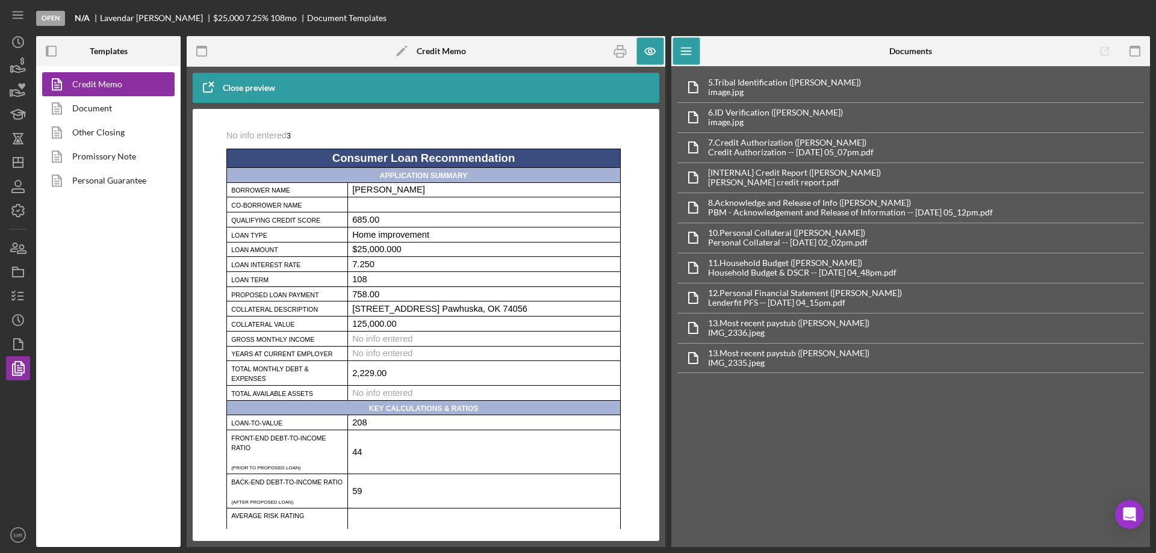
click at [357, 344] on span "No info entered" at bounding box center [382, 339] width 60 height 10
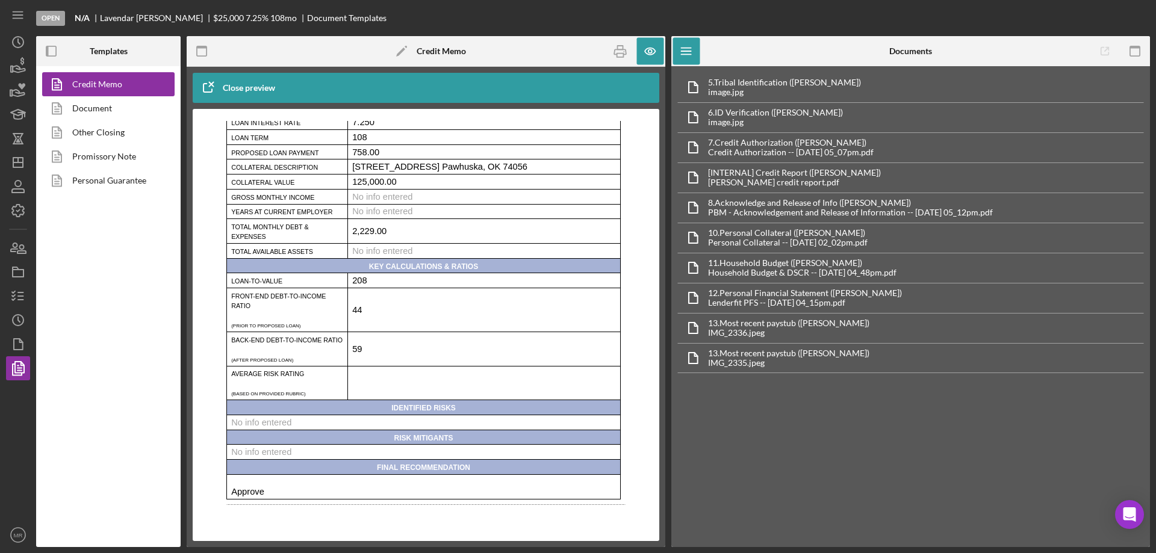
scroll to position [120, 0]
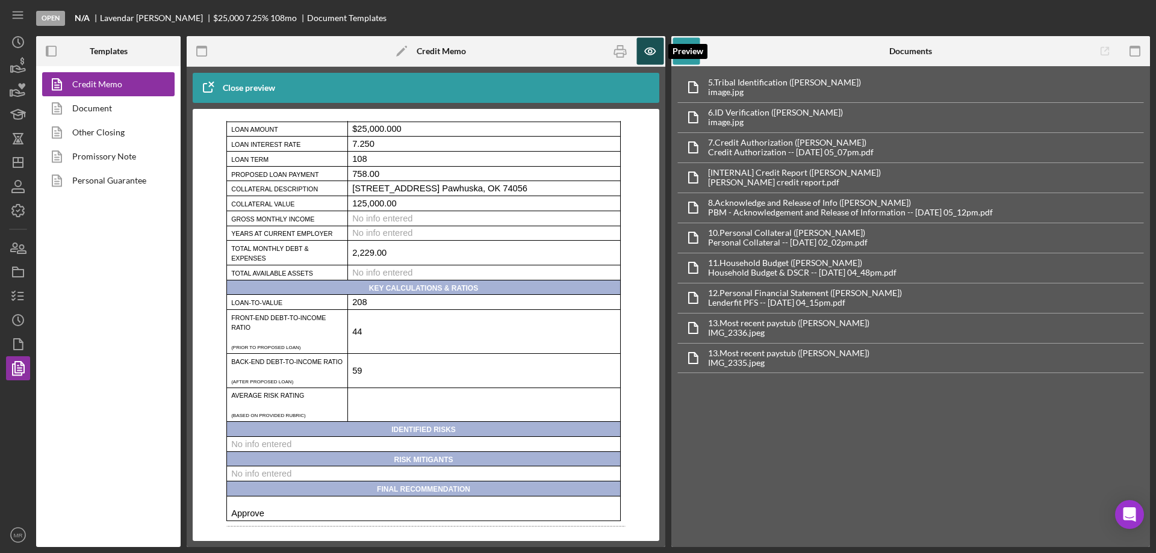
click at [648, 46] on icon "button" at bounding box center [650, 51] width 27 height 27
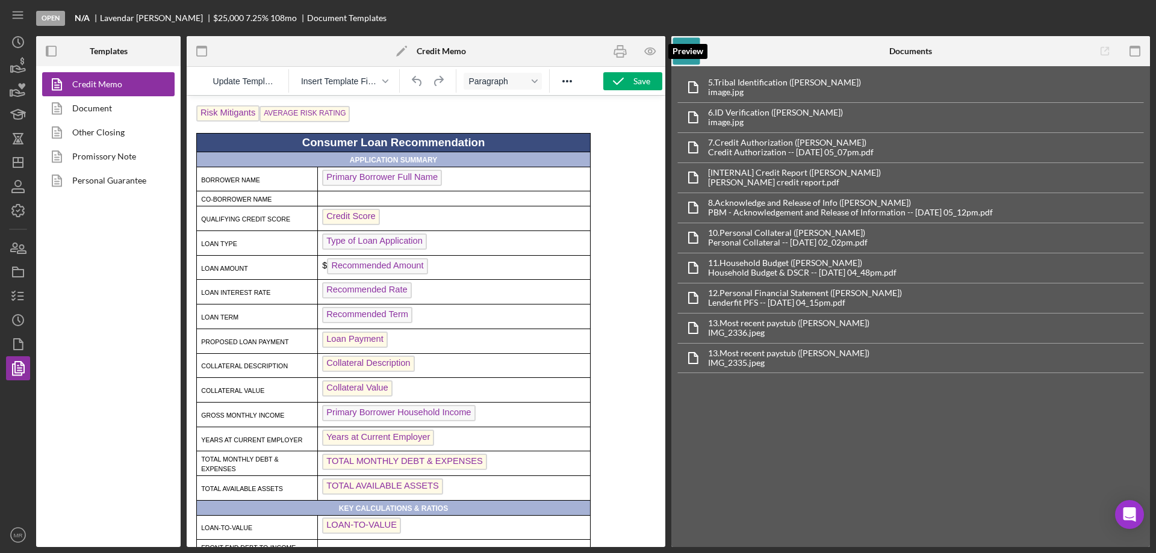
scroll to position [0, 0]
click at [382, 417] on span "Primary Borrower Household Income" at bounding box center [398, 413] width 153 height 16
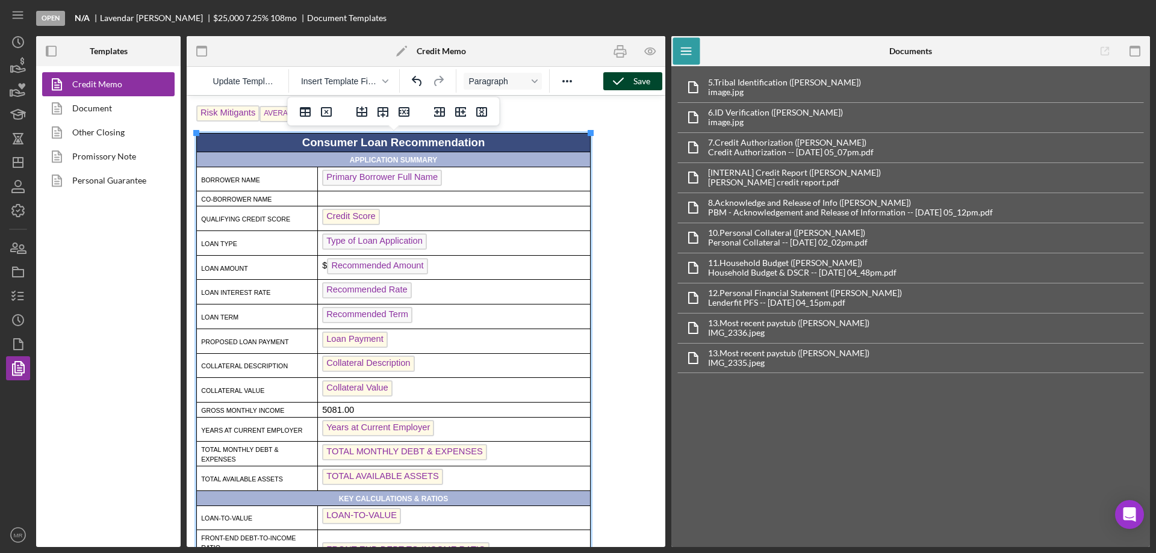
click at [636, 73] on button "Save" at bounding box center [632, 81] width 59 height 18
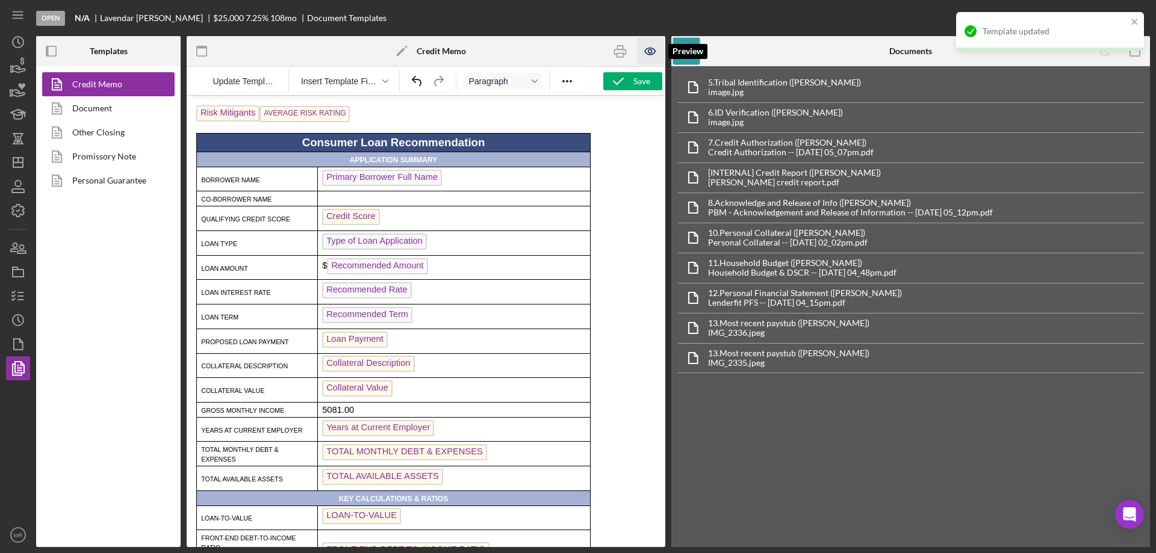
click at [648, 52] on icon "button" at bounding box center [650, 51] width 27 height 27
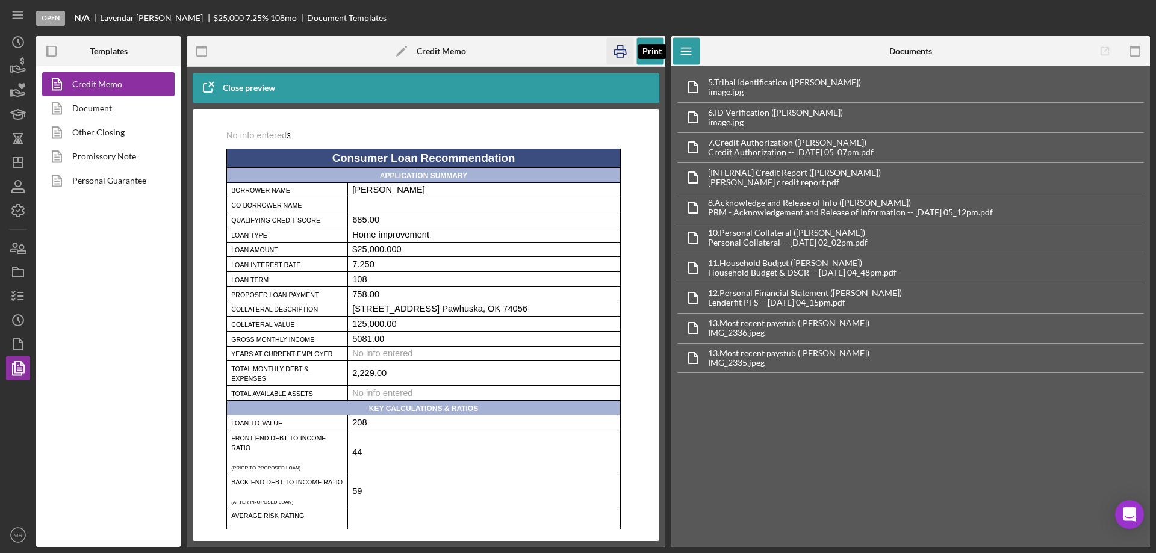
click at [619, 49] on icon "button" at bounding box center [620, 51] width 27 height 27
click at [90, 109] on link "Document" at bounding box center [105, 108] width 126 height 24
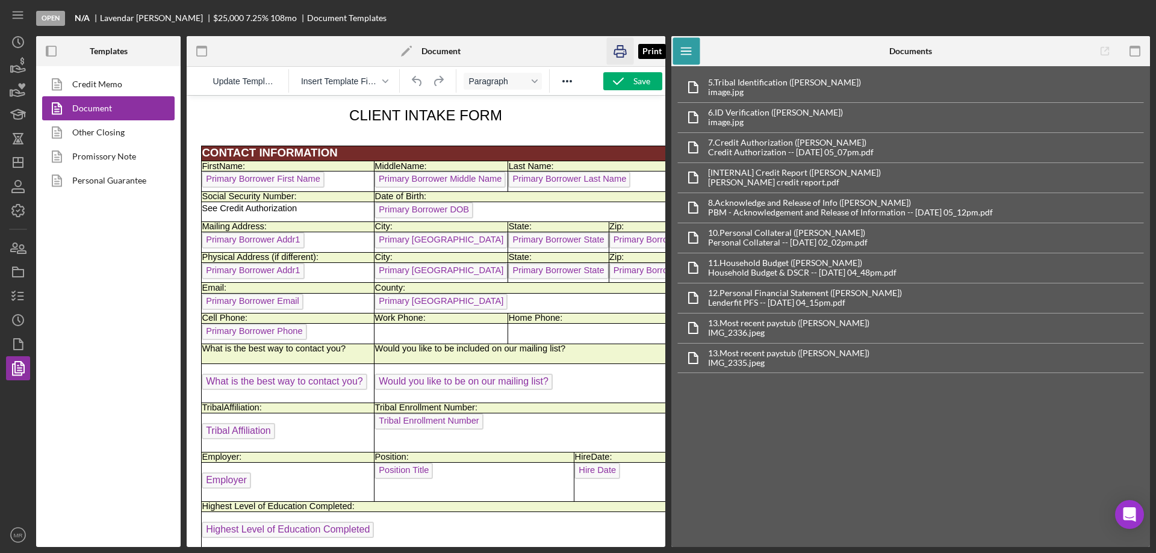
click at [619, 49] on icon "button" at bounding box center [620, 51] width 12 height 5
click at [20, 346] on icon "button" at bounding box center [18, 344] width 30 height 30
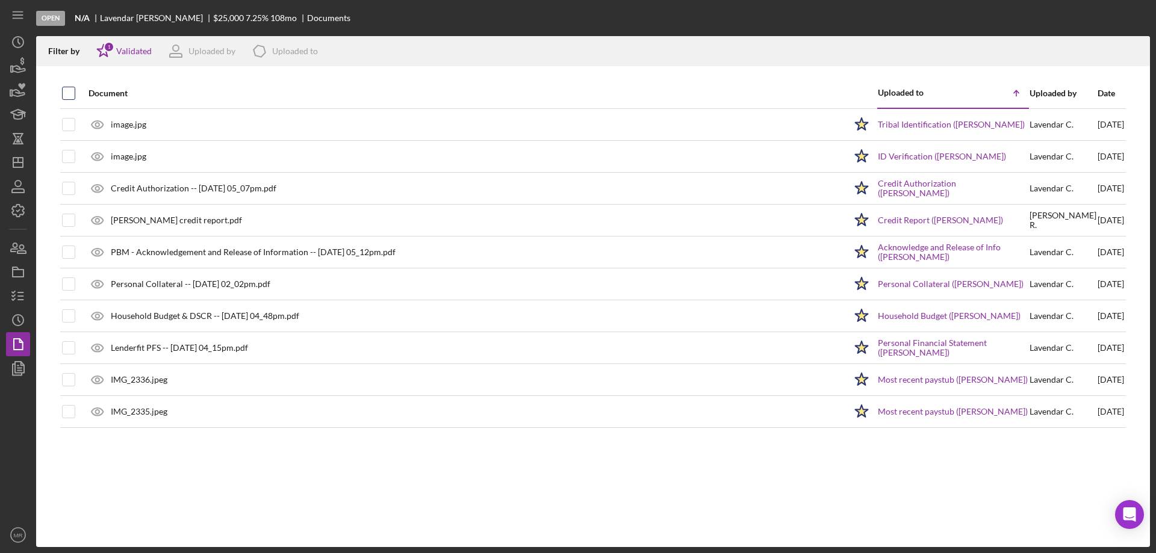
click at [73, 96] on input "checkbox" at bounding box center [69, 93] width 12 height 12
checkbox input "true"
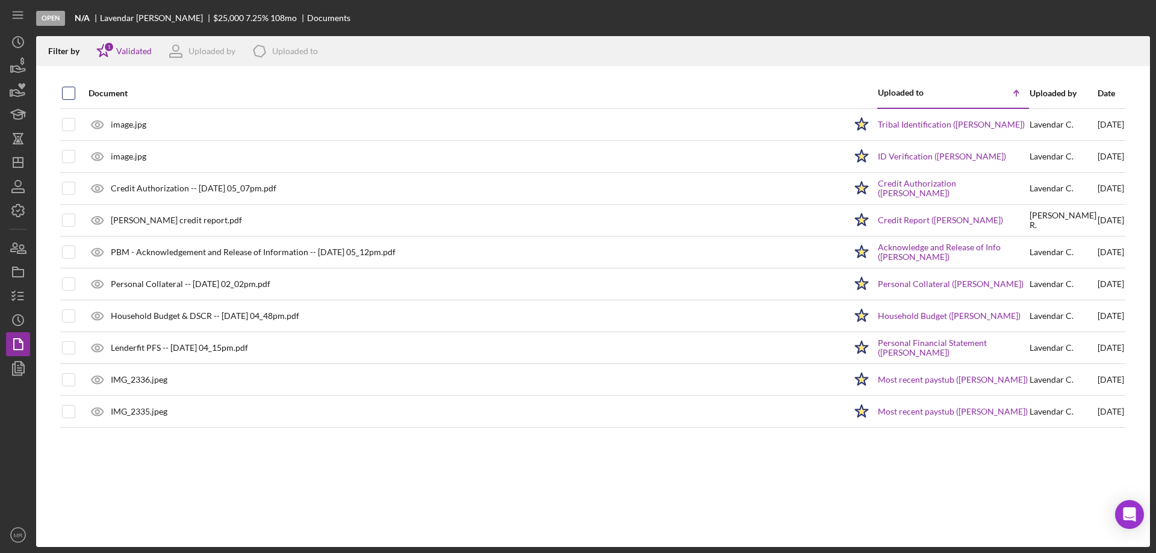
checkbox input "true"
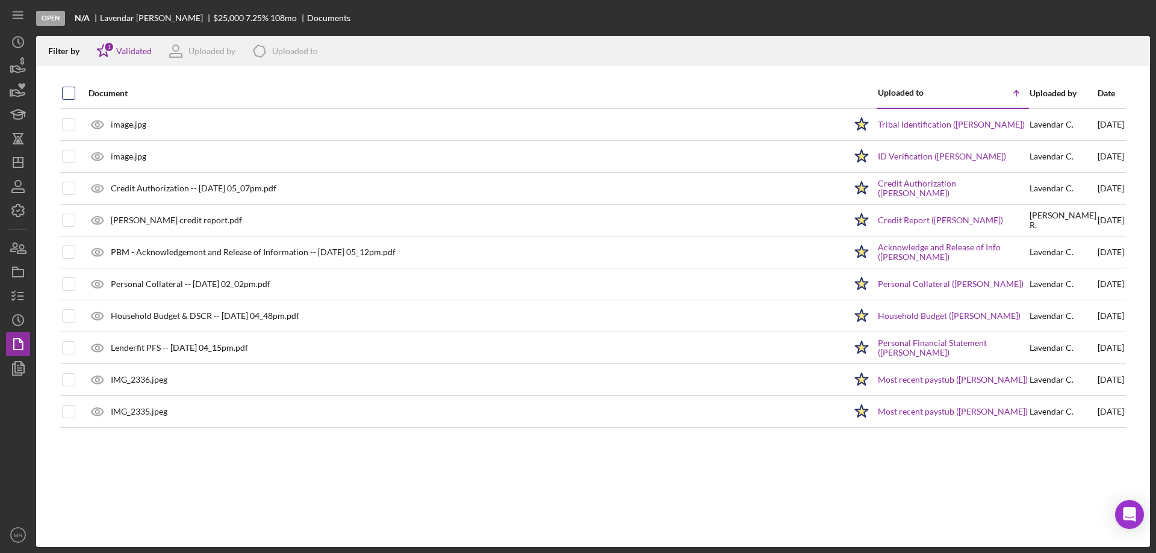
checkbox input "true"
drag, startPoint x: 1127, startPoint y: 48, endPoint x: 1134, endPoint y: 64, distance: 17.2
click at [1128, 50] on icon "Icon/Download" at bounding box center [1134, 51] width 27 height 27
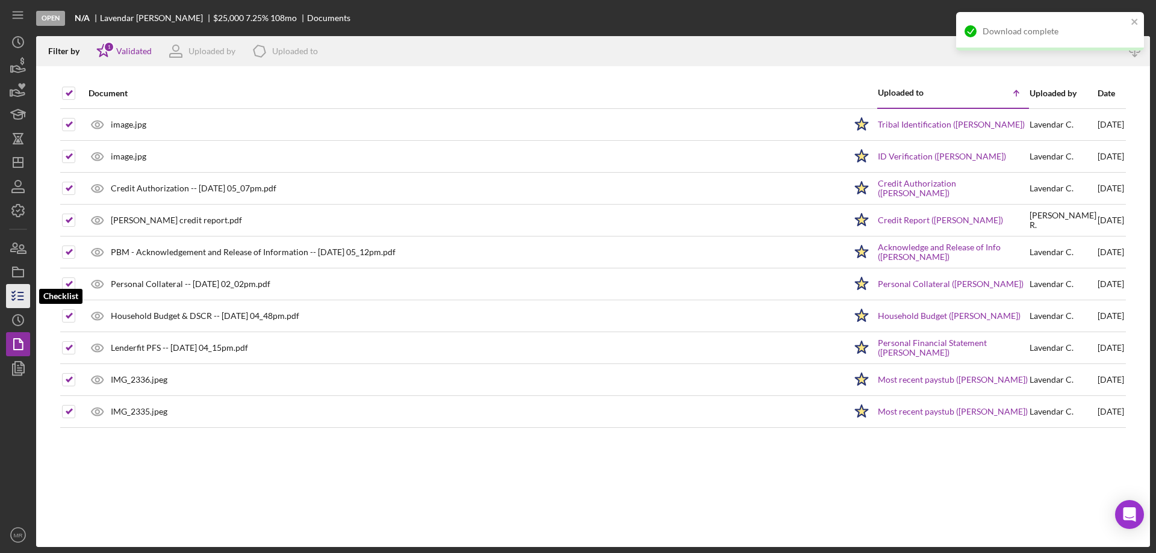
click at [14, 300] on polyline "button" at bounding box center [13, 300] width 3 height 2
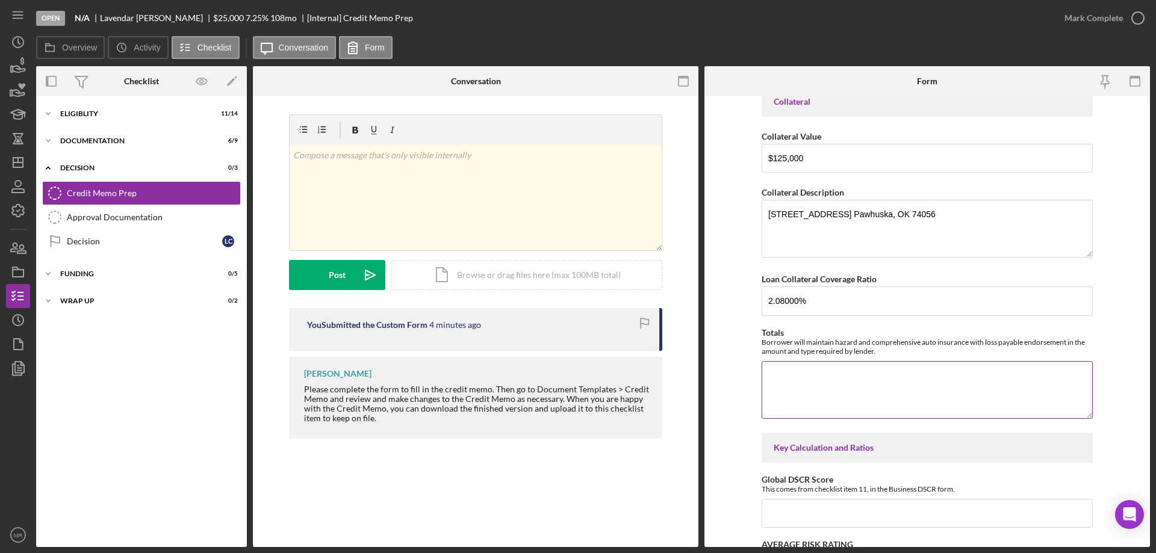
scroll to position [1023, 0]
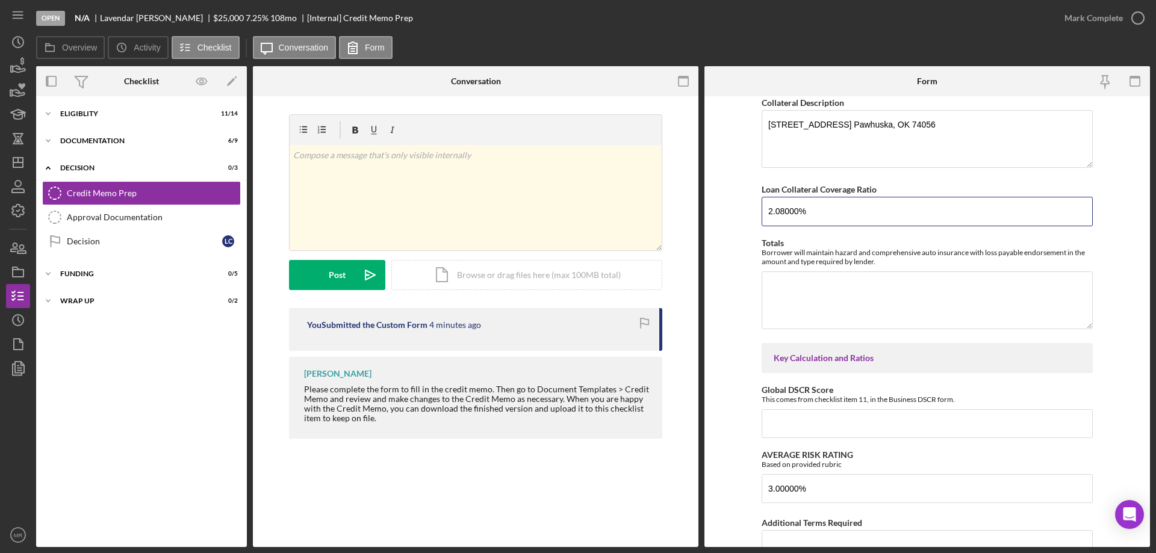
drag, startPoint x: 807, startPoint y: 211, endPoint x: 728, endPoint y: 220, distance: 79.4
click at [728, 220] on form "Client Information Loan Payment $758 Years at Current Employer Referral Source …" at bounding box center [926, 321] width 445 height 451
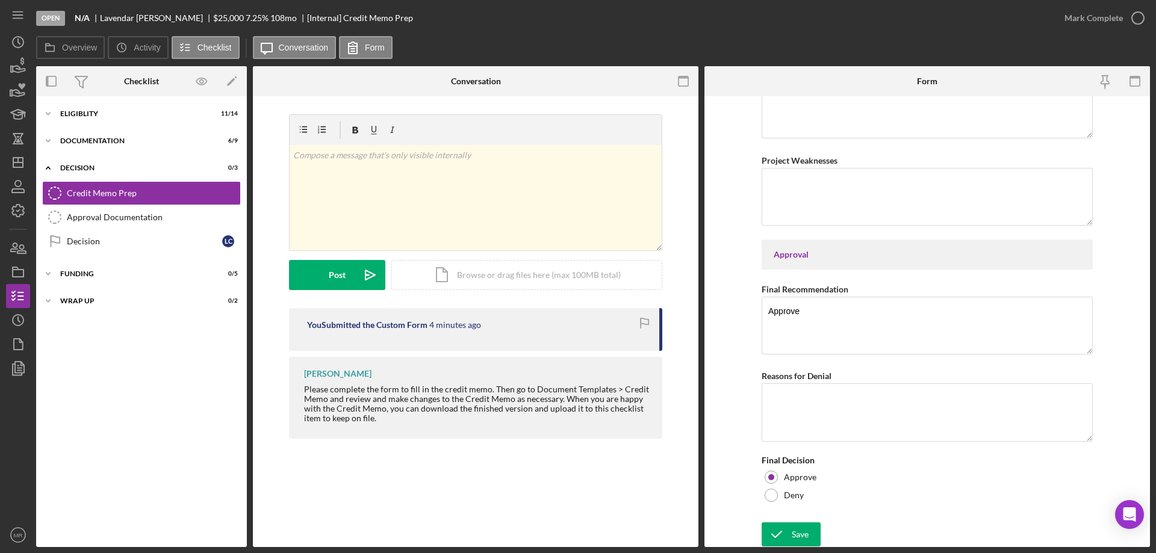
scroll to position [1889, 0]
type input "500.00000%"
click at [787, 534] on icon "submit" at bounding box center [776, 533] width 30 height 30
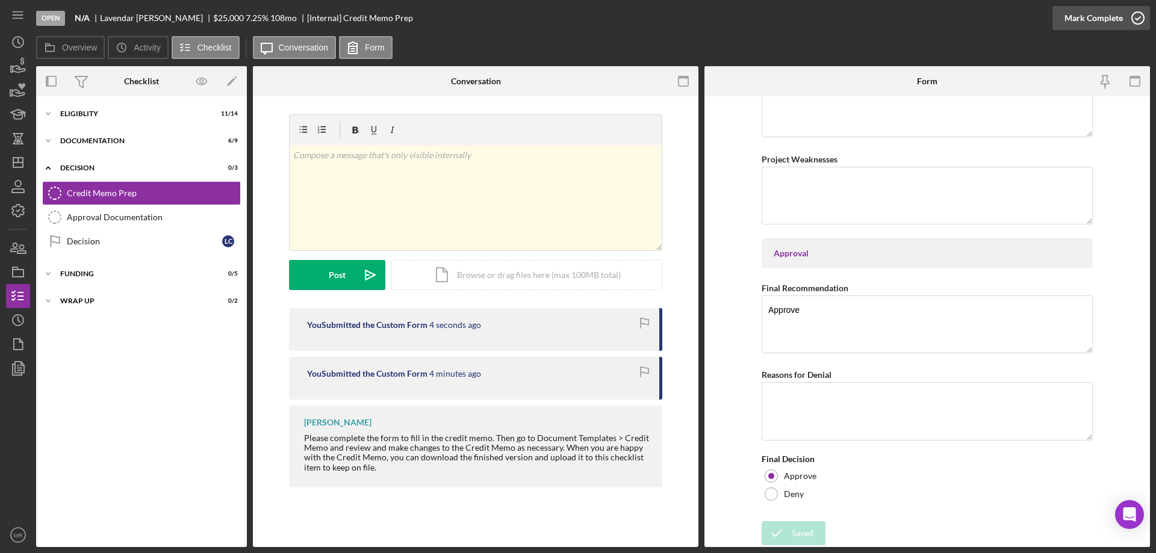
click at [1137, 17] on icon "button" at bounding box center [1137, 18] width 30 height 30
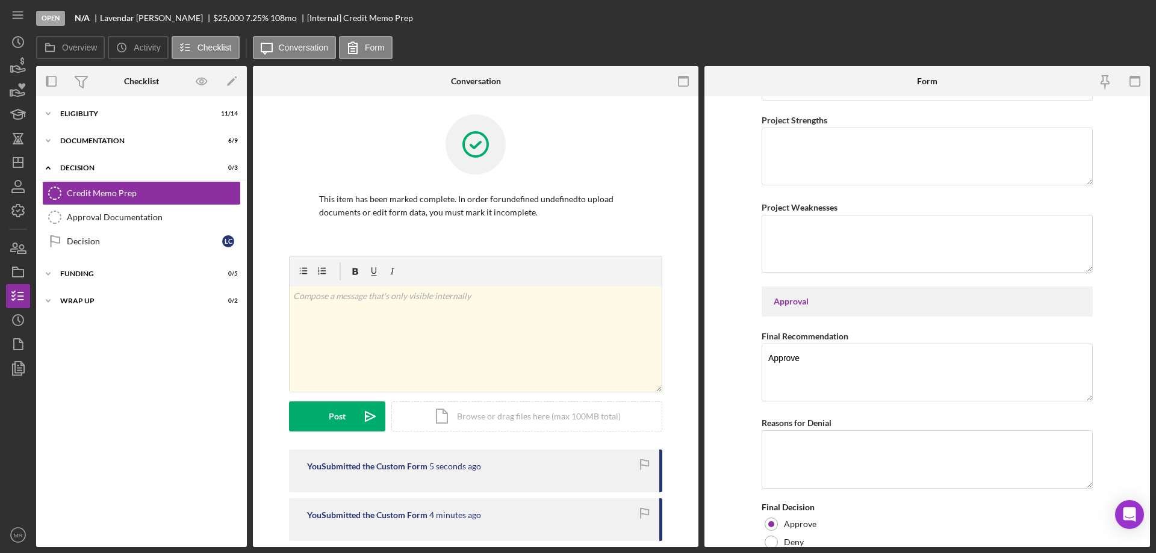
scroll to position [1937, 0]
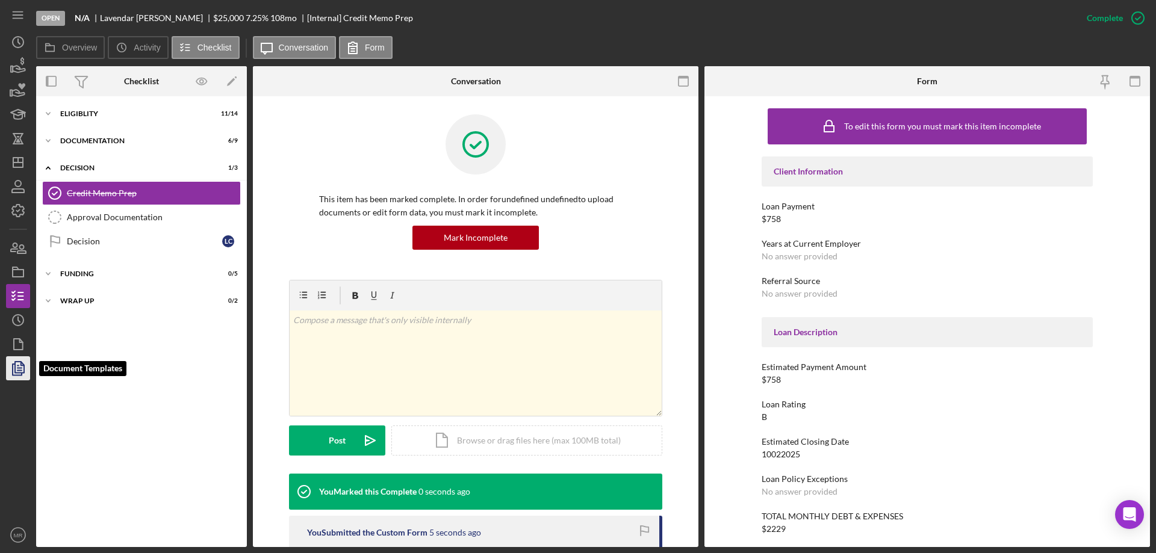
click at [17, 367] on icon "button" at bounding box center [18, 368] width 30 height 30
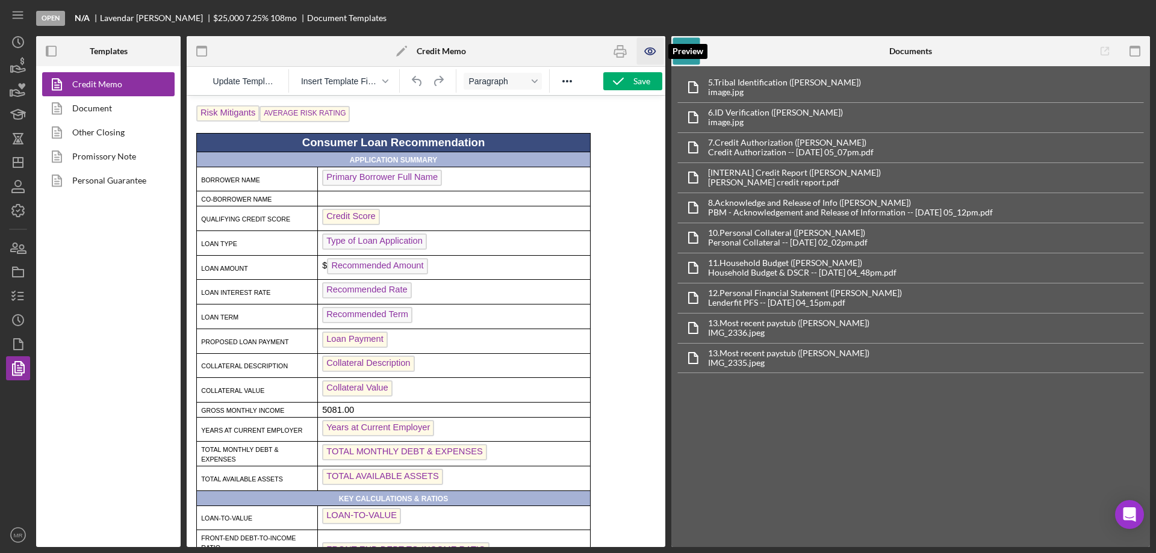
click at [649, 47] on icon "button" at bounding box center [650, 51] width 27 height 27
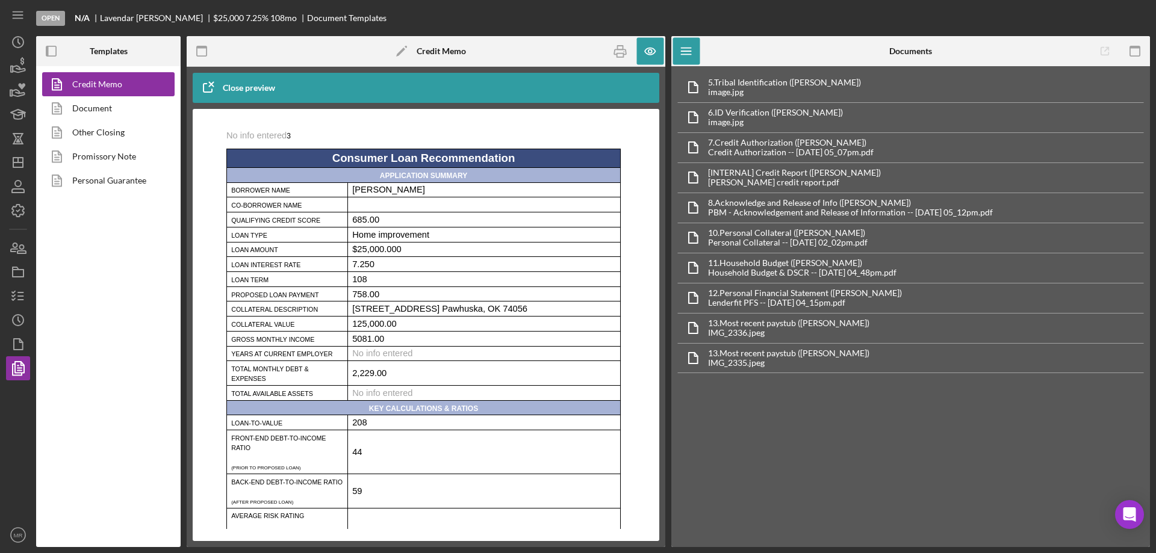
click at [364, 427] on p "208" at bounding box center [484, 423] width 264 height 10
click at [18, 295] on icon "button" at bounding box center [18, 296] width 30 height 30
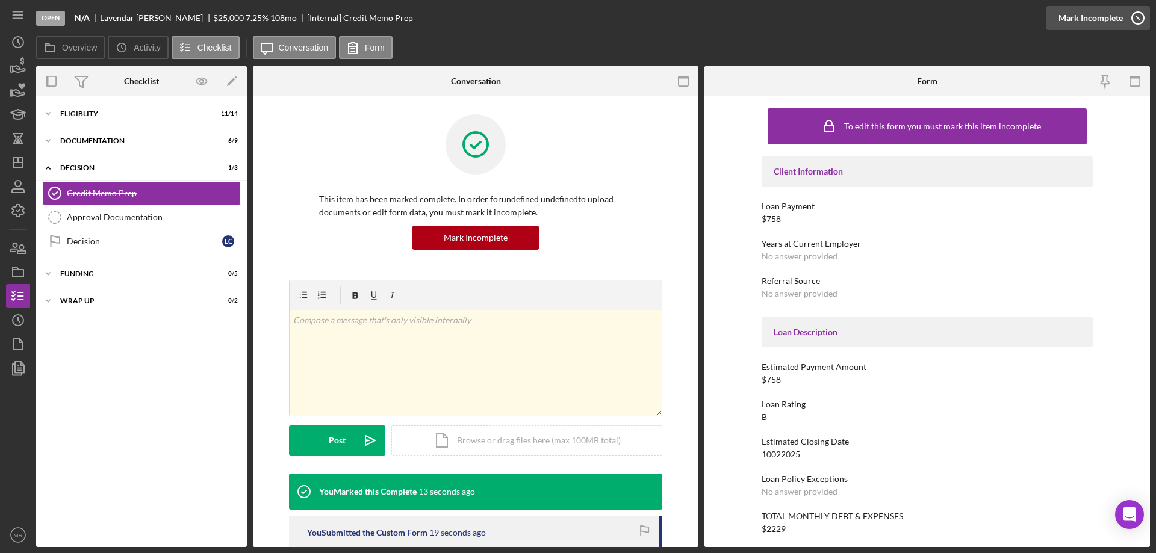
click at [1140, 17] on icon "button" at bounding box center [1137, 18] width 30 height 30
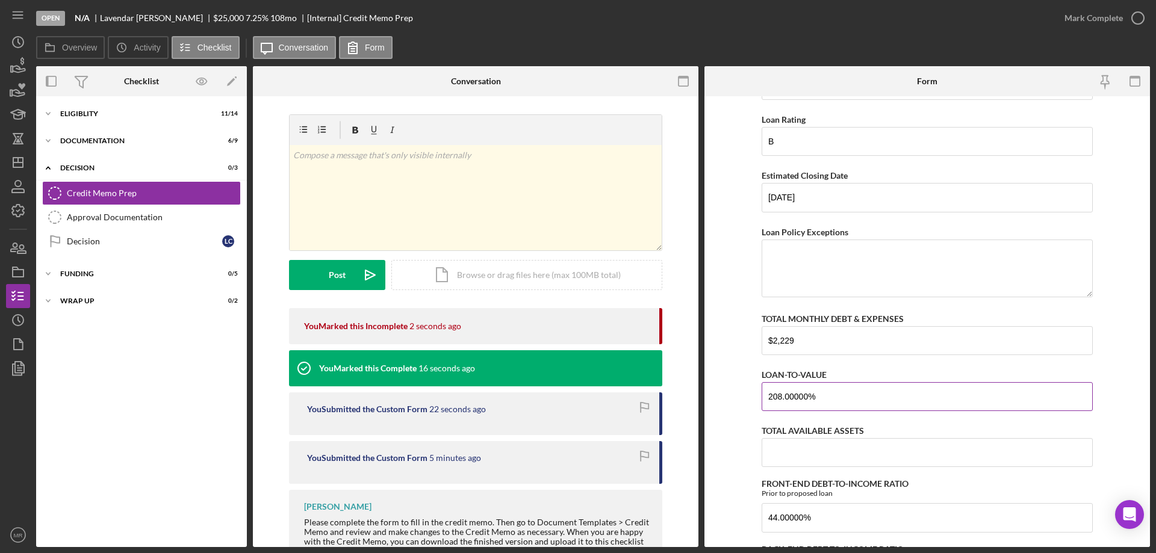
scroll to position [301, 0]
drag, startPoint x: 766, startPoint y: 401, endPoint x: 713, endPoint y: 403, distance: 52.4
click at [716, 403] on form "Client Information Loan Payment $758 Years at Current Employer Referral Source …" at bounding box center [926, 321] width 445 height 451
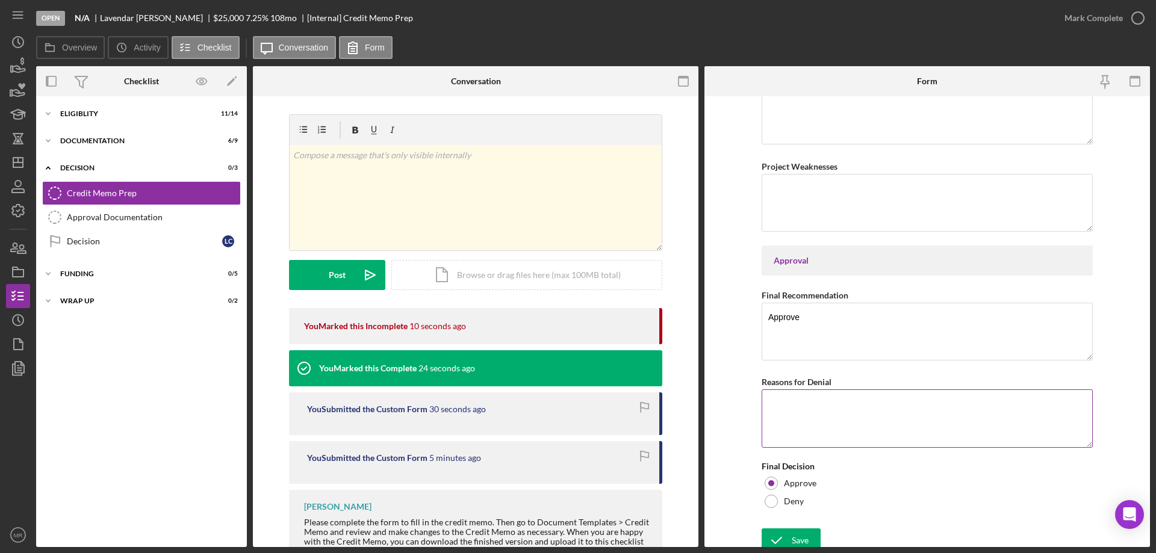
scroll to position [1889, 0]
type input "500.00000%"
click at [792, 537] on div "Save" at bounding box center [799, 533] width 17 height 24
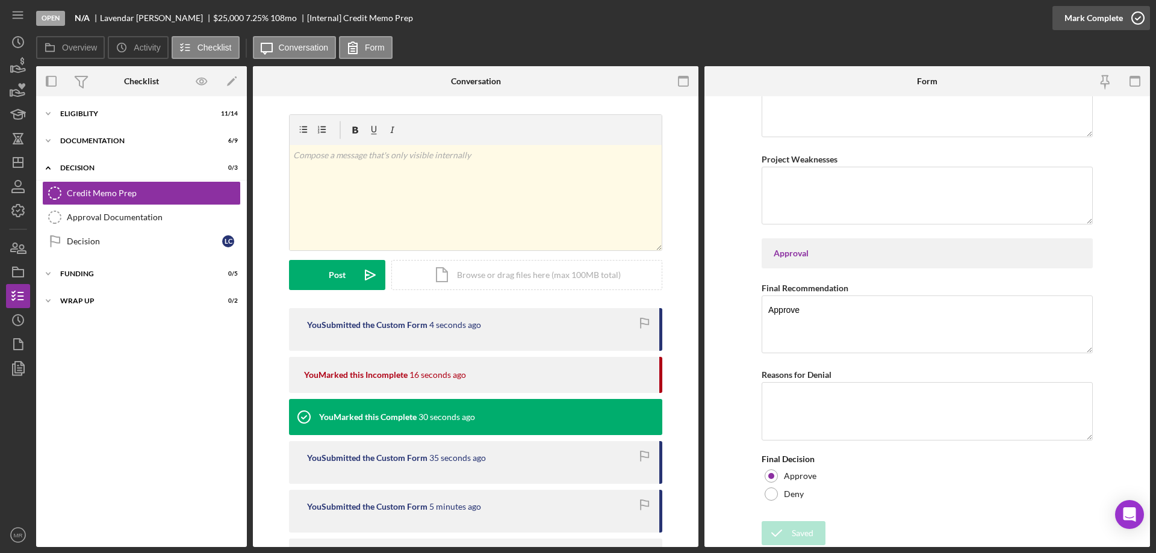
click at [1136, 17] on icon "button" at bounding box center [1137, 18] width 30 height 30
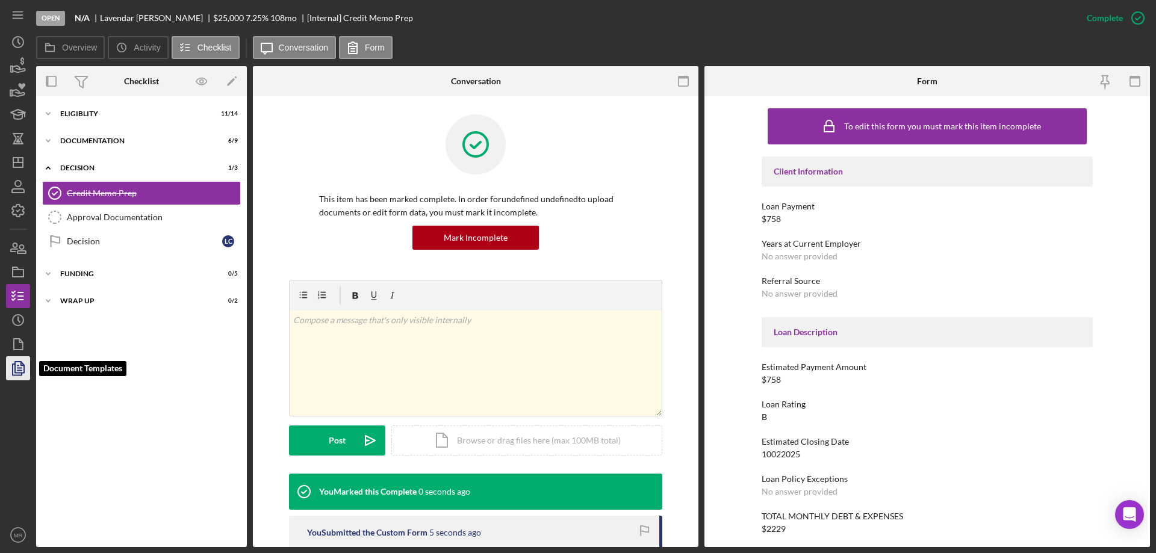
click at [16, 359] on icon "button" at bounding box center [18, 368] width 30 height 30
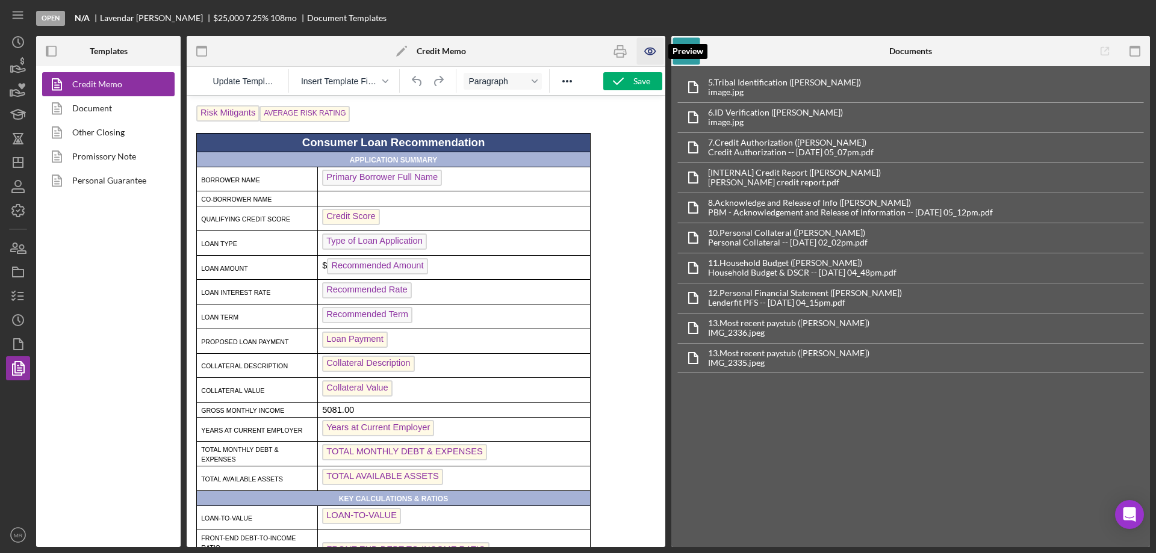
click at [649, 49] on icon "button" at bounding box center [650, 51] width 4 height 4
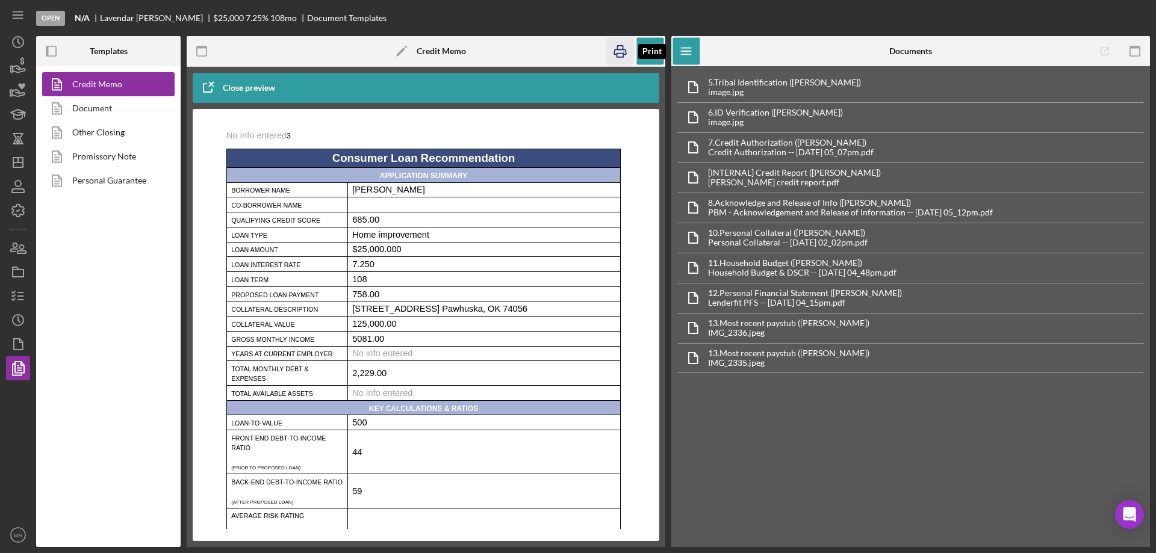
click at [619, 47] on icon "button" at bounding box center [620, 51] width 27 height 27
click at [20, 295] on icon "button" at bounding box center [18, 296] width 30 height 30
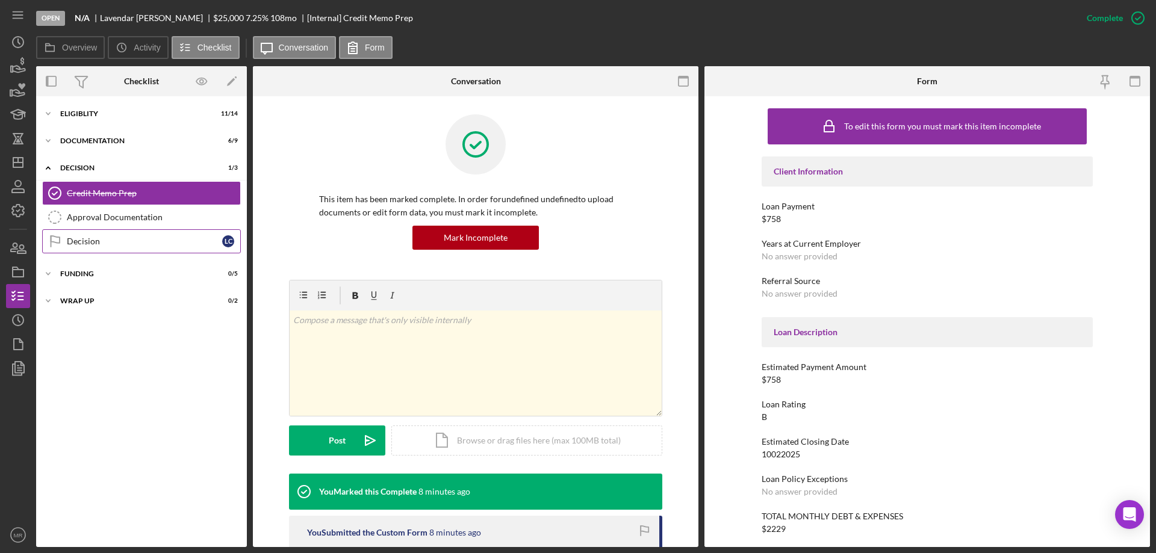
drag, startPoint x: 94, startPoint y: 239, endPoint x: 369, endPoint y: 261, distance: 275.3
click at [94, 238] on div "Decision" at bounding box center [144, 242] width 155 height 10
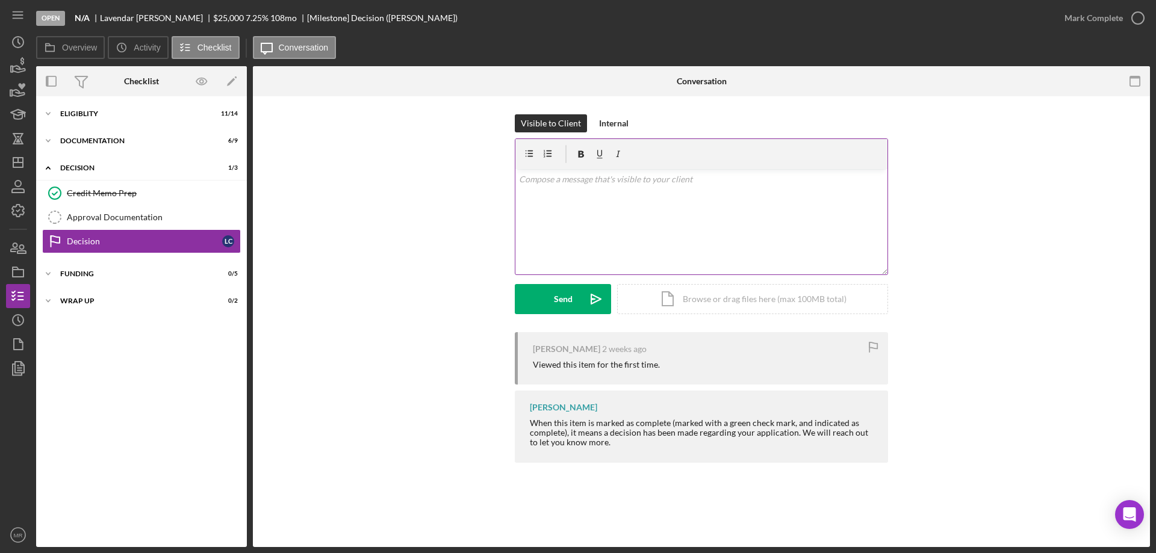
click at [619, 191] on div "v Color teal Color pink Remove color Add row above Add row below Add column bef…" at bounding box center [701, 221] width 372 height 105
click at [1139, 19] on icon "button" at bounding box center [1137, 18] width 30 height 30
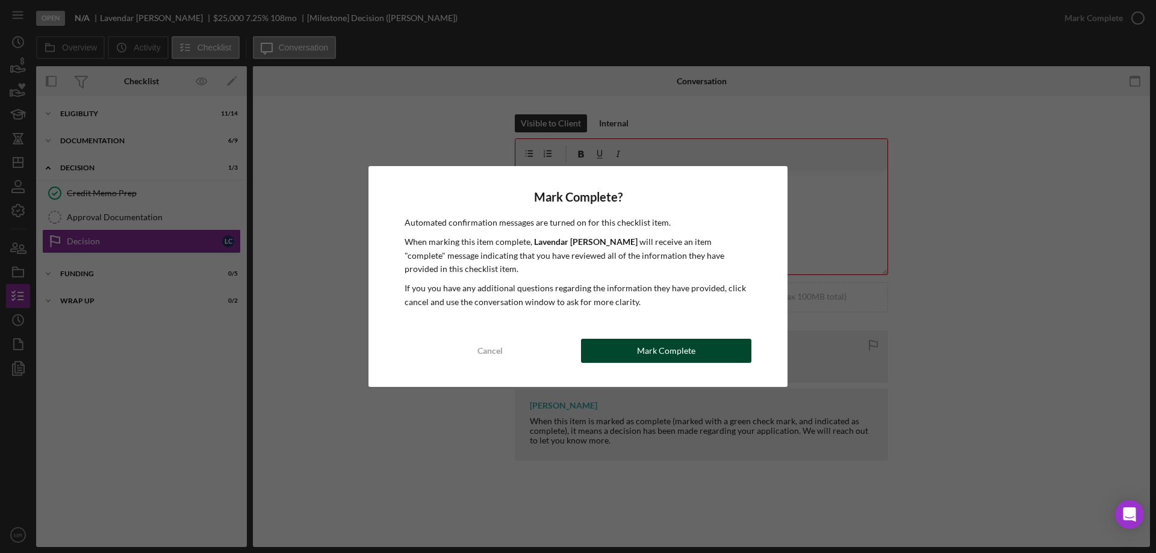
click at [696, 348] on button "Mark Complete" at bounding box center [666, 351] width 170 height 24
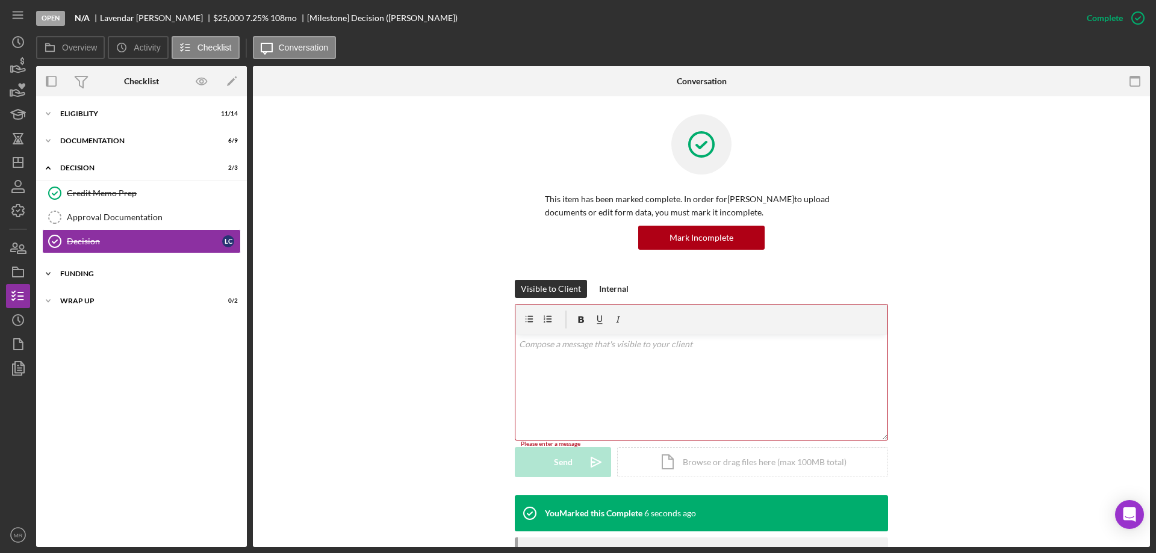
click at [73, 270] on div "Funding" at bounding box center [146, 273] width 172 height 7
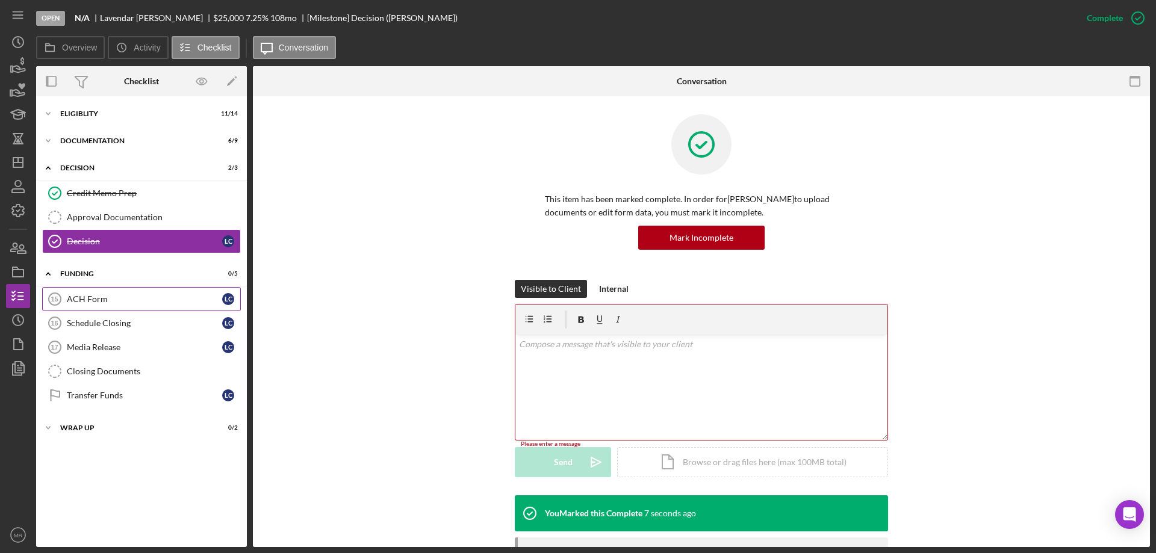
click at [76, 298] on div "ACH Form" at bounding box center [144, 299] width 155 height 10
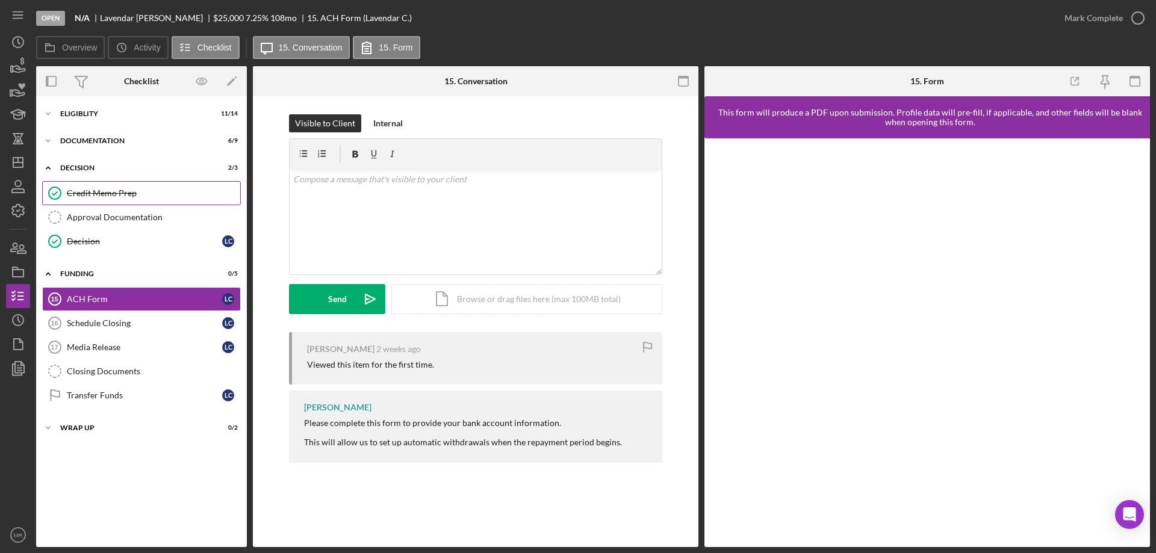
click at [84, 187] on link "Credit Memo Prep Credit Memo Prep" at bounding box center [141, 193] width 199 height 24
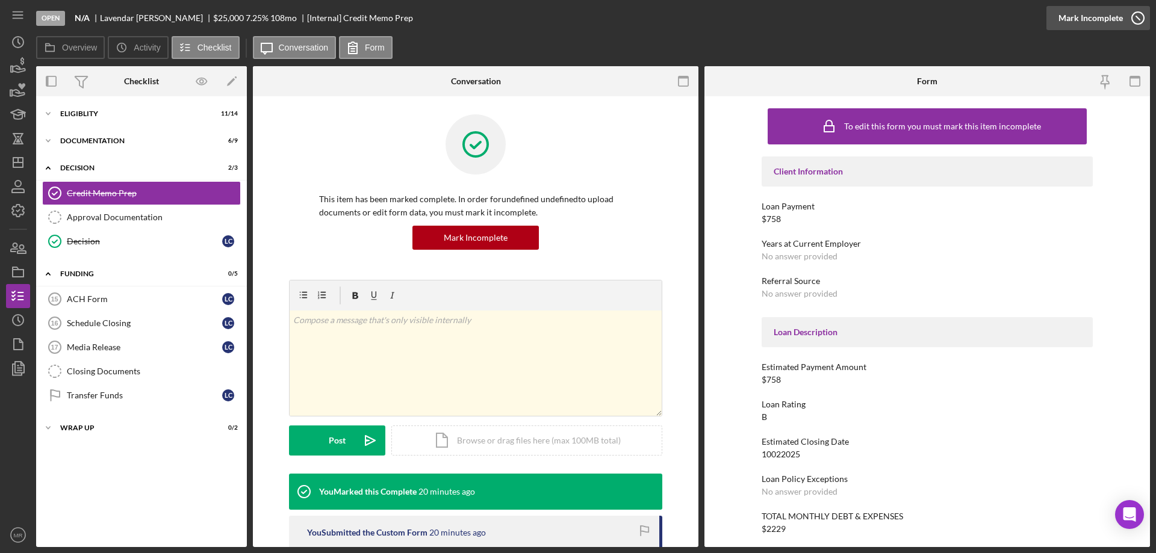
click at [1133, 11] on icon "button" at bounding box center [1137, 18] width 30 height 30
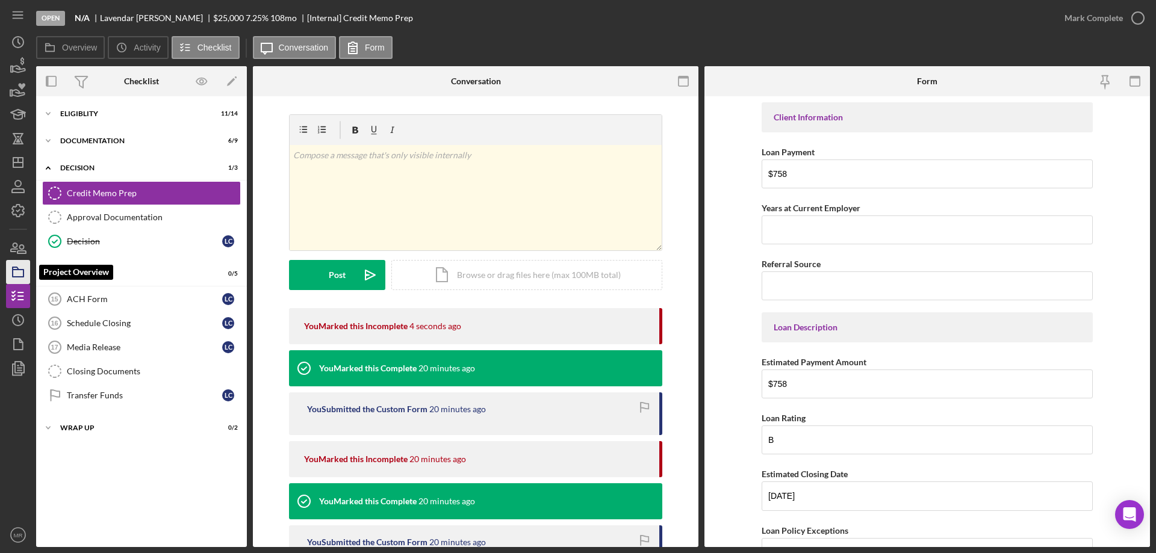
click at [19, 270] on polygon "button" at bounding box center [16, 268] width 6 height 2
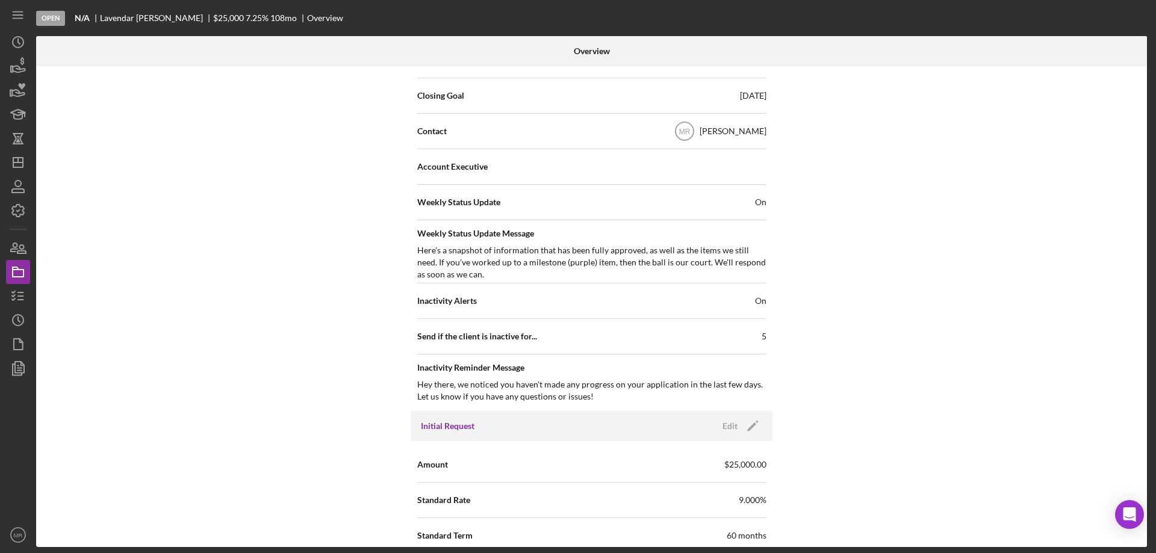
scroll to position [542, 0]
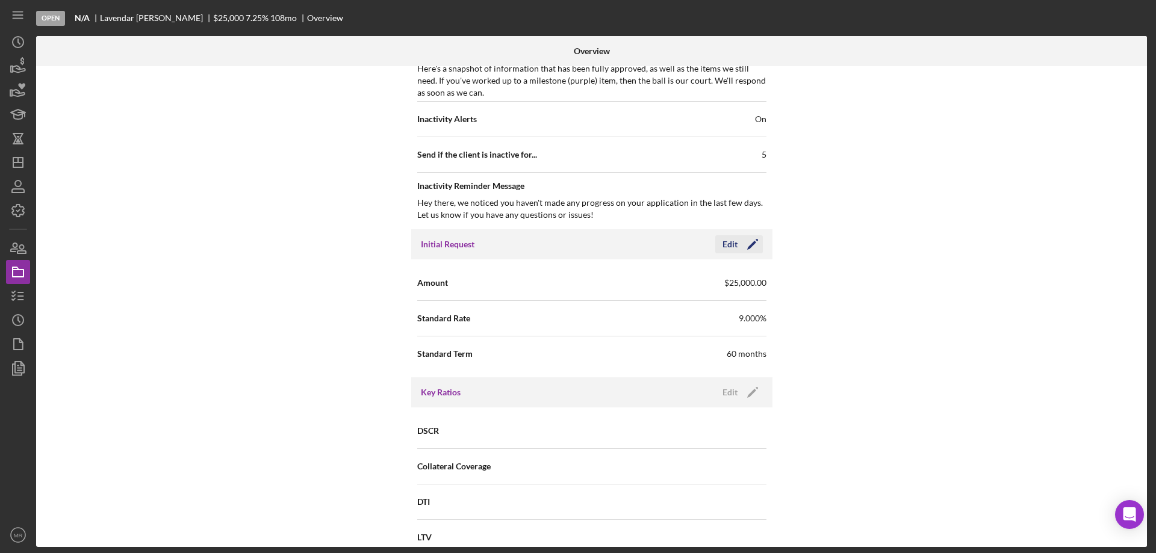
click at [727, 247] on div "Edit" at bounding box center [729, 244] width 15 height 18
drag, startPoint x: 653, startPoint y: 282, endPoint x: 540, endPoint y: 288, distance: 112.7
click at [541, 287] on div "Amount $25,000" at bounding box center [591, 283] width 349 height 30
type input "$60,000"
click at [729, 236] on icon "button" at bounding box center [719, 244] width 30 height 30
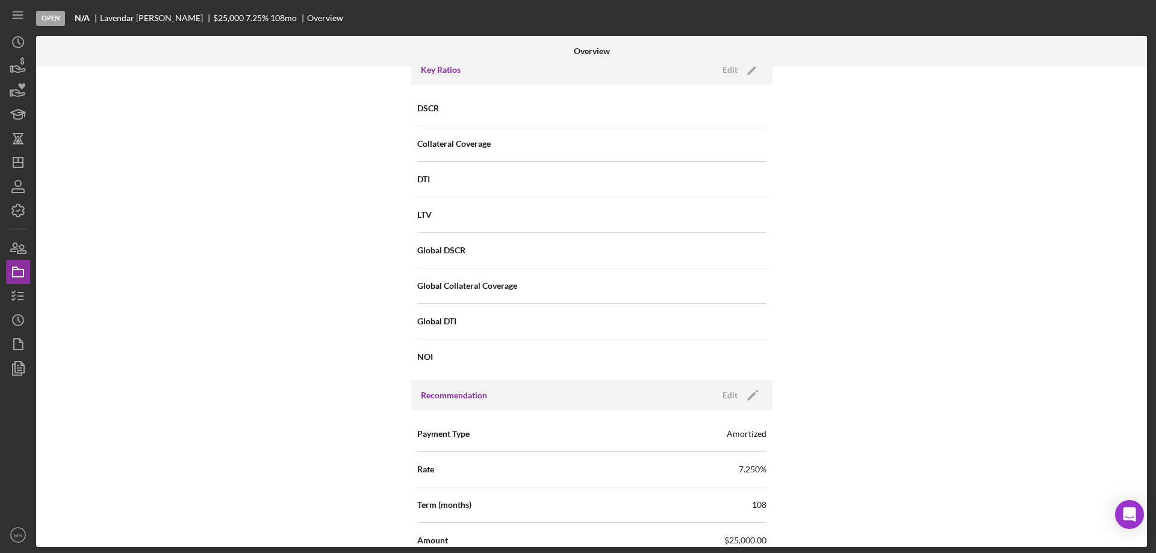
scroll to position [963, 0]
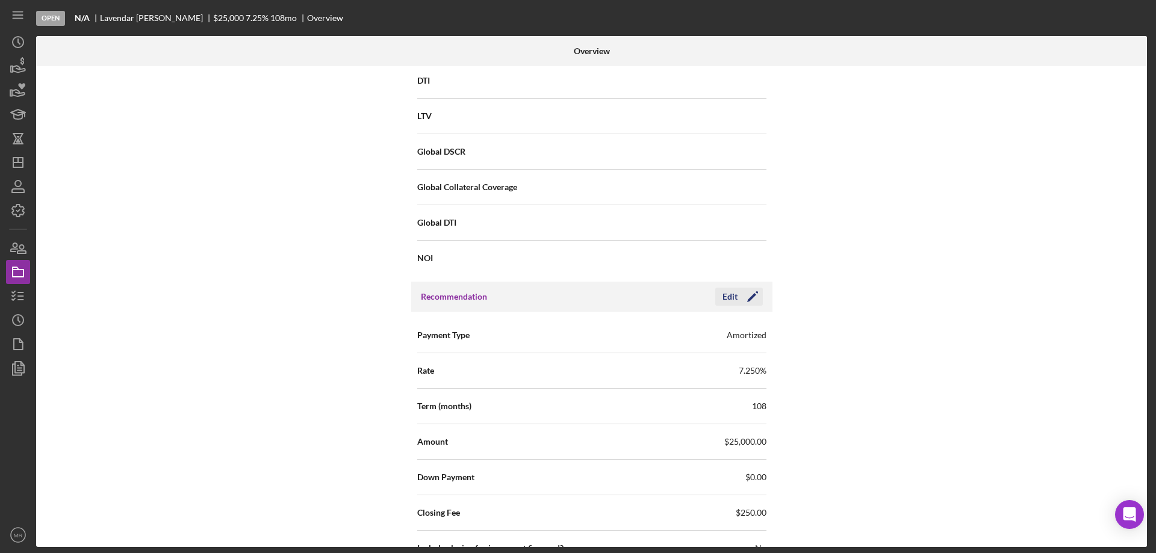
click at [731, 296] on div "Edit" at bounding box center [729, 297] width 15 height 18
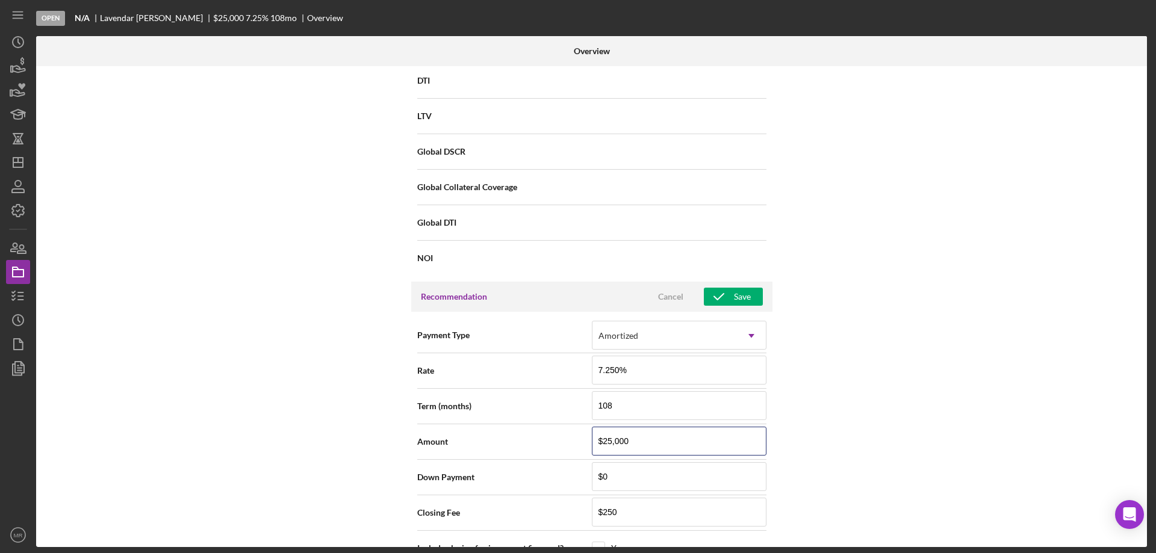
drag, startPoint x: 658, startPoint y: 438, endPoint x: 566, endPoint y: 457, distance: 94.1
click at [567, 457] on div "Amount $25,000" at bounding box center [591, 442] width 349 height 36
type input "$60,000"
click at [742, 294] on div "Save" at bounding box center [742, 297] width 17 height 18
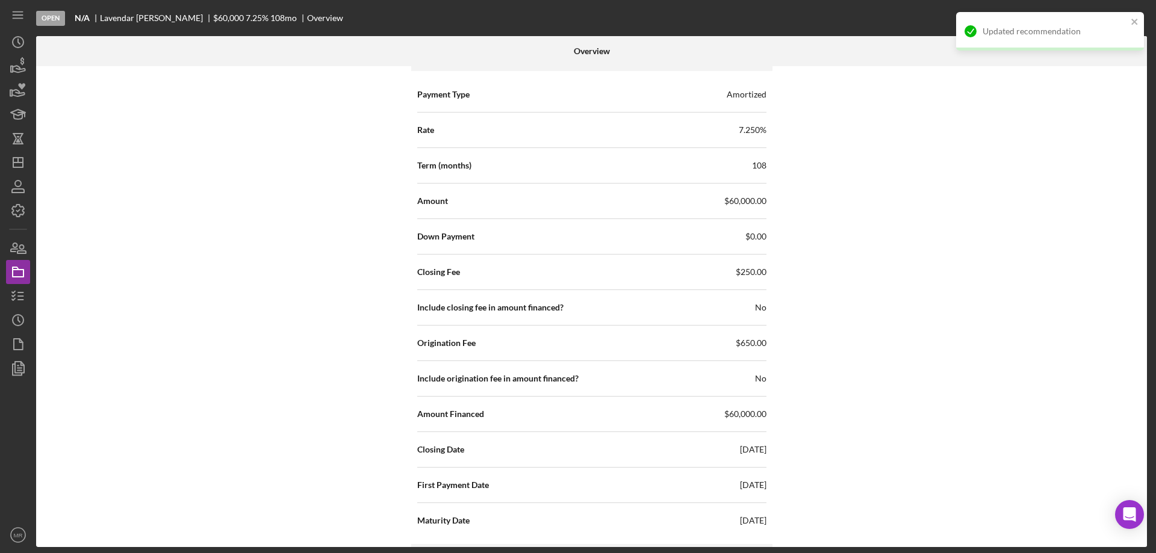
scroll to position [1083, 0]
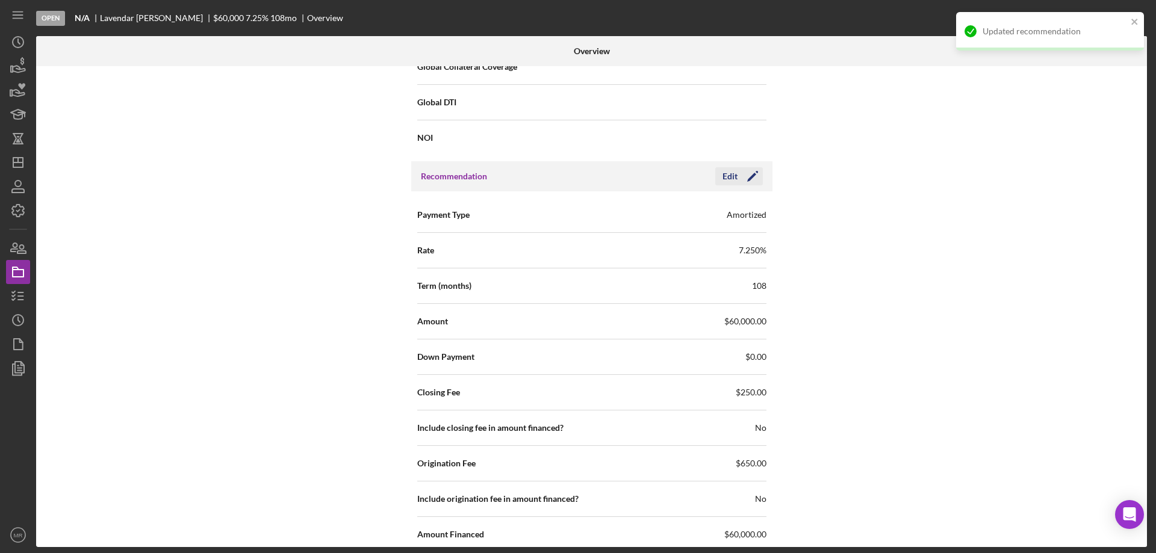
click at [734, 171] on div "Edit" at bounding box center [729, 176] width 15 height 18
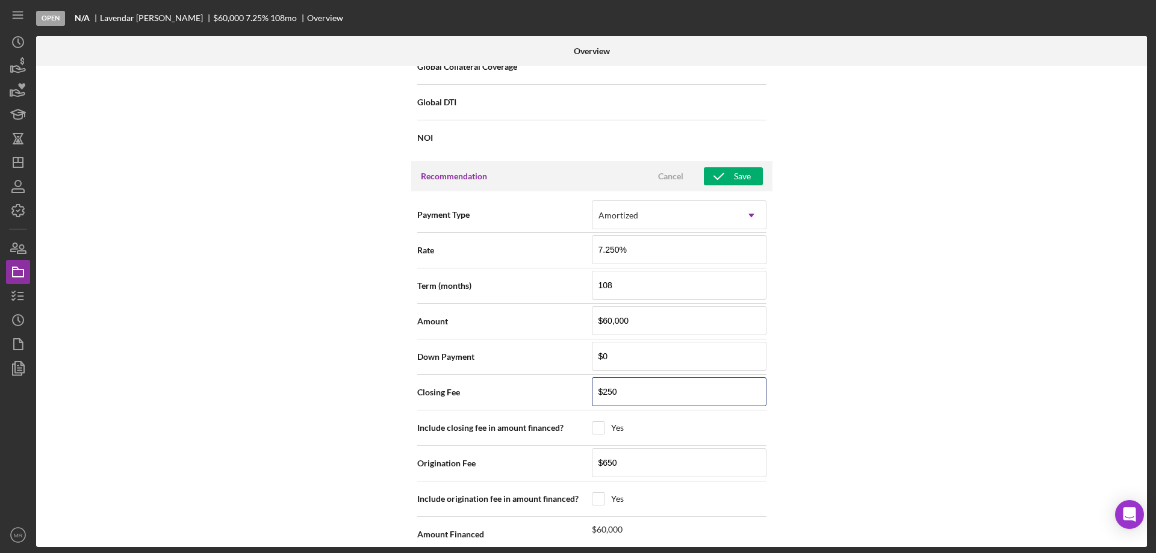
drag, startPoint x: 626, startPoint y: 388, endPoint x: 571, endPoint y: 397, distance: 55.4
click at [571, 397] on div "Closing Fee $250" at bounding box center [591, 392] width 349 height 30
type input "$600"
click at [814, 348] on div "Internal Workflow Stage Open Icon/Dropdown Arrow Archive (can unarchive later i…" at bounding box center [591, 306] width 1110 height 481
click at [738, 175] on div "Save" at bounding box center [742, 176] width 17 height 18
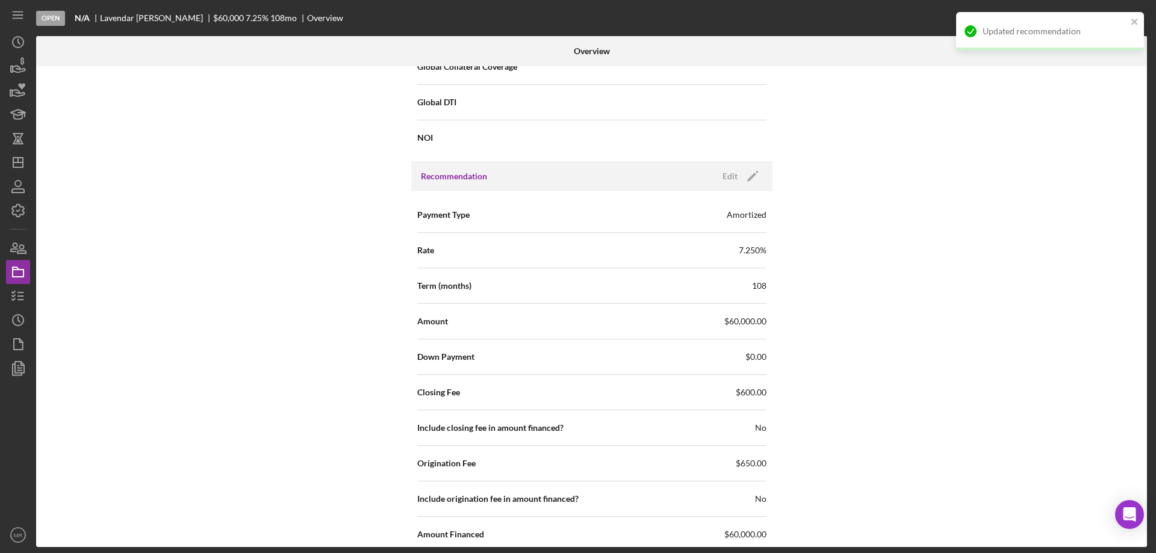
click at [928, 339] on div "Internal Workflow Stage Open Icon/Dropdown Arrow Archive (can unarchive later i…" at bounding box center [591, 306] width 1110 height 481
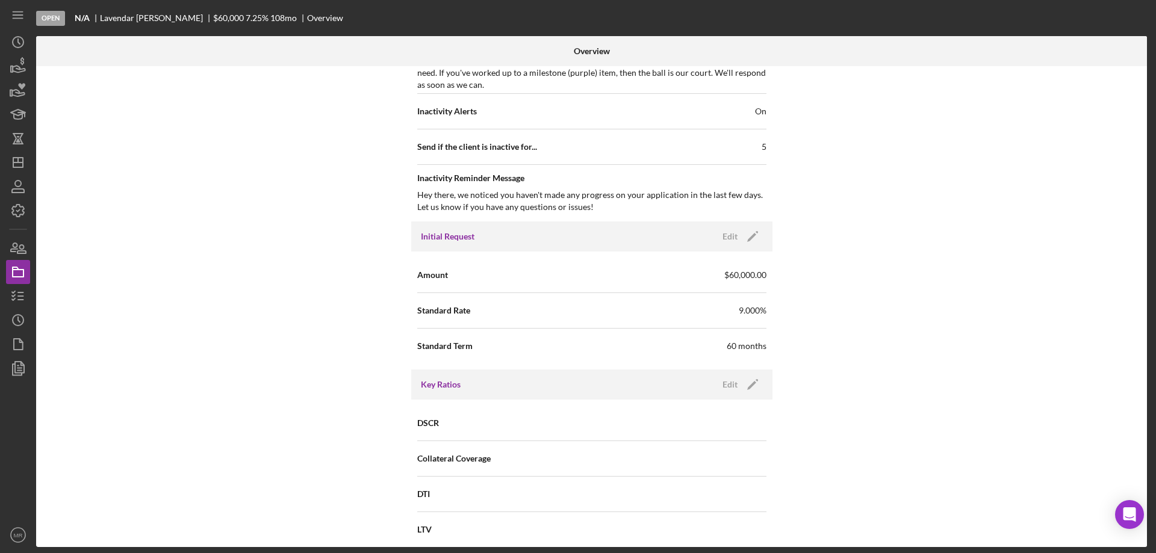
scroll to position [421, 0]
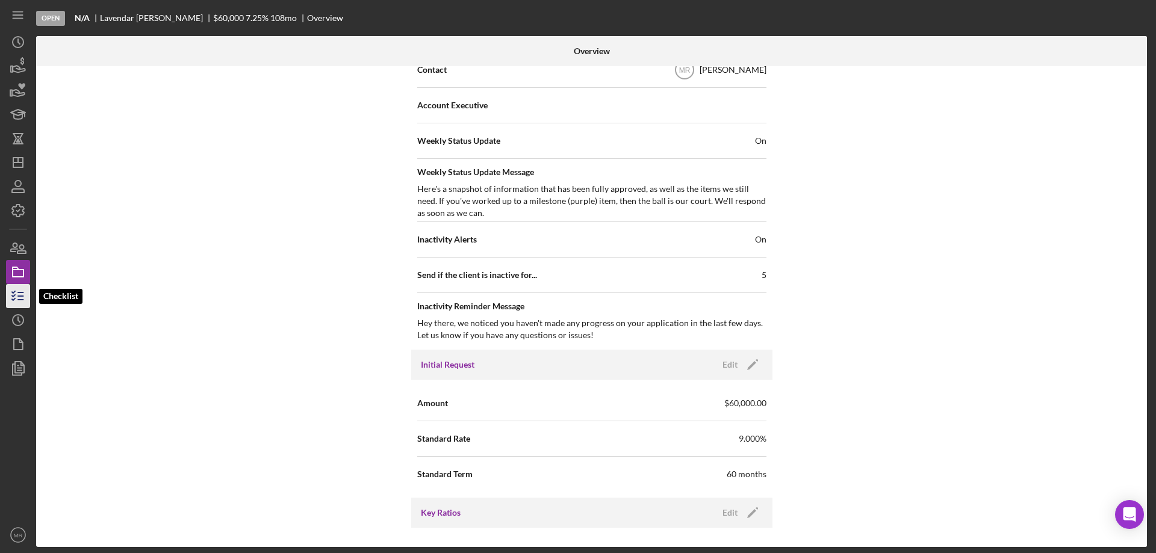
click at [16, 292] on icon "button" at bounding box center [18, 296] width 30 height 30
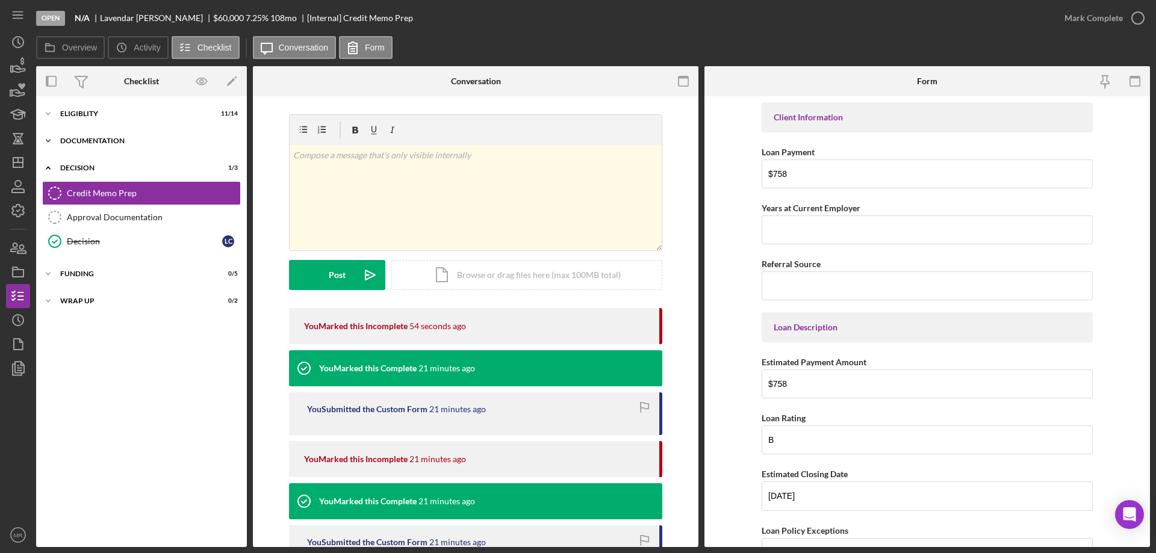
click at [94, 137] on div "Icon/Expander Documentation 6 / 9" at bounding box center [141, 141] width 211 height 24
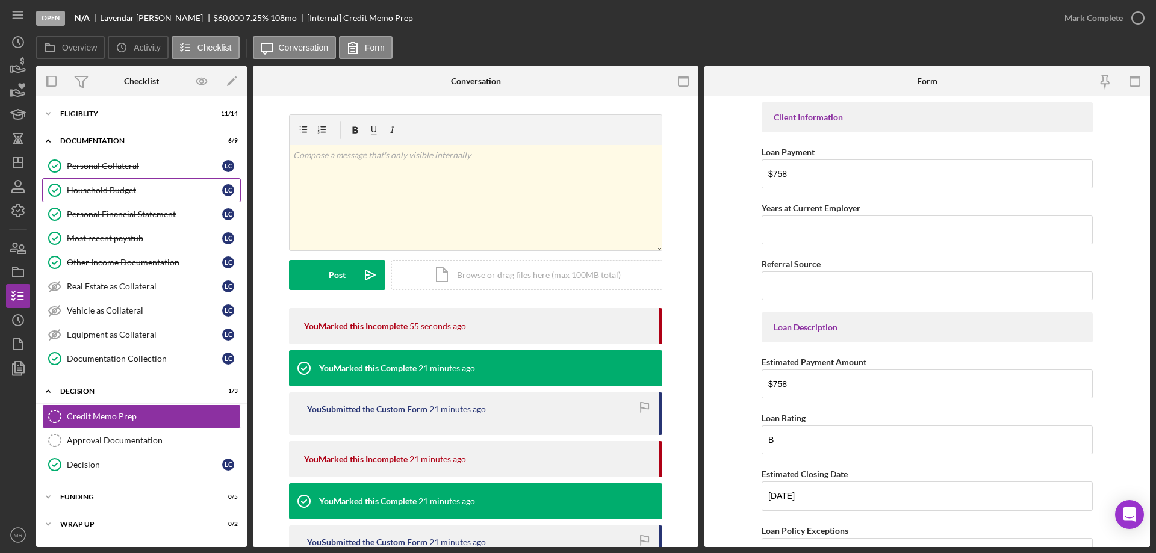
click at [87, 186] on div "Household Budget" at bounding box center [144, 190] width 155 height 10
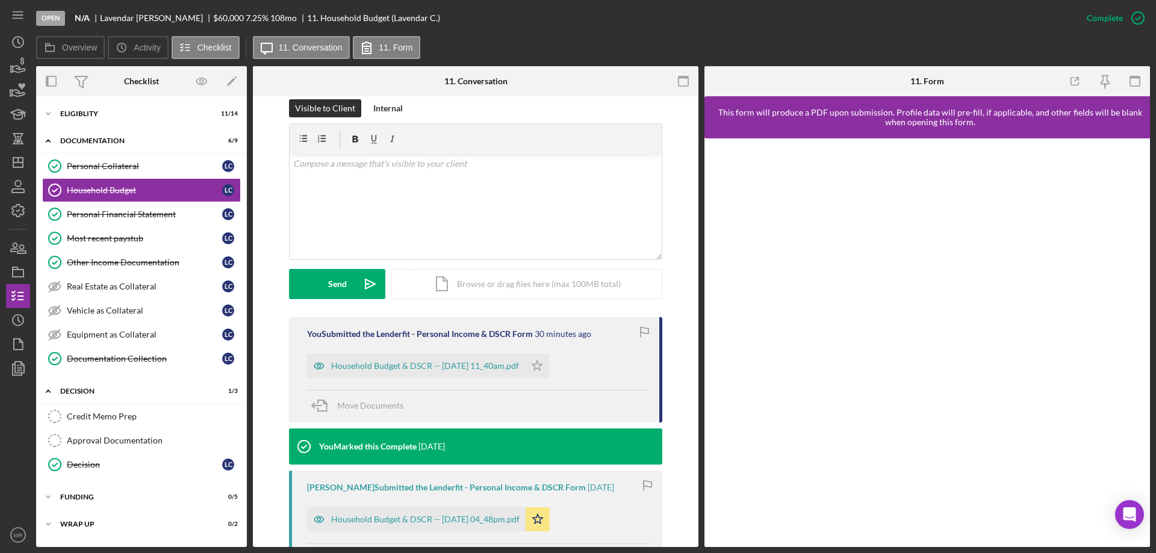
scroll to position [301, 0]
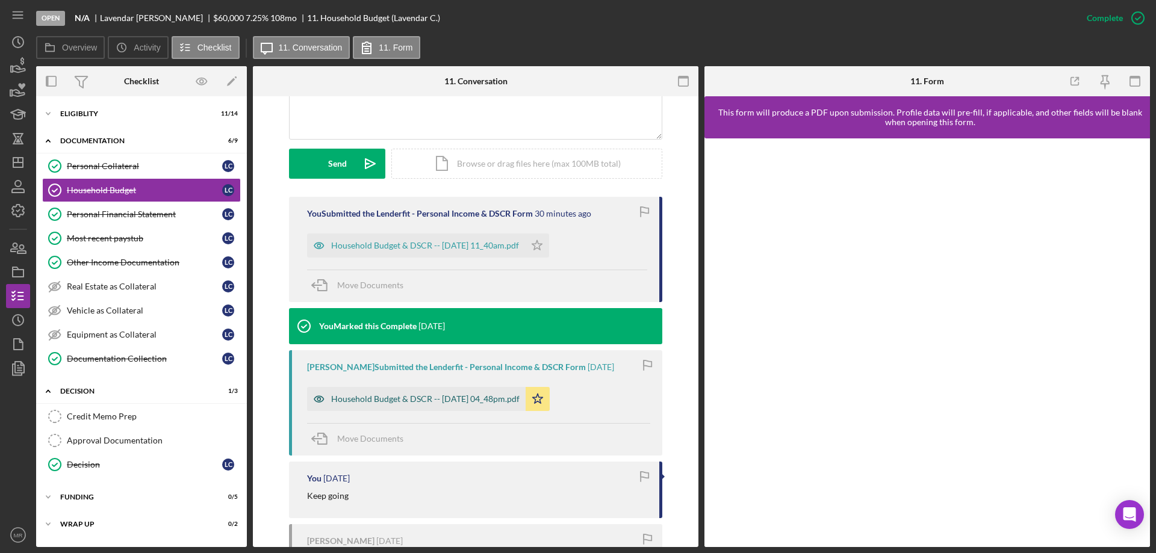
click at [429, 395] on div "Household Budget & DSCR -- [DATE] 04_48pm.pdf" at bounding box center [425, 399] width 188 height 10
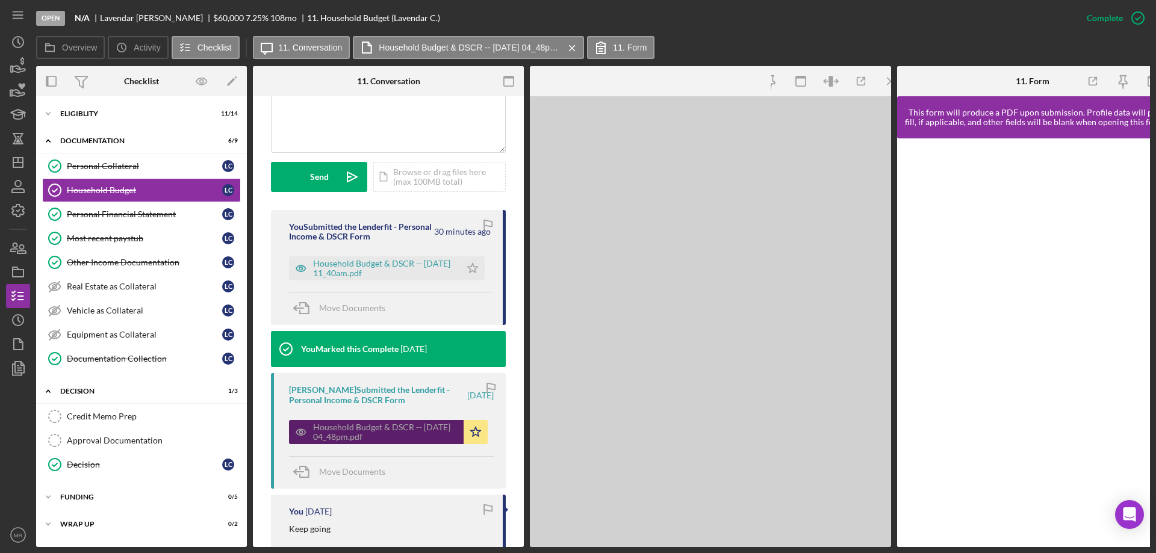
scroll to position [314, 0]
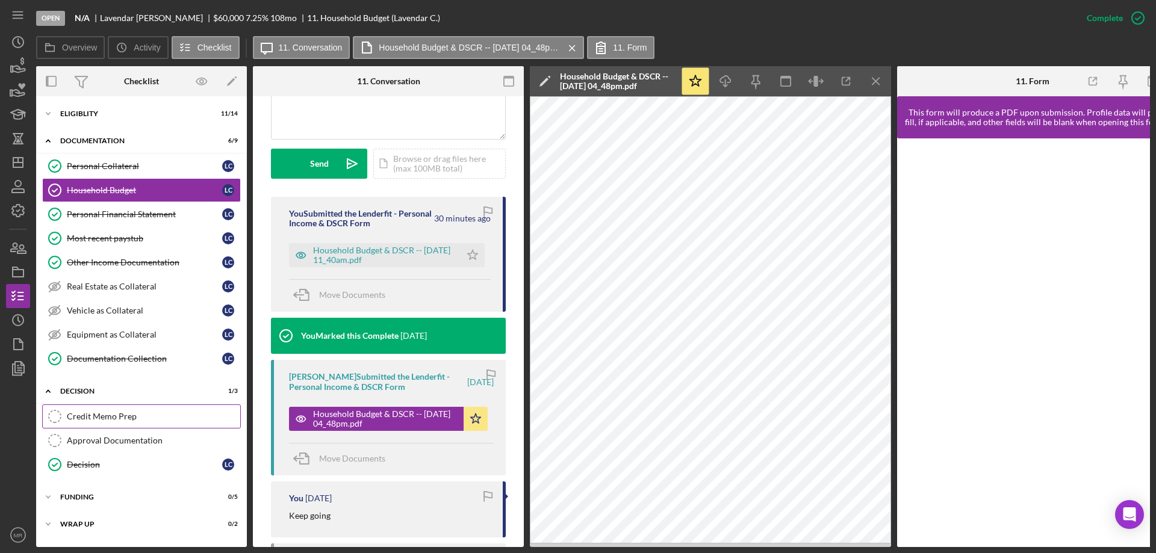
click at [104, 413] on div "Credit Memo Prep" at bounding box center [153, 417] width 173 height 10
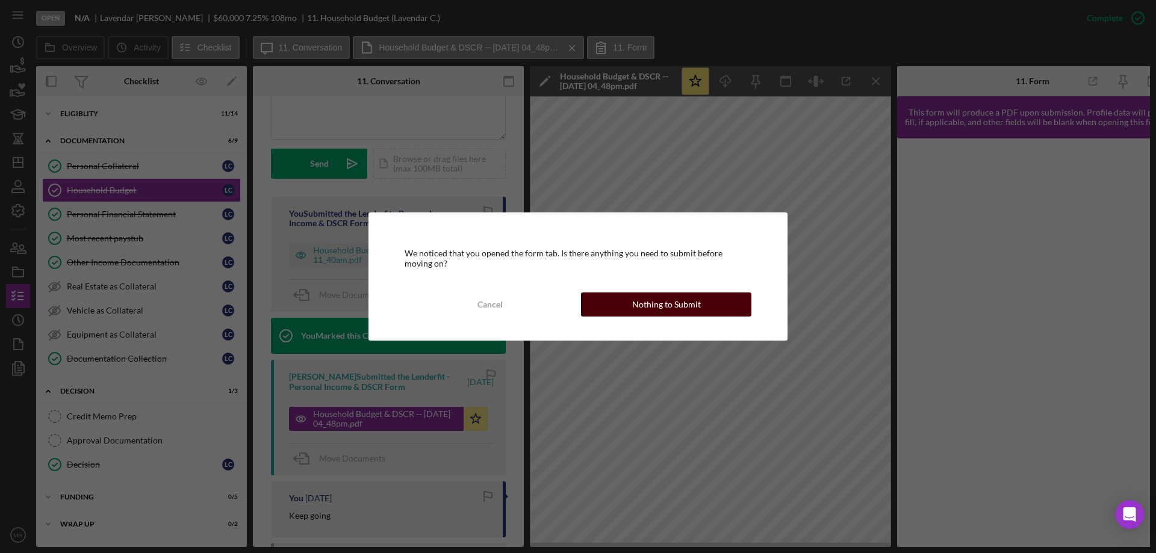
click at [673, 302] on div "Nothing to Submit" at bounding box center [666, 304] width 69 height 24
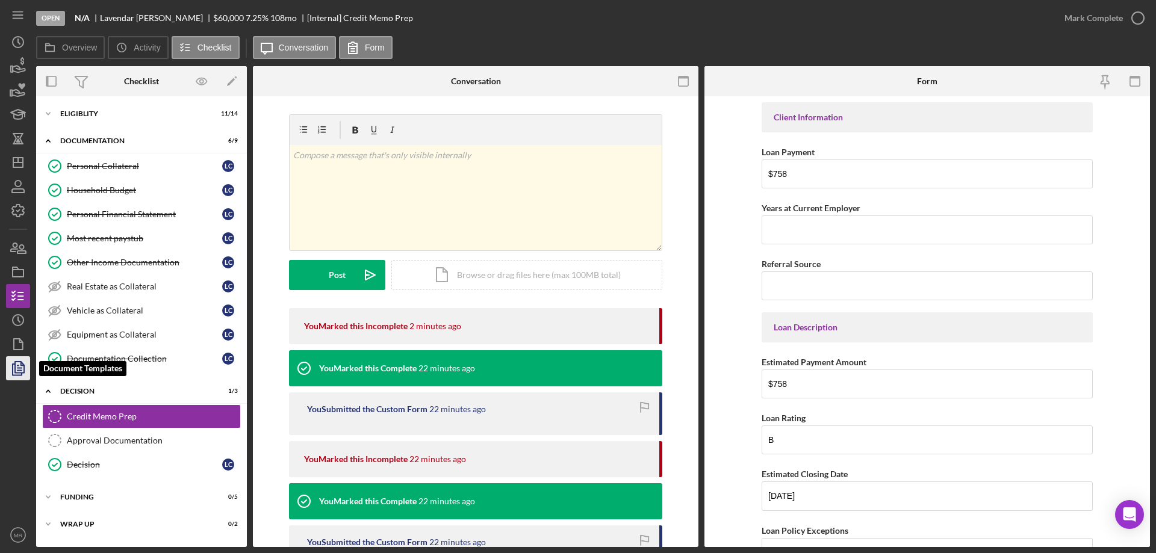
click at [13, 367] on polyline "button" at bounding box center [17, 369] width 9 height 11
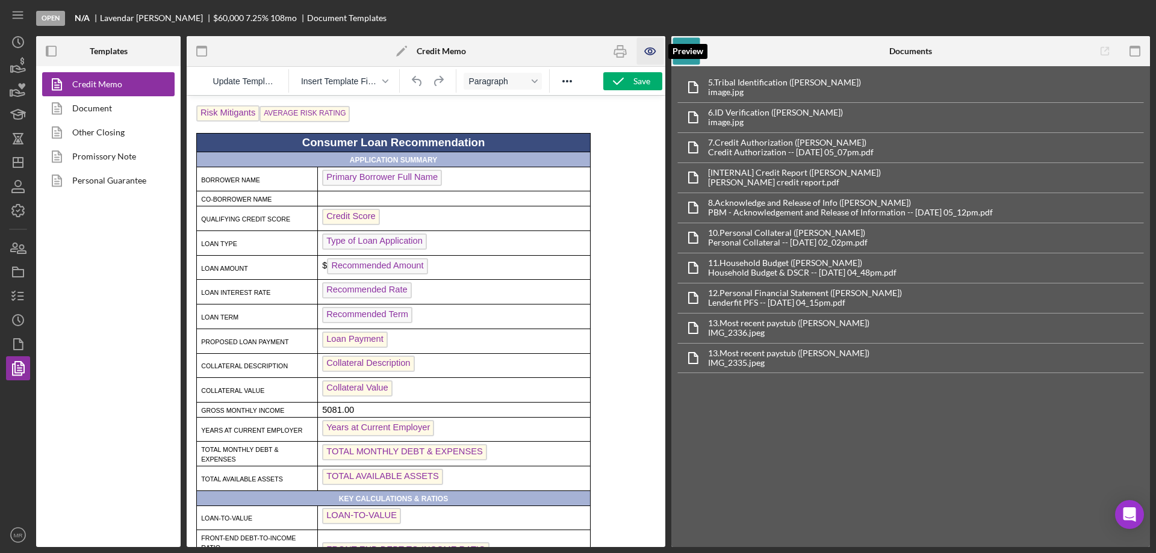
click at [649, 50] on icon "button" at bounding box center [650, 51] width 4 height 4
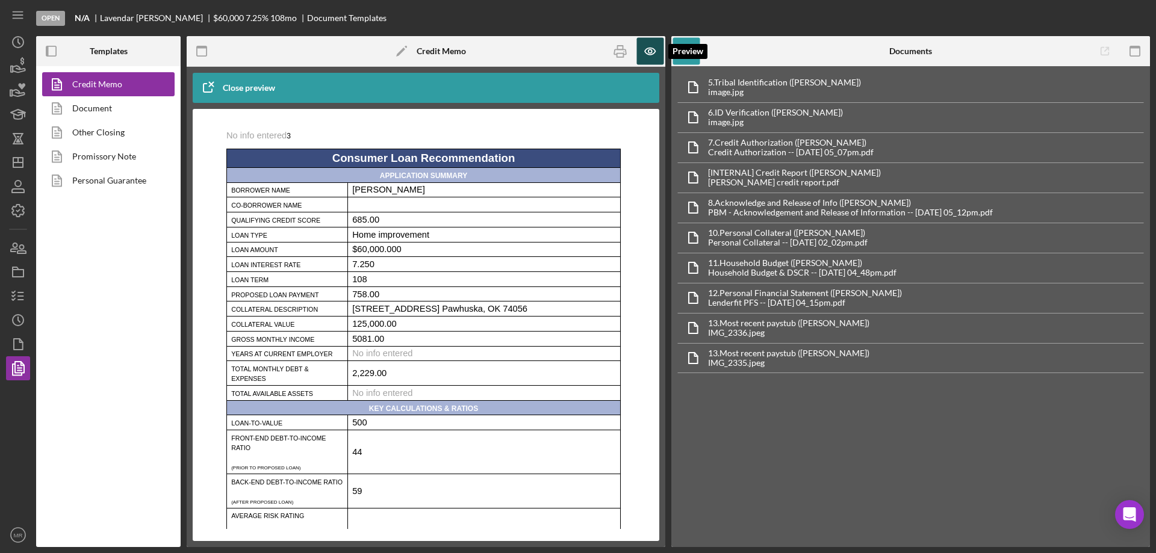
click at [649, 47] on icon "button" at bounding box center [650, 51] width 27 height 27
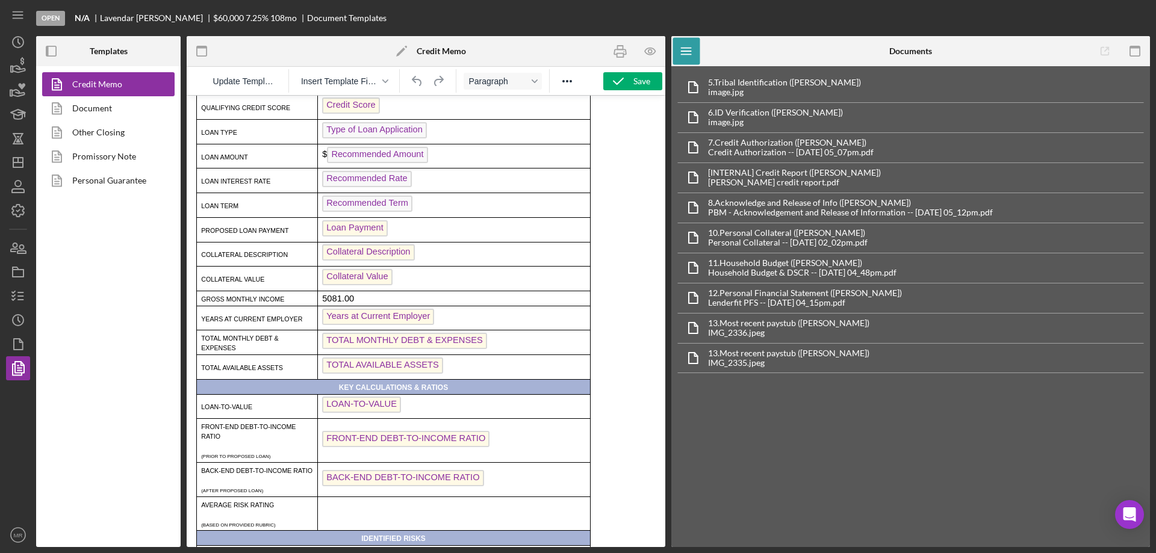
scroll to position [120, 0]
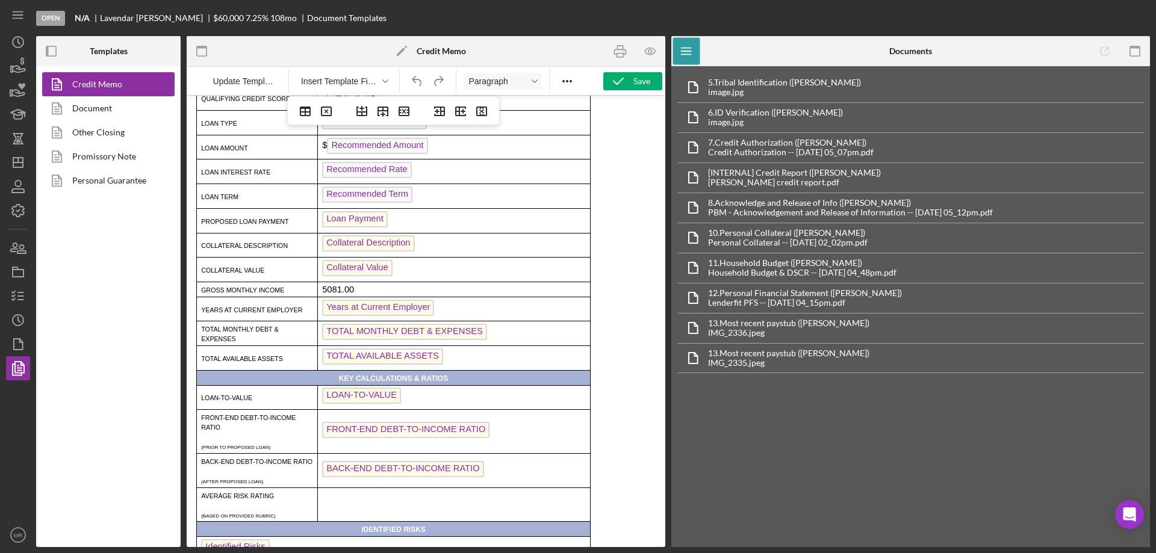
click at [356, 402] on span "LOAN-TO-VALUE" at bounding box center [361, 396] width 79 height 16
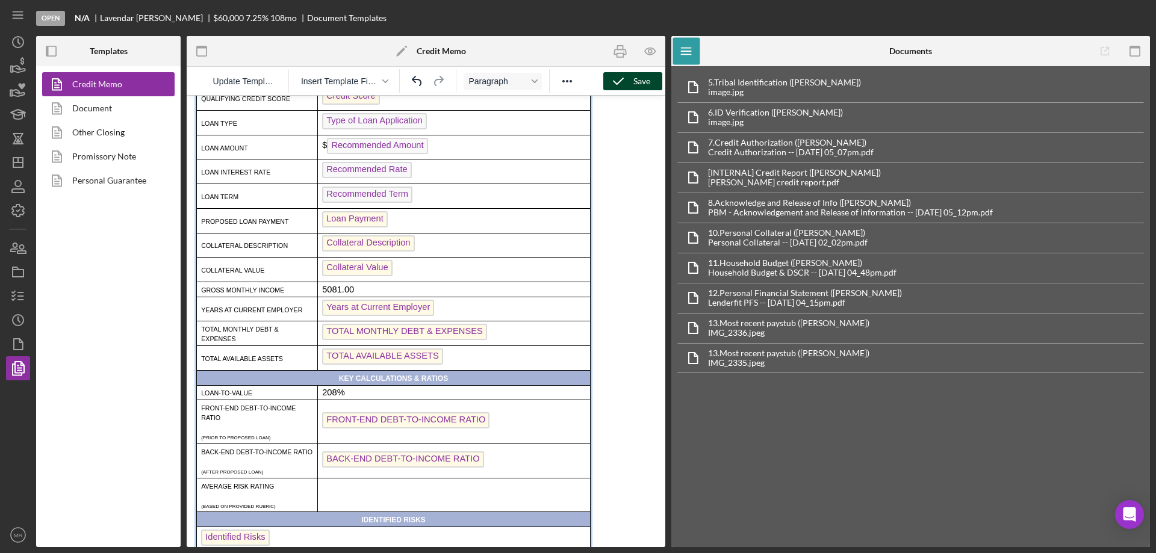
click at [636, 79] on div "Save" at bounding box center [641, 81] width 17 height 18
click at [648, 46] on icon "button" at bounding box center [650, 51] width 27 height 27
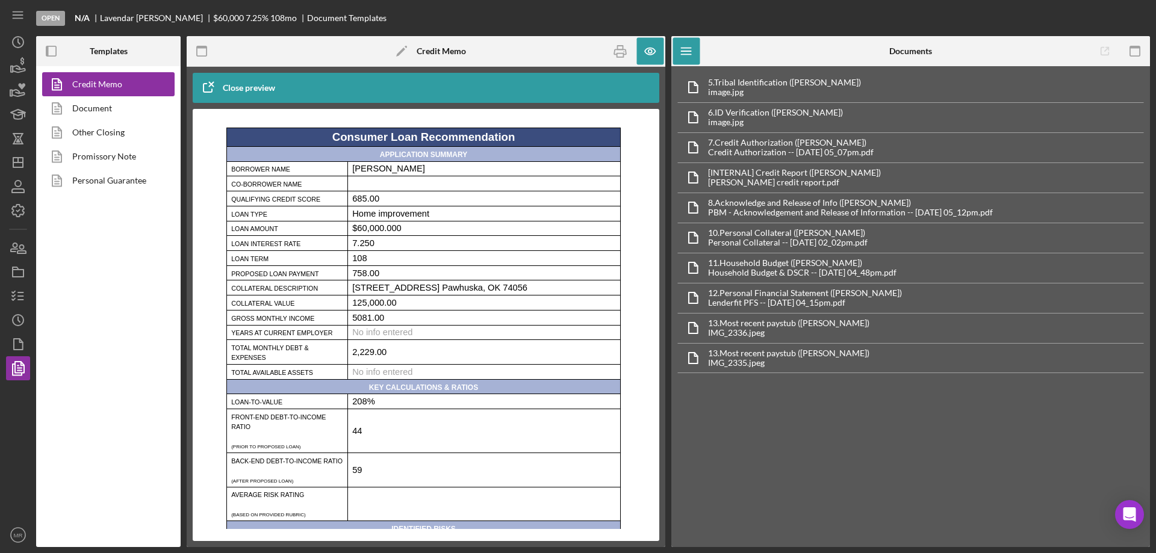
scroll to position [0, 0]
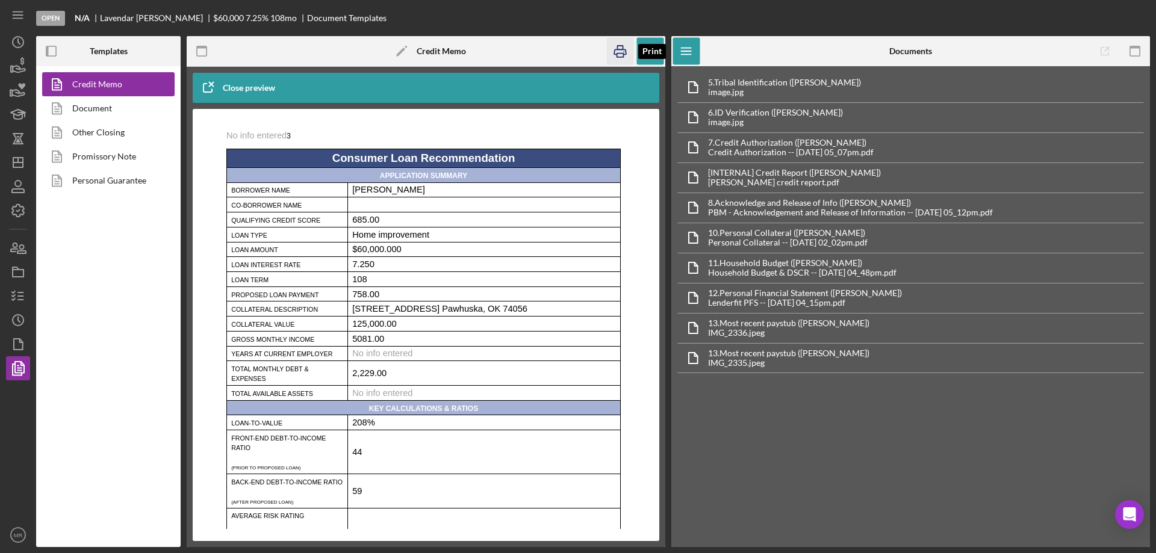
click at [624, 51] on icon "button" at bounding box center [620, 51] width 27 height 27
